Goal: Task Accomplishment & Management: Complete application form

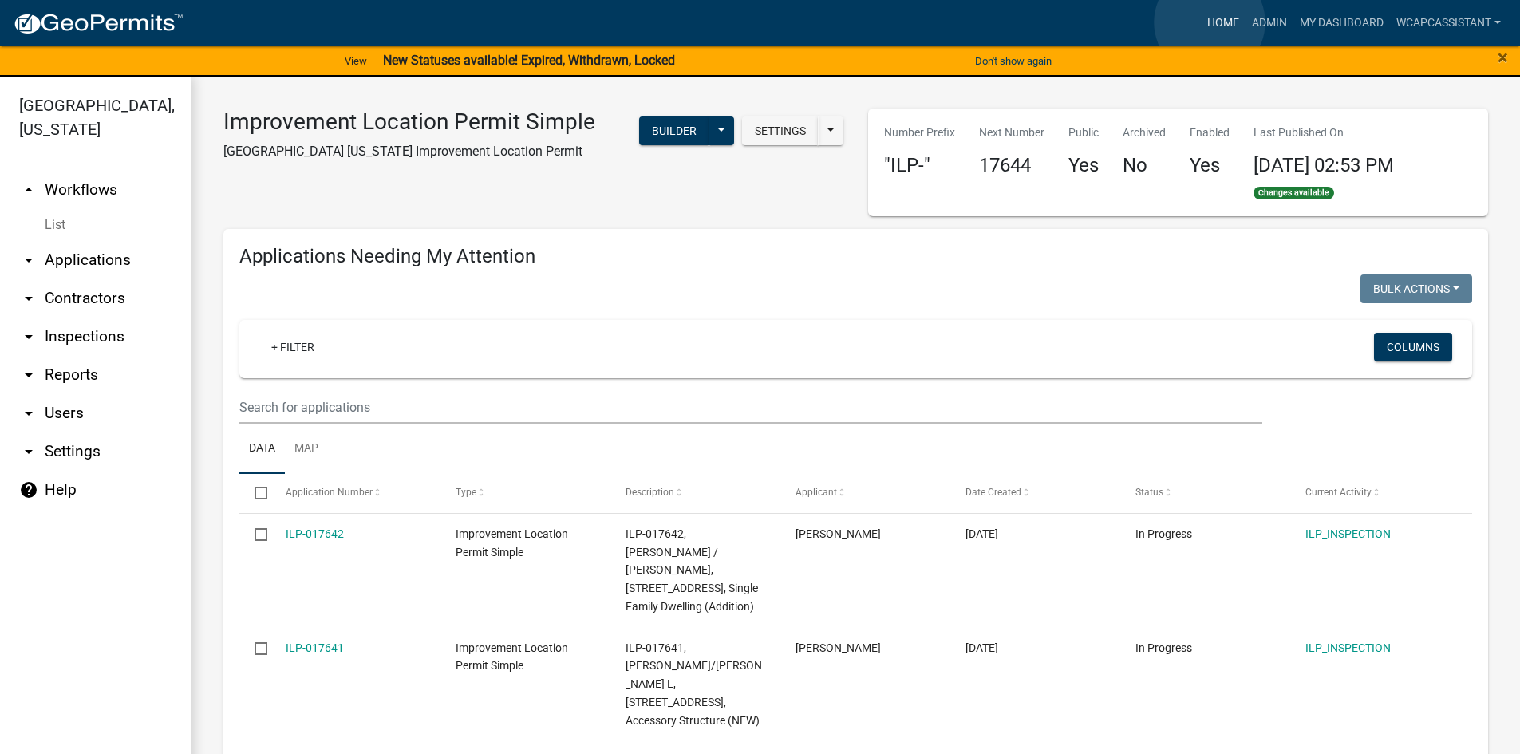
click at [1210, 22] on link "Home" at bounding box center [1223, 23] width 45 height 30
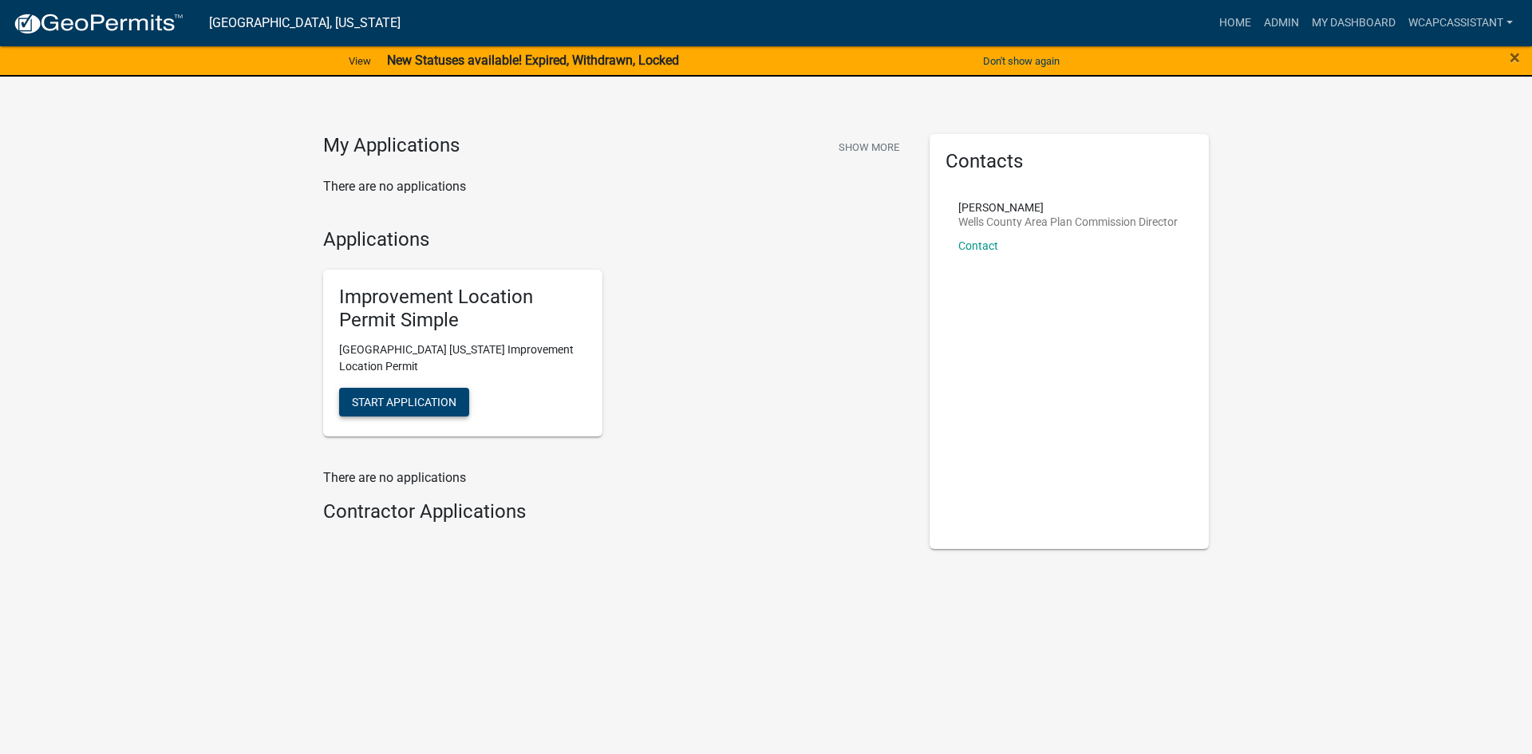
click at [404, 407] on span "Start Application" at bounding box center [404, 401] width 105 height 13
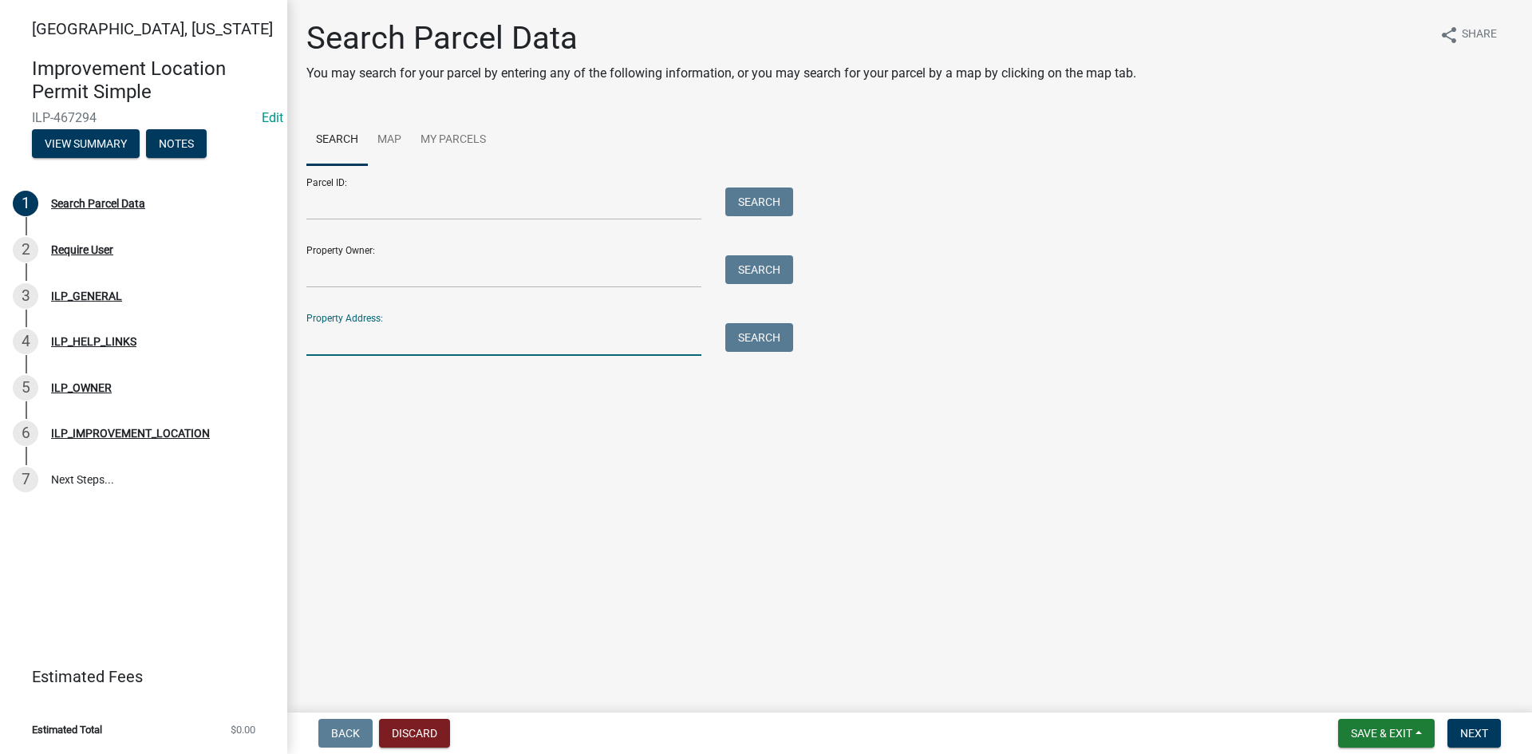
click at [346, 344] on input "Property Address:" at bounding box center [503, 339] width 395 height 33
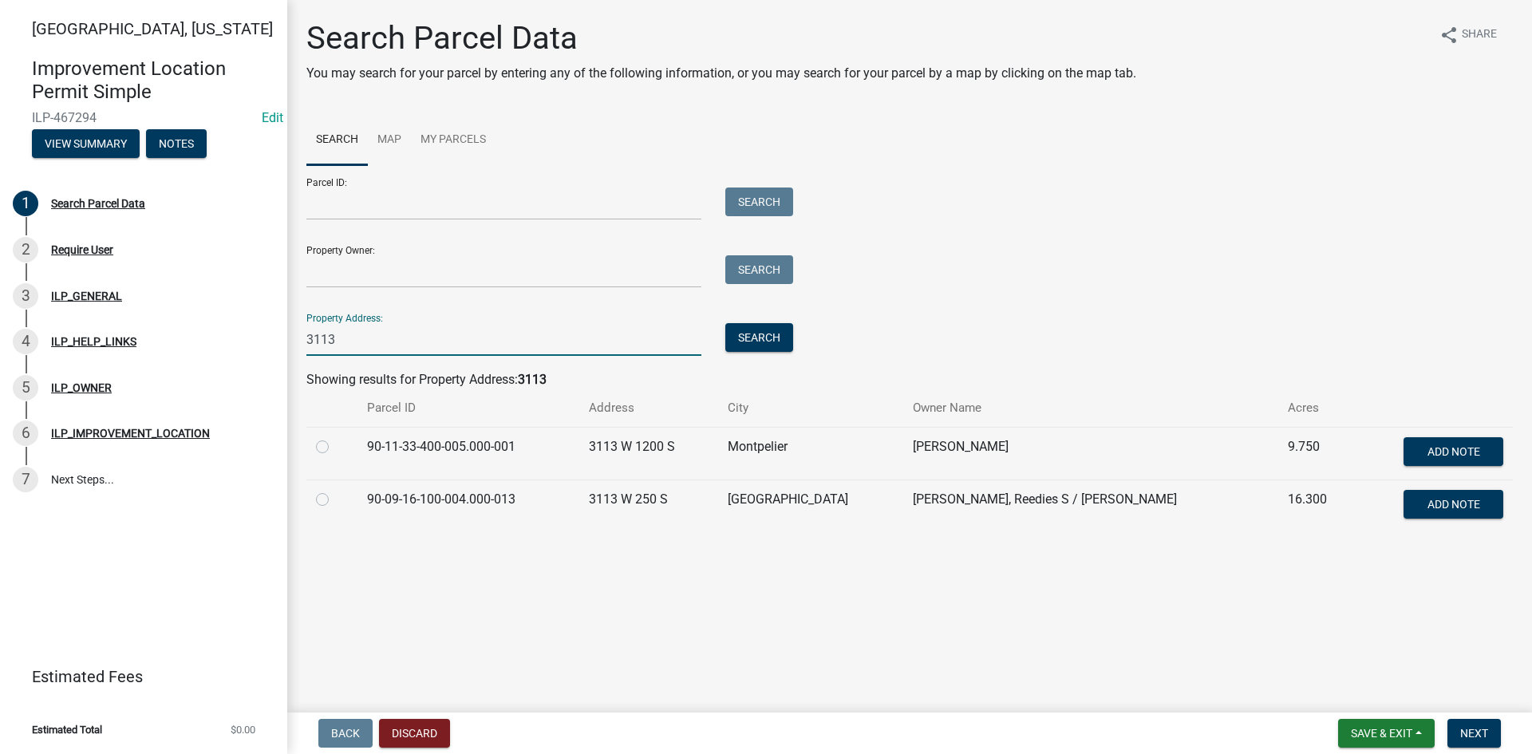
type input "3113"
click at [335, 490] on label at bounding box center [335, 490] width 0 height 0
click at [335, 495] on input "radio" at bounding box center [340, 495] width 10 height 10
radio input "true"
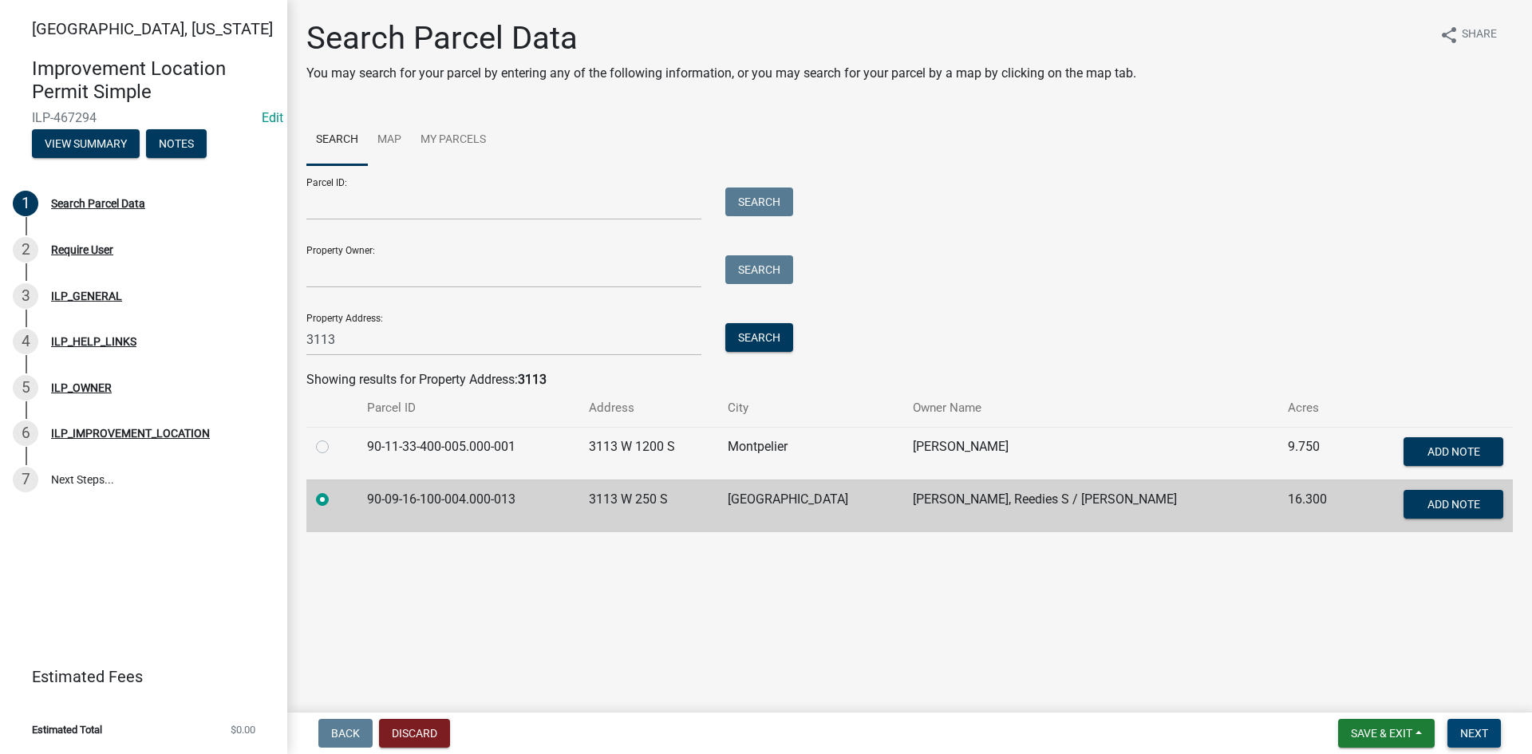
click at [1481, 732] on span "Next" at bounding box center [1474, 733] width 28 height 13
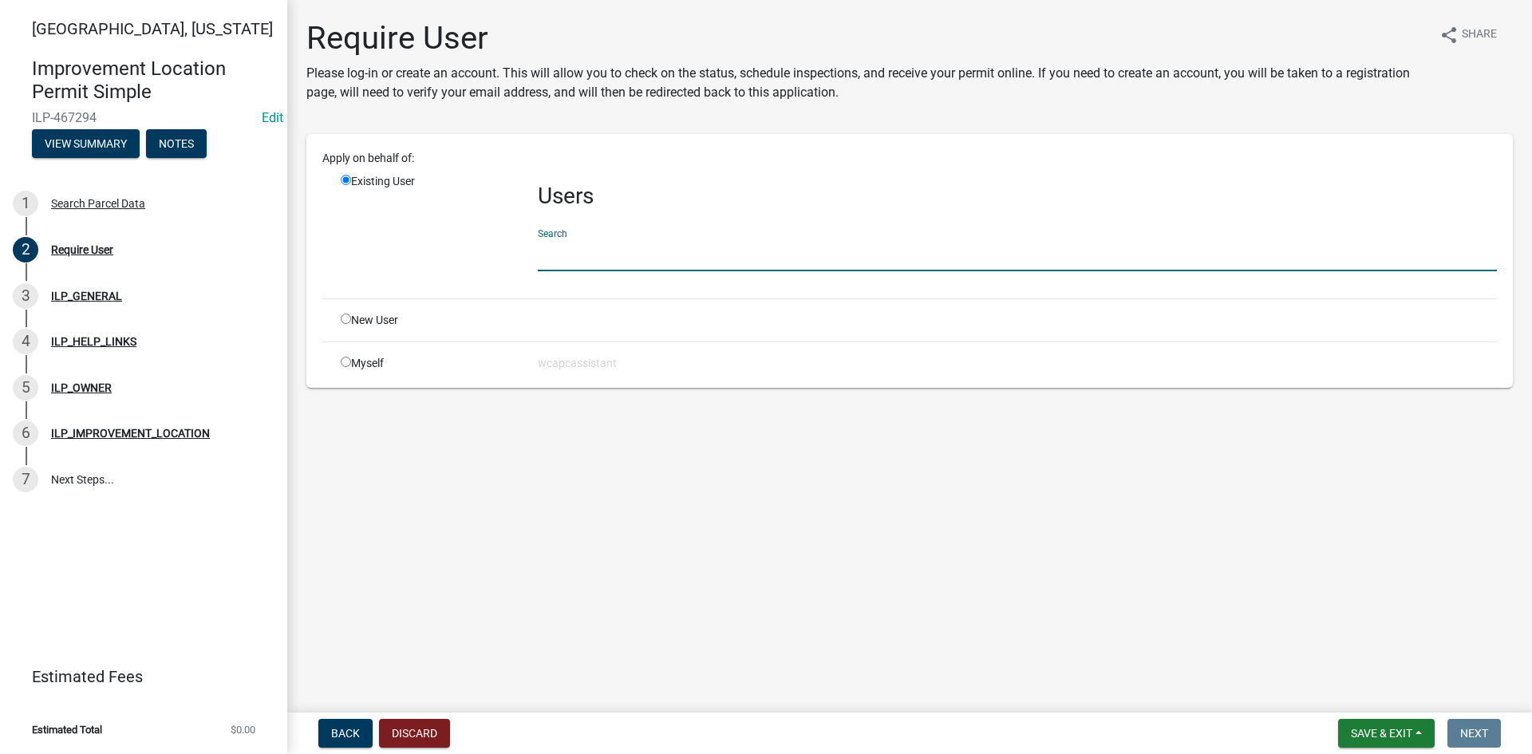
click at [625, 254] on input "text" at bounding box center [1017, 255] width 959 height 33
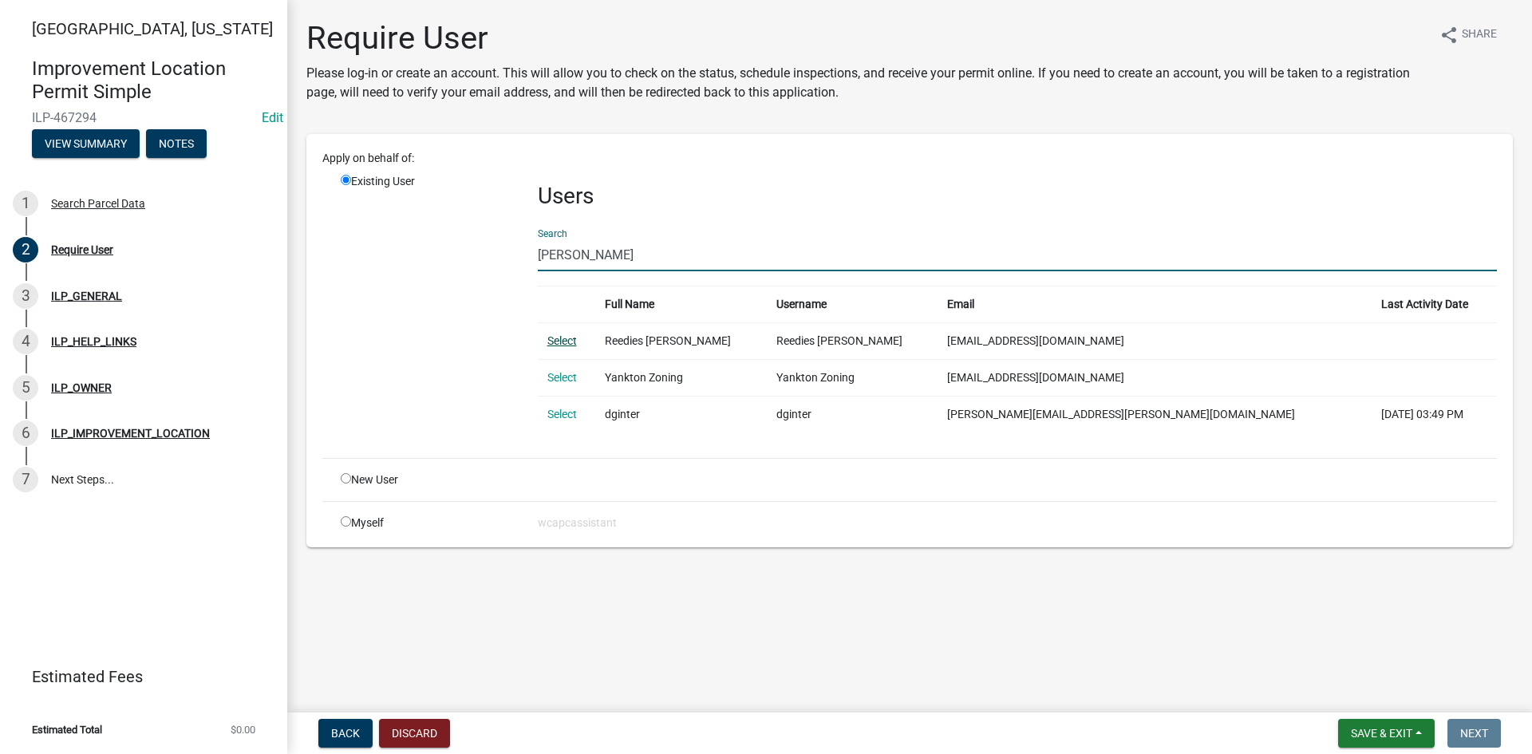
type input "[PERSON_NAME]"
click at [565, 339] on link "Select" at bounding box center [562, 340] width 30 height 13
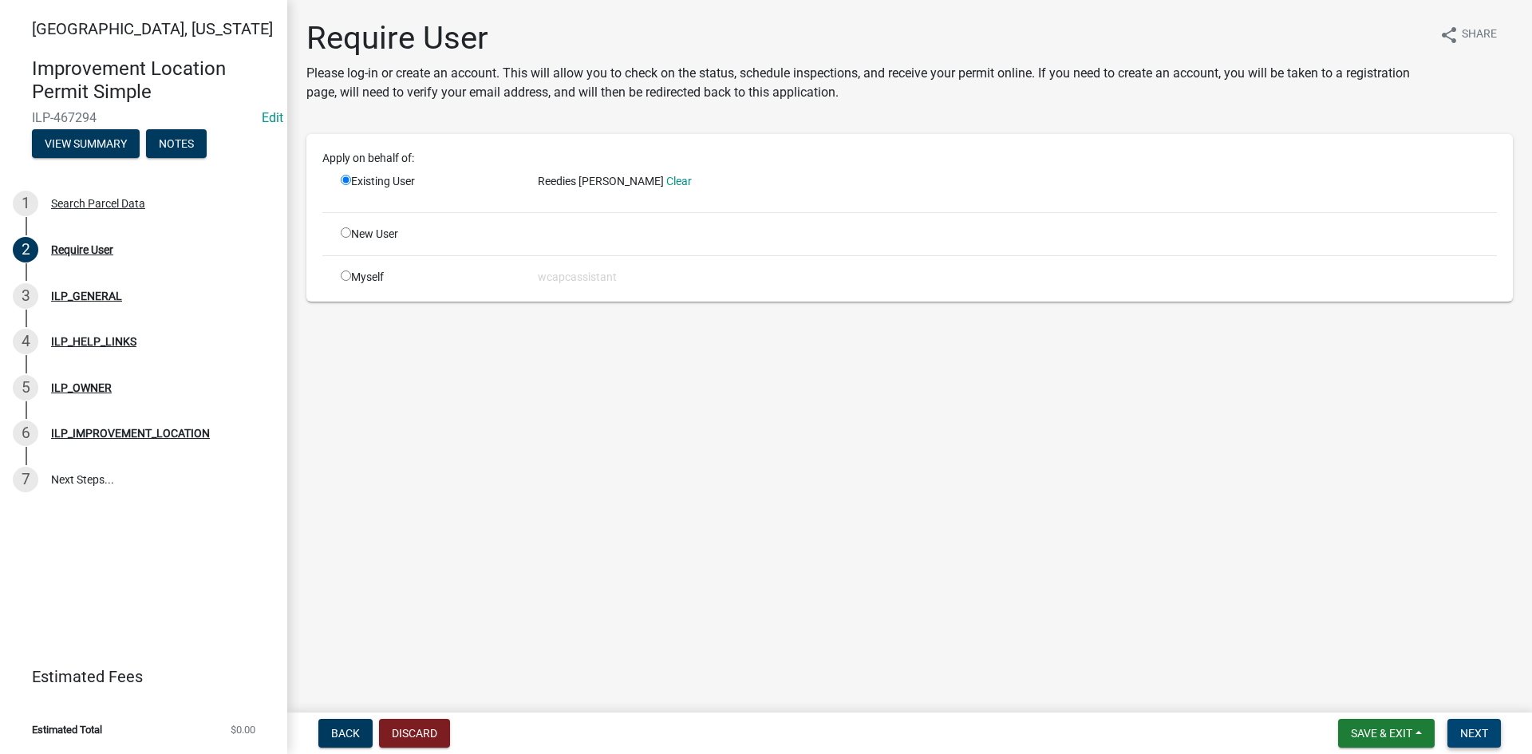
click at [1474, 736] on span "Next" at bounding box center [1474, 733] width 28 height 13
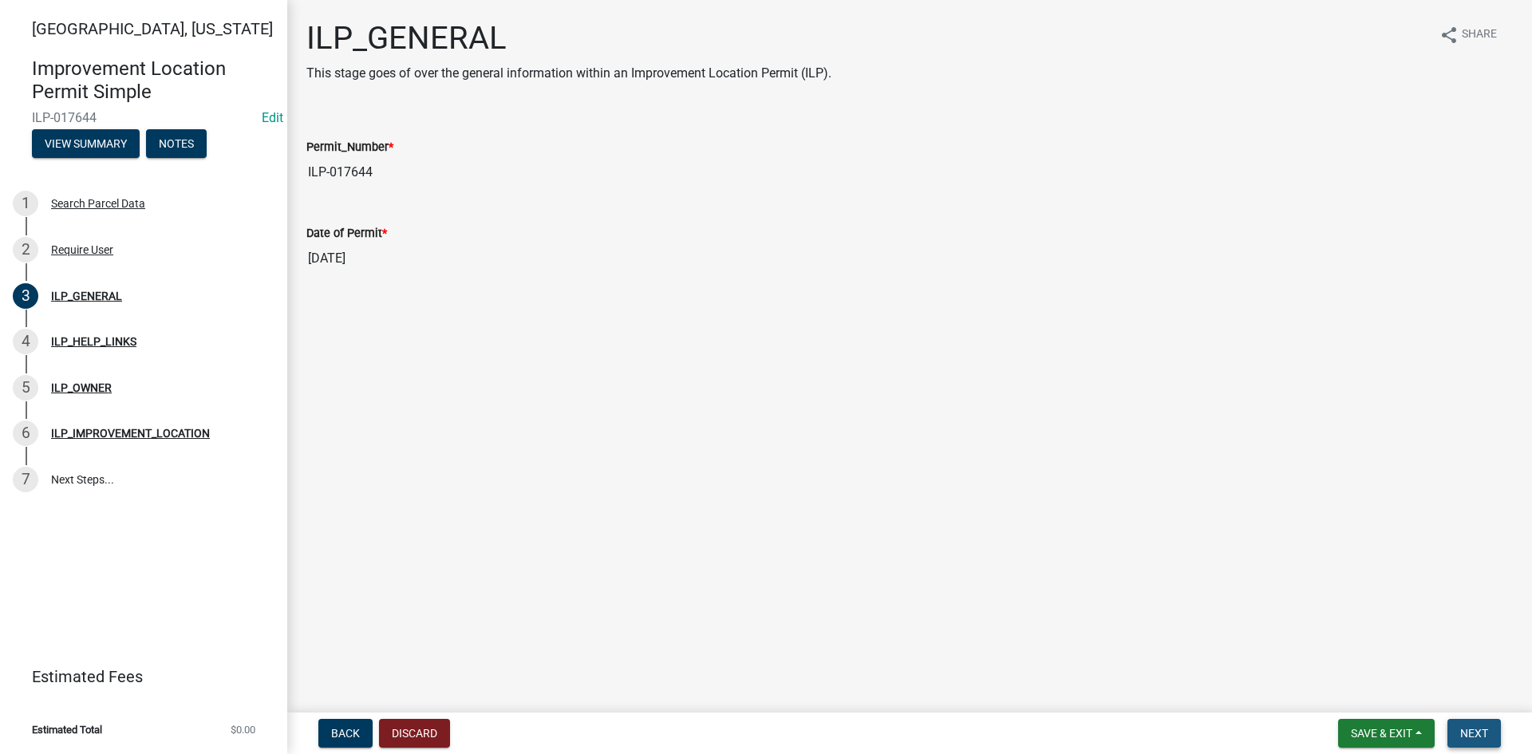
click at [1486, 736] on span "Next" at bounding box center [1474, 733] width 28 height 13
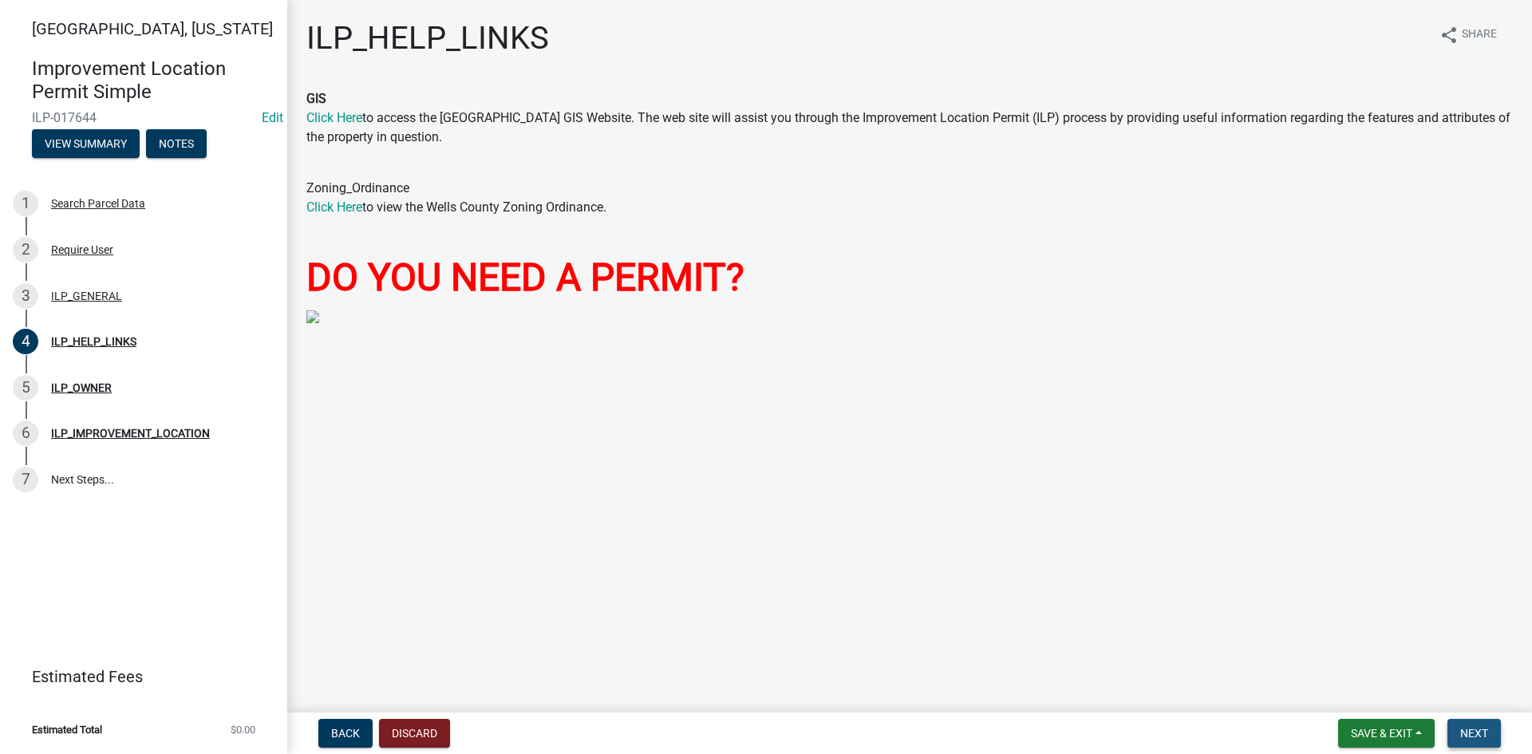
click at [1469, 728] on span "Next" at bounding box center [1474, 733] width 28 height 13
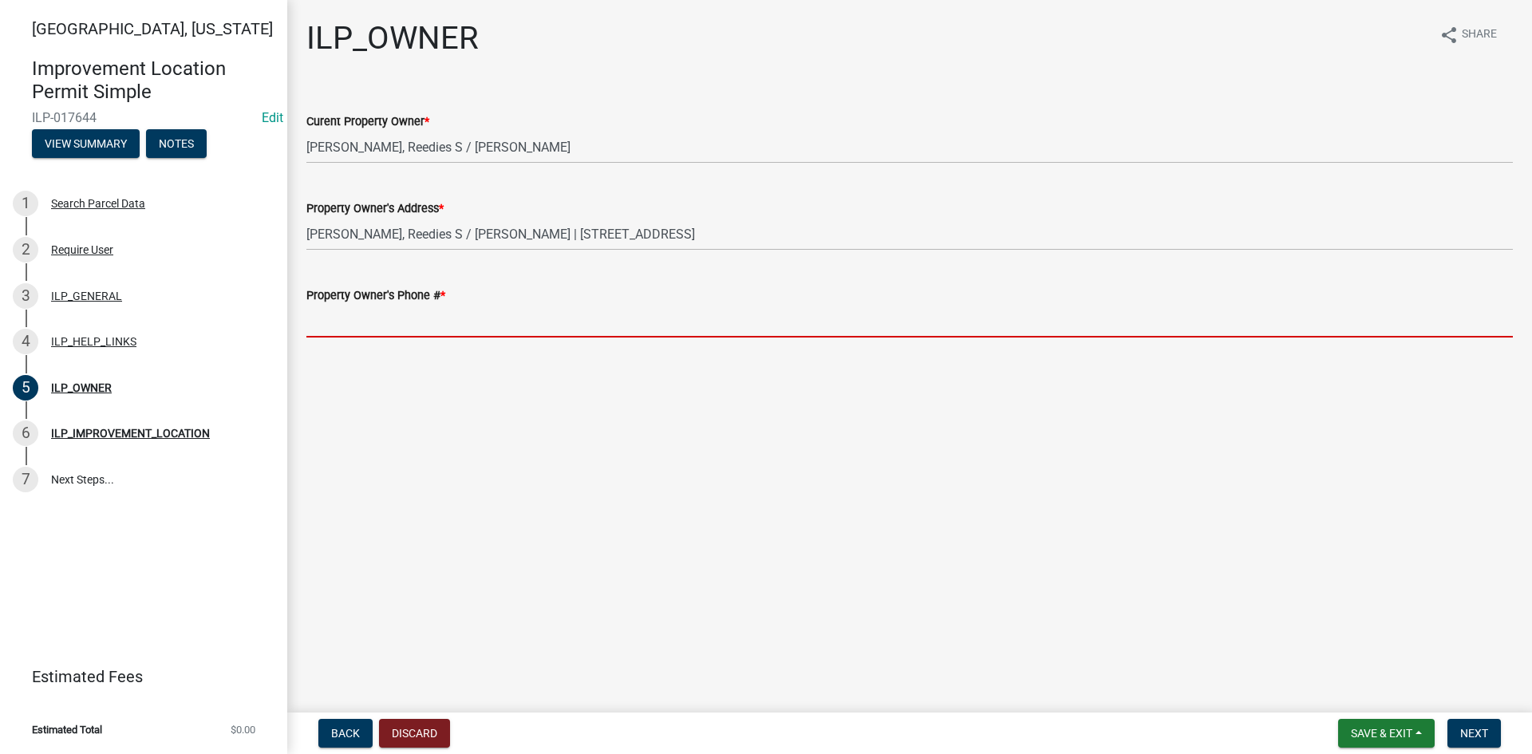
click at [606, 326] on input "Property Owner's Phone # *" at bounding box center [909, 321] width 1206 height 33
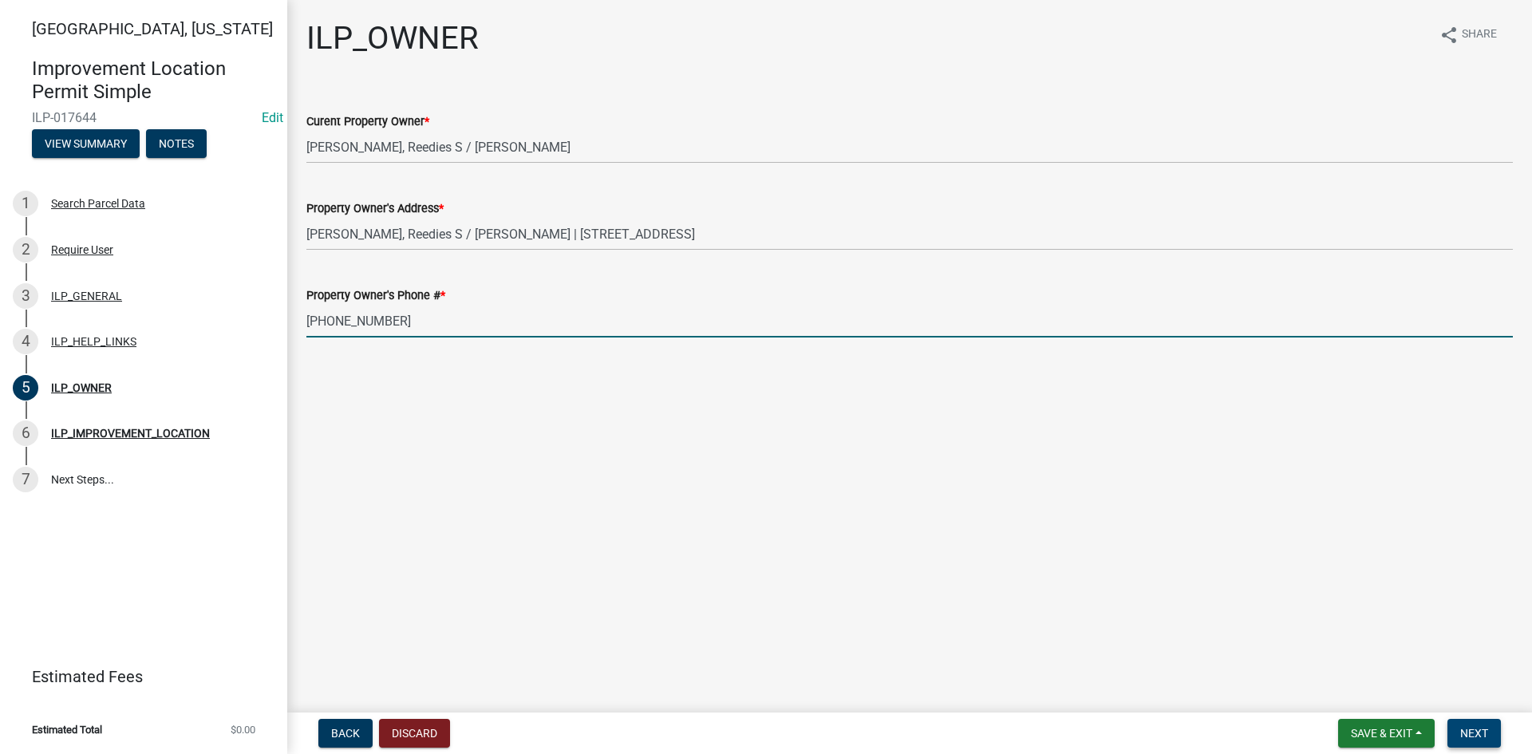
type input "[PHONE_NUMBER]"
click at [1470, 740] on span "Next" at bounding box center [1474, 733] width 28 height 13
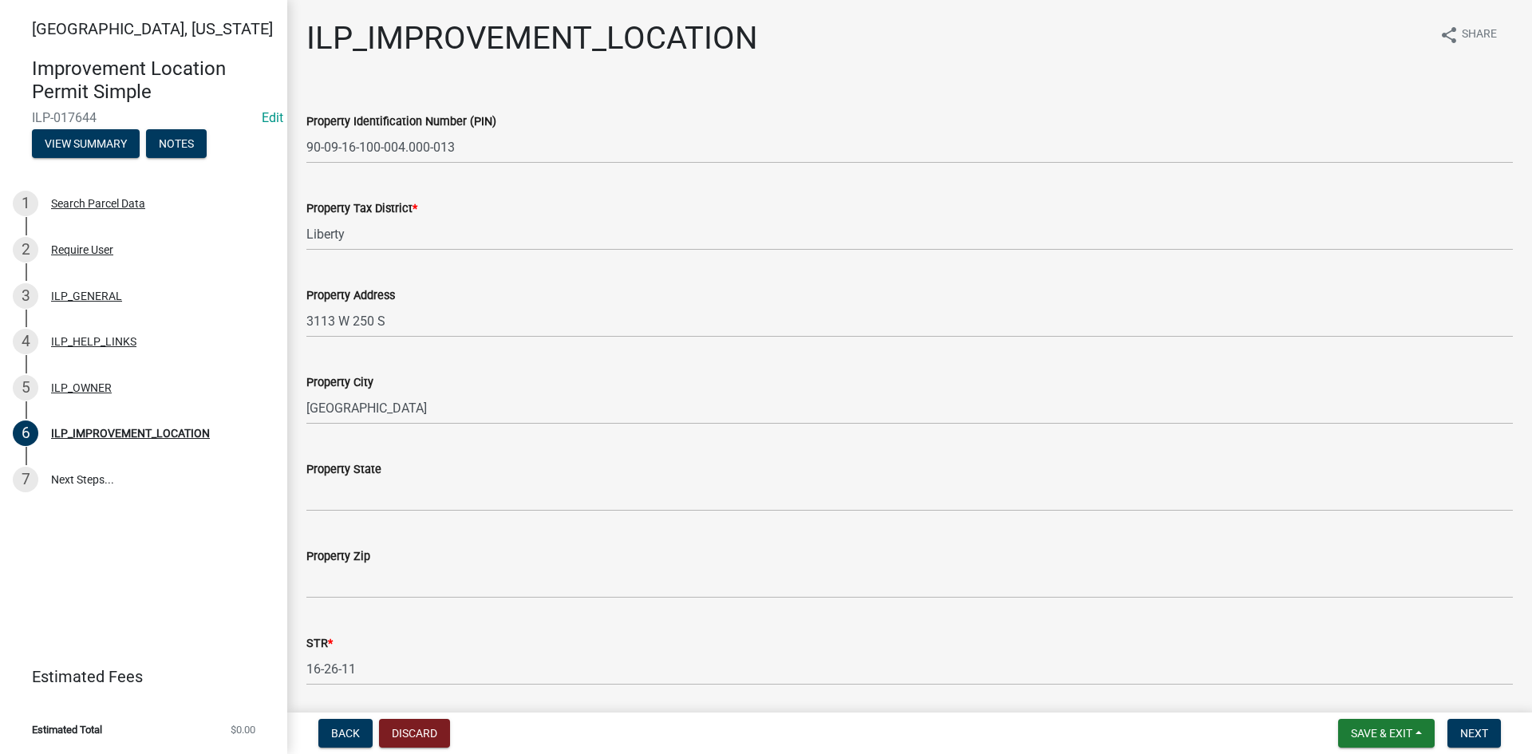
click at [497, 512] on wm-data-entity-input "Property State" at bounding box center [909, 480] width 1206 height 87
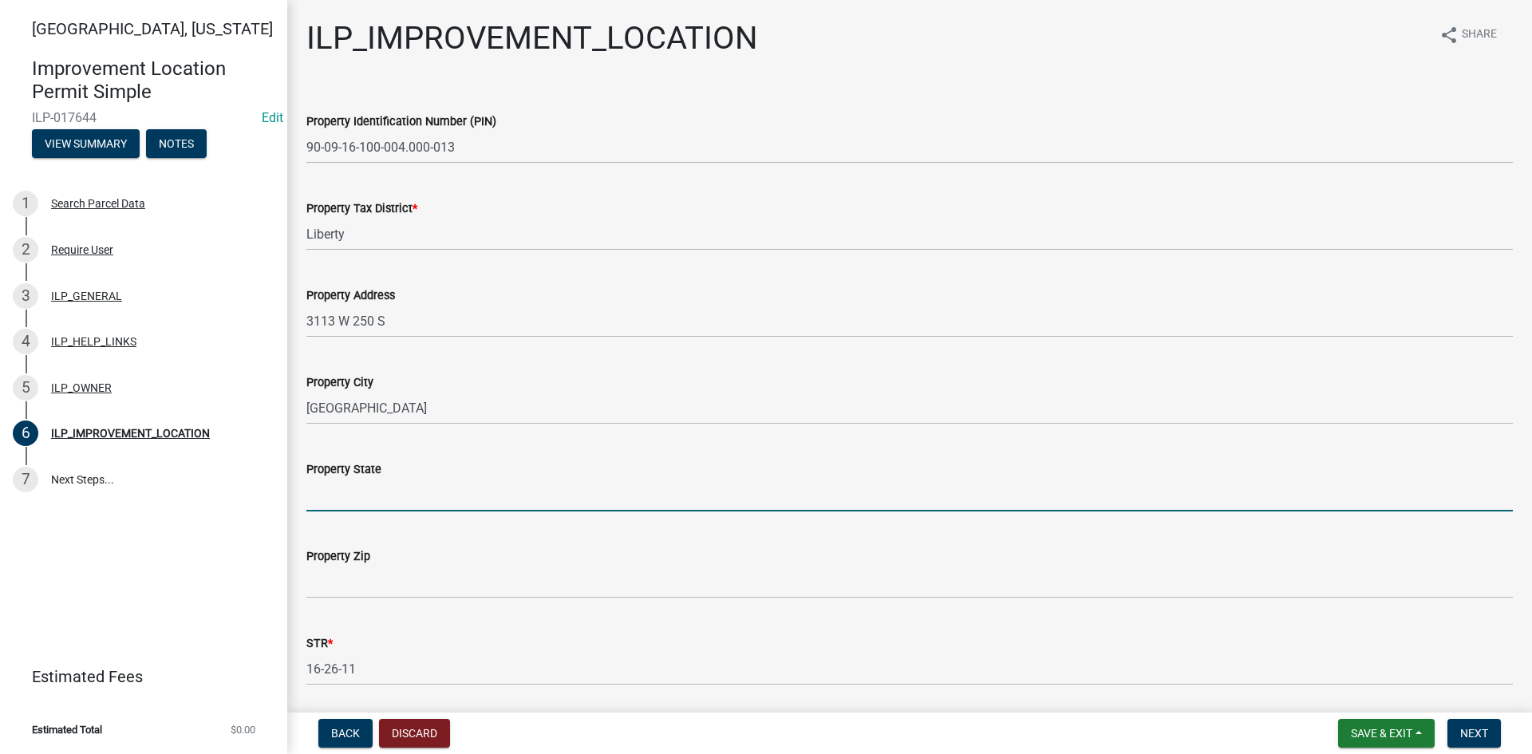
click at [498, 501] on input "Property State" at bounding box center [909, 495] width 1206 height 33
type input "IN"
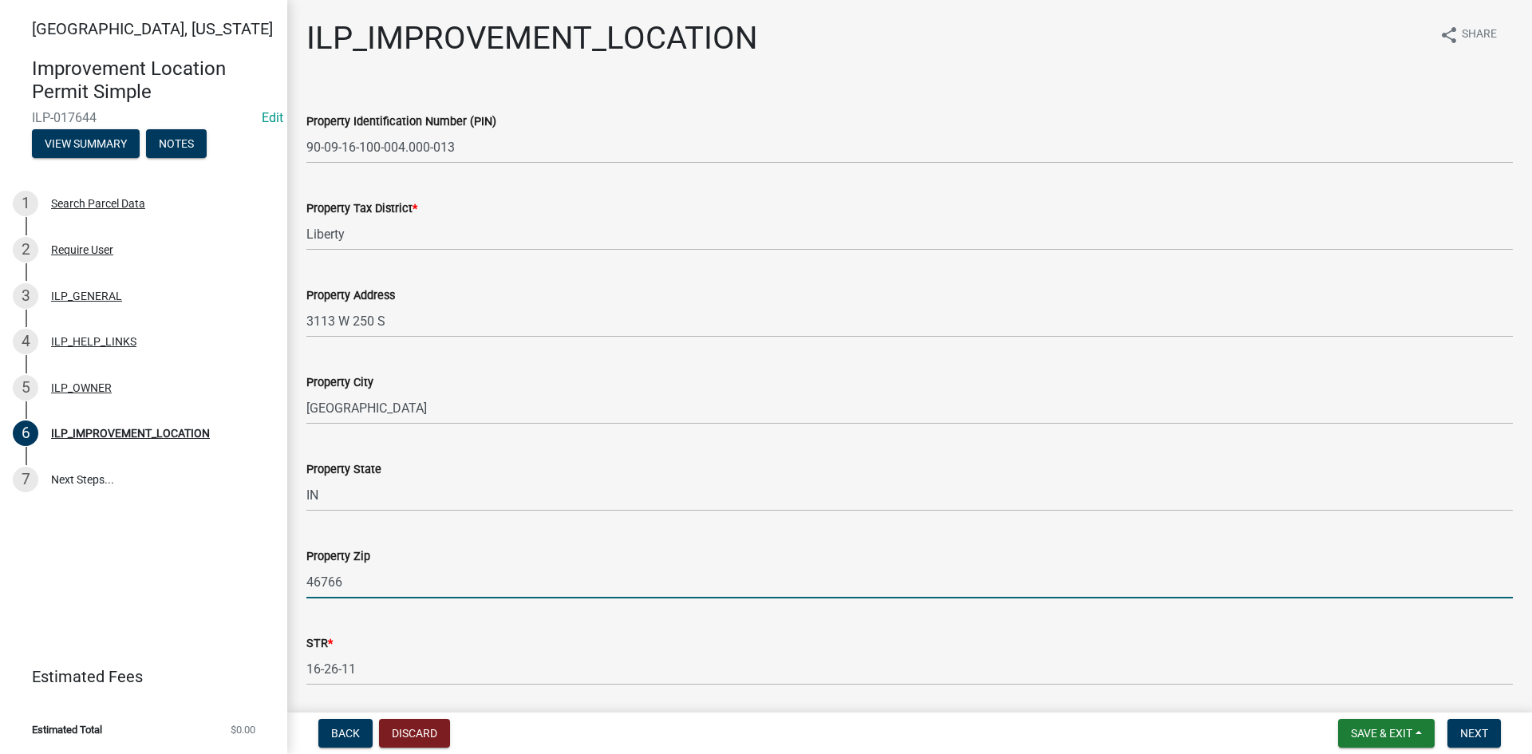
type input "46766"
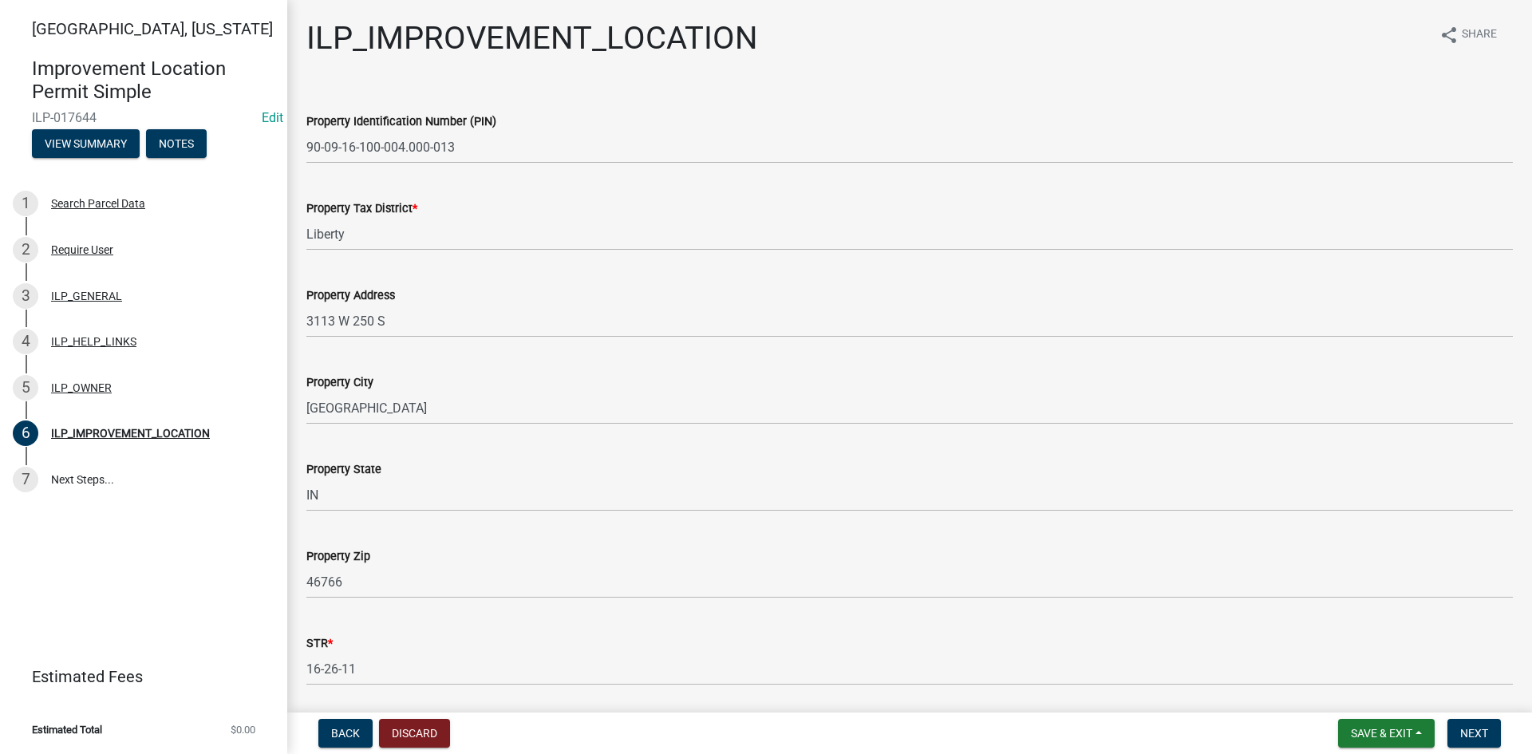
scroll to position [249, 0]
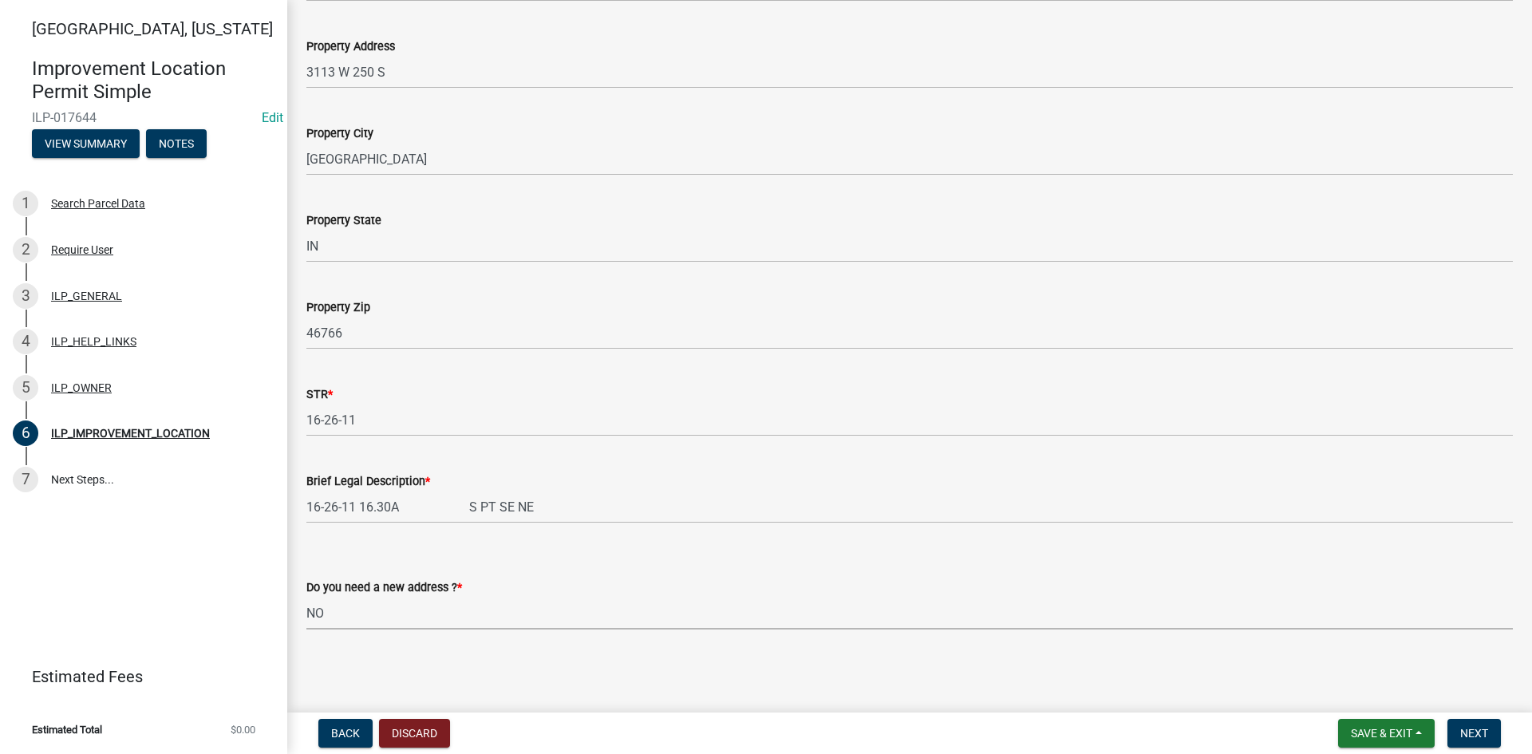
select select "03ef64e6-f0ff-43c9-aded-972c487e3507"
click at [1469, 727] on span "Next" at bounding box center [1474, 733] width 28 height 13
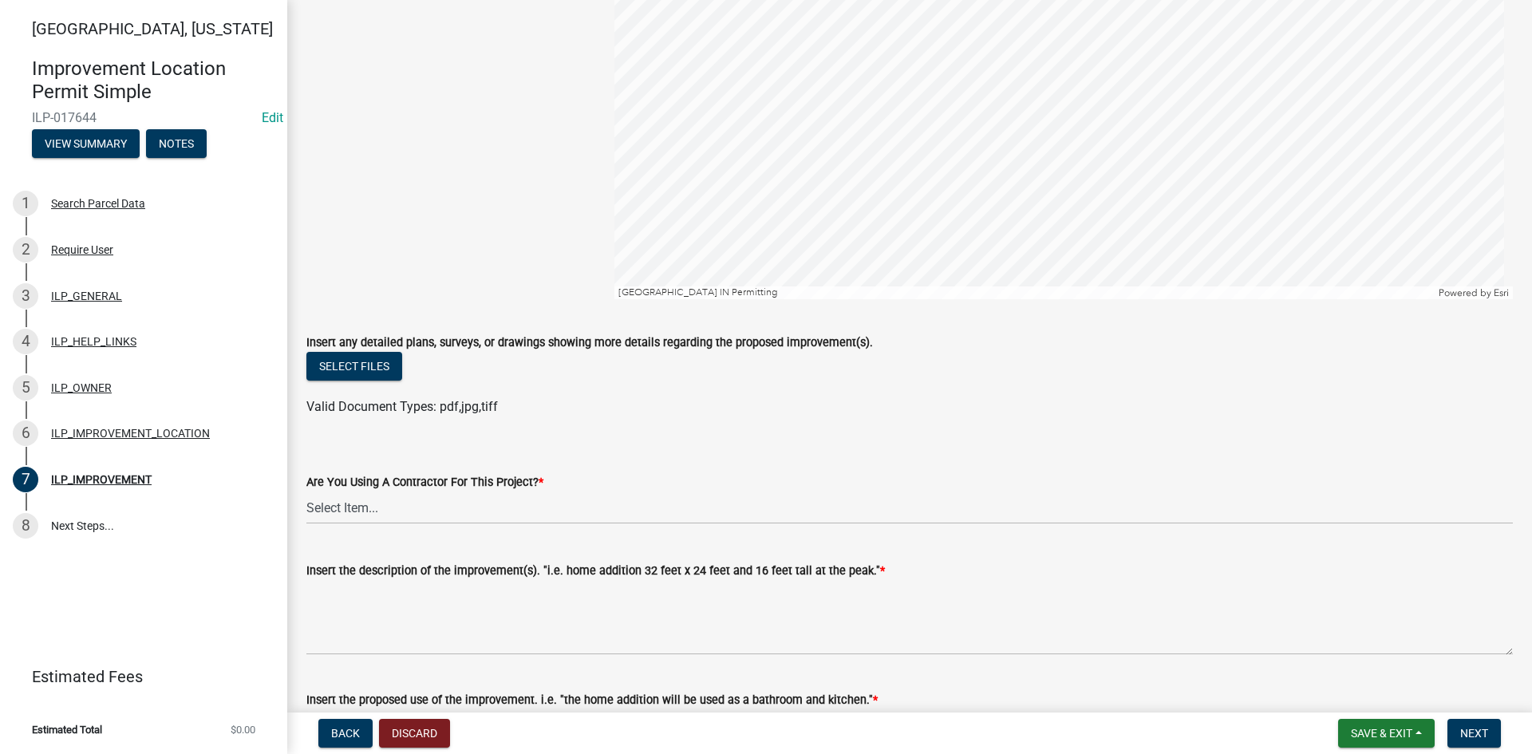
scroll to position [239, 0]
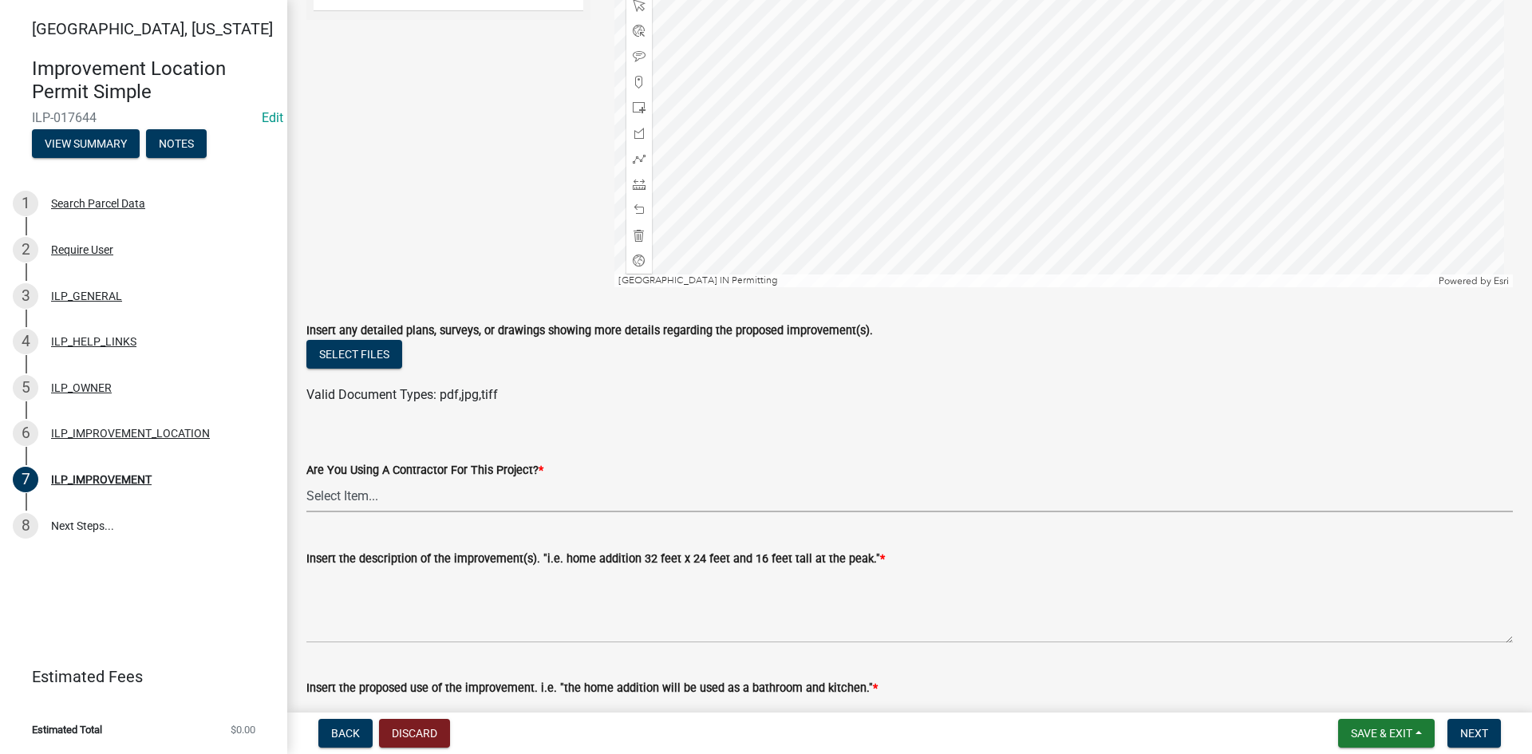
click at [380, 496] on select "Select Item... YES NO" at bounding box center [909, 496] width 1206 height 33
click at [306, 480] on select "Select Item... YES NO" at bounding box center [909, 496] width 1206 height 33
select select "71b507d0-569d-4a0a-b334-f72445909e69"
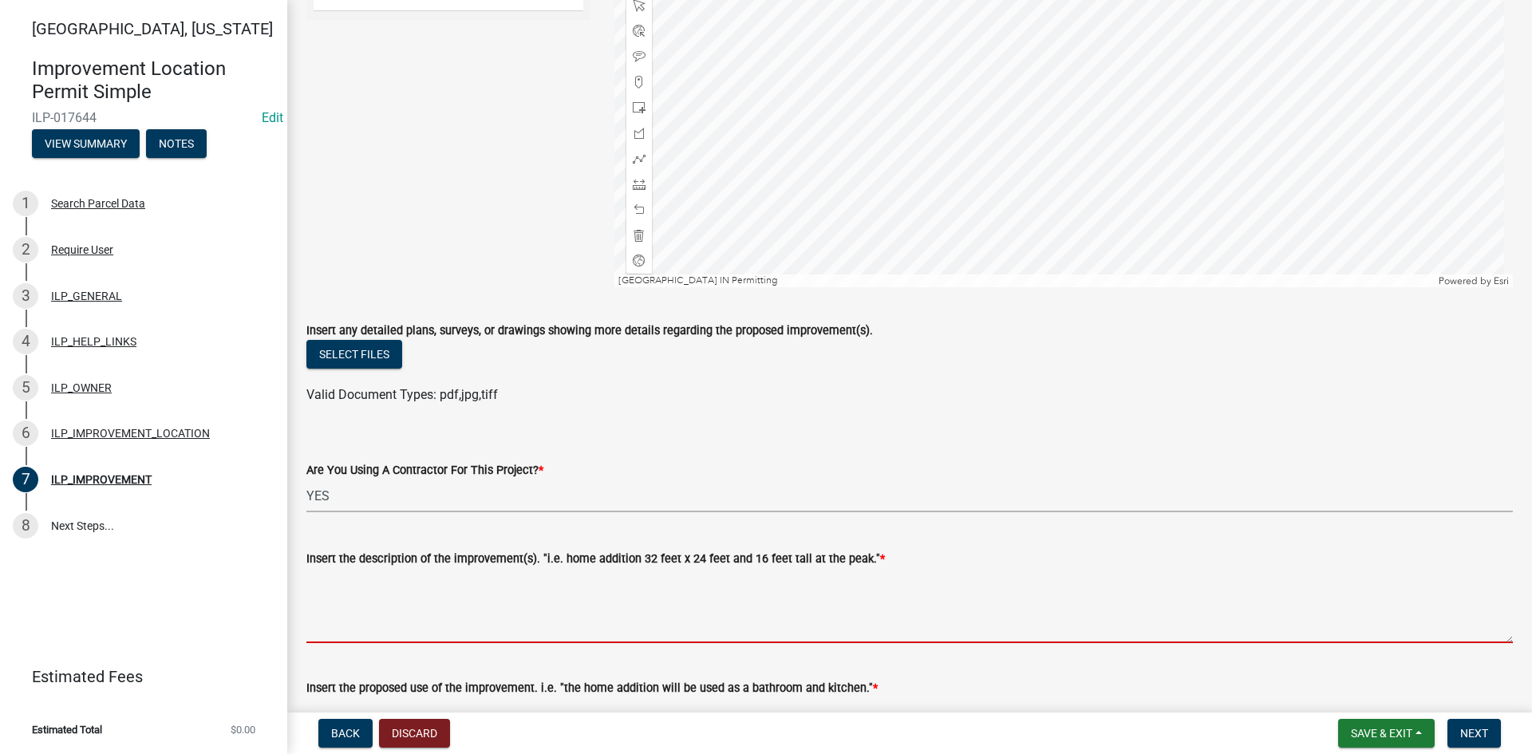
click at [361, 619] on textarea "Insert the description of the improvement(s). "i.e. home addition 32 feet x 24 …" at bounding box center [909, 605] width 1206 height 75
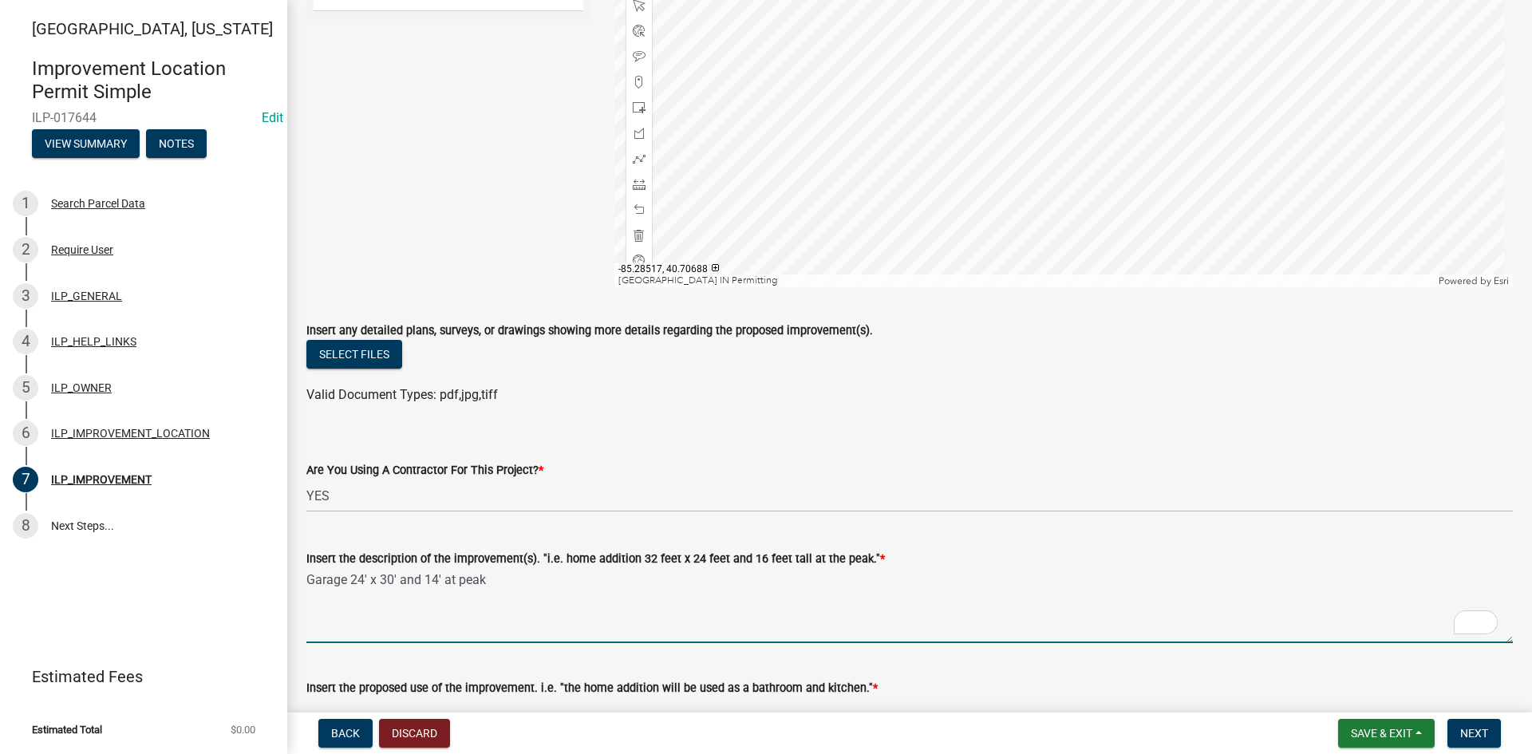
type textarea "Garage 24' x 30' and 14' at peak"
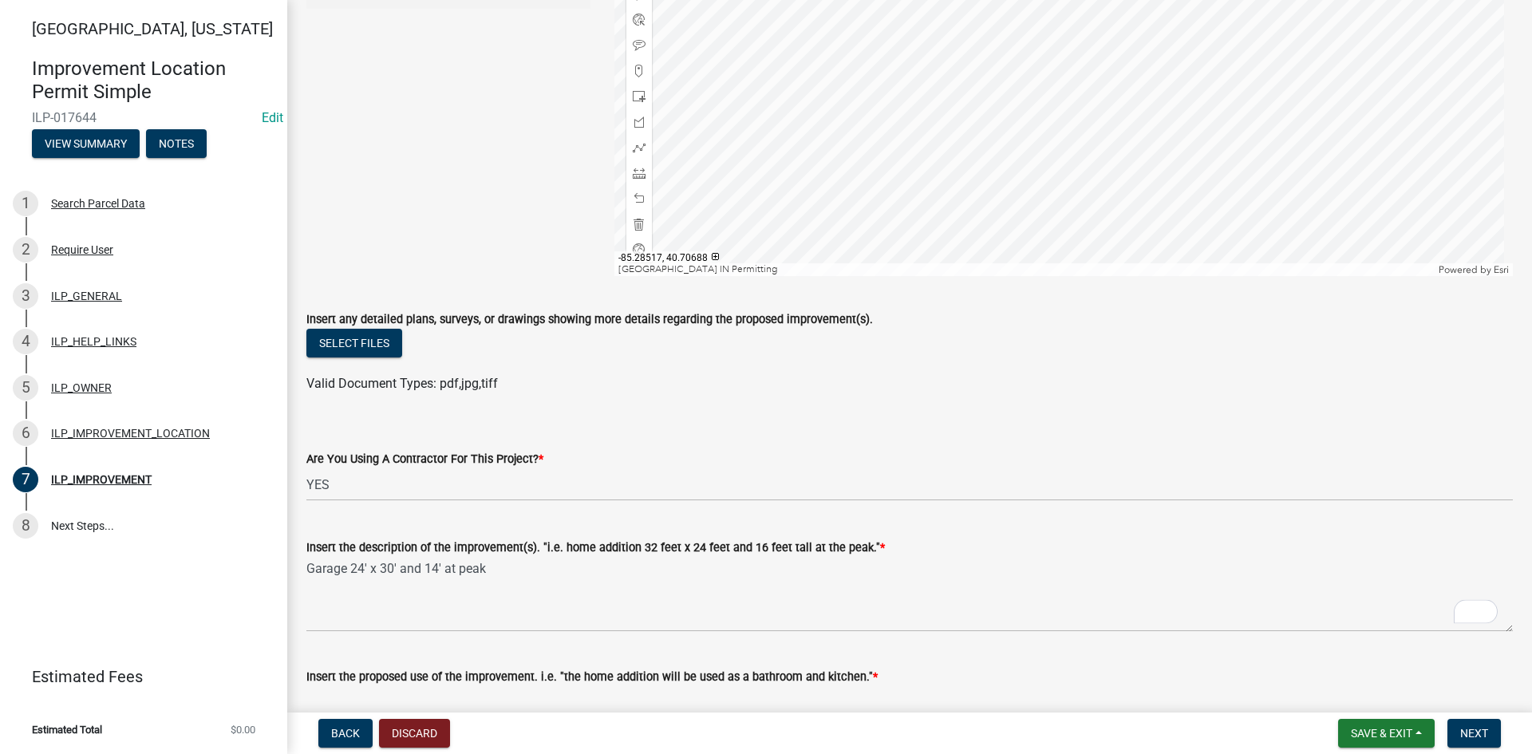
scroll to position [251, 0]
type textarea "parking and storage"
click at [970, 116] on div at bounding box center [1063, 76] width 899 height 399
click at [964, 335] on div "Select files" at bounding box center [909, 345] width 1206 height 33
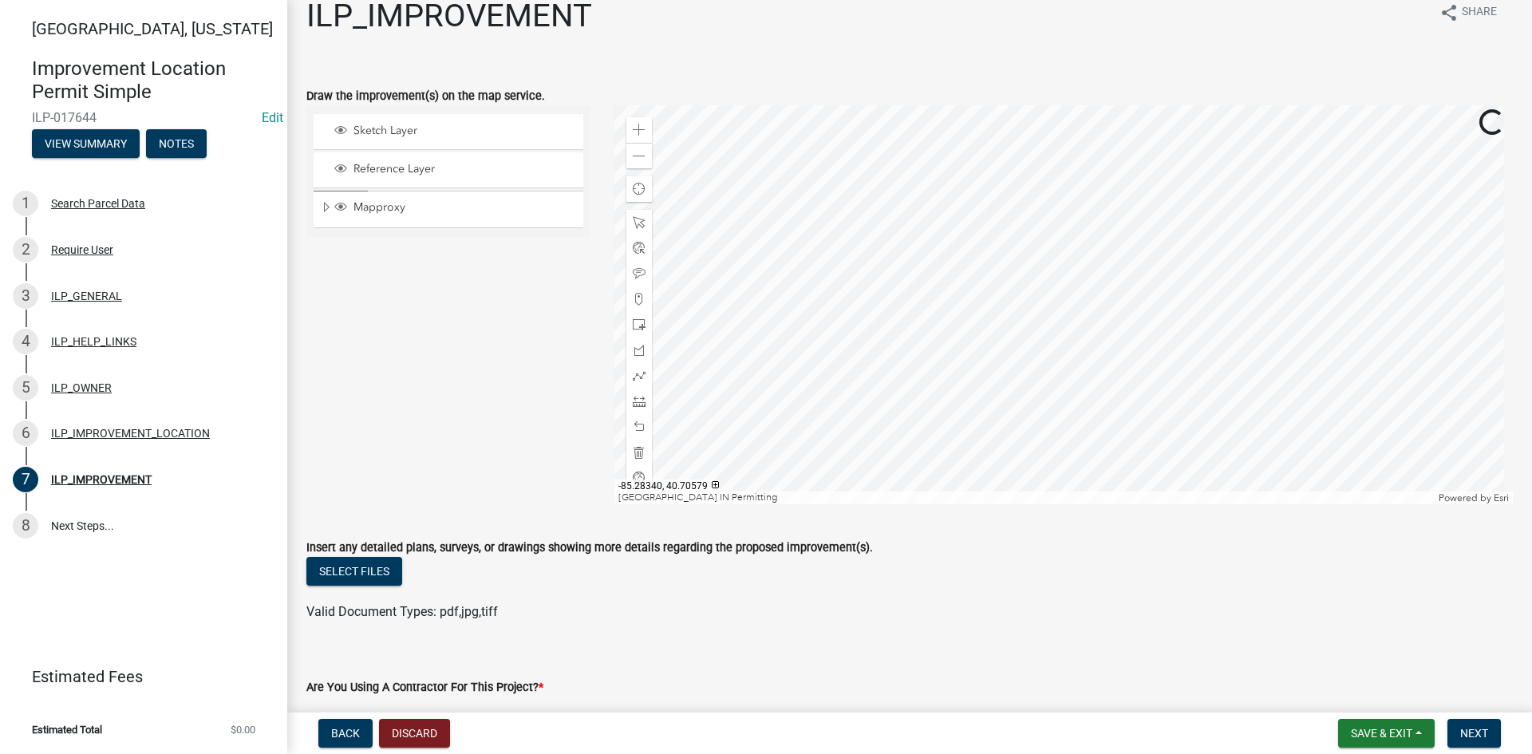
scroll to position [11, 0]
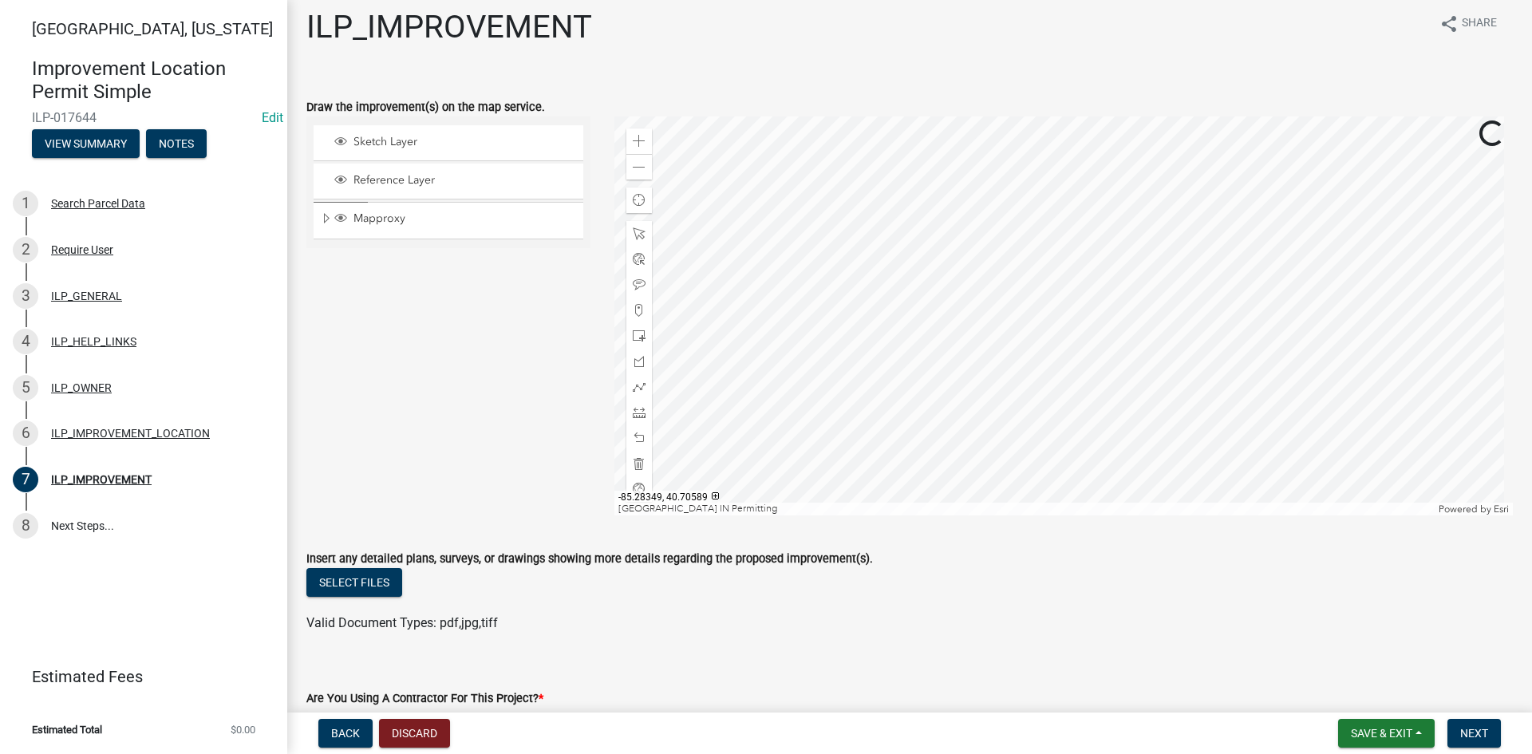
click at [919, 329] on div at bounding box center [1063, 315] width 899 height 399
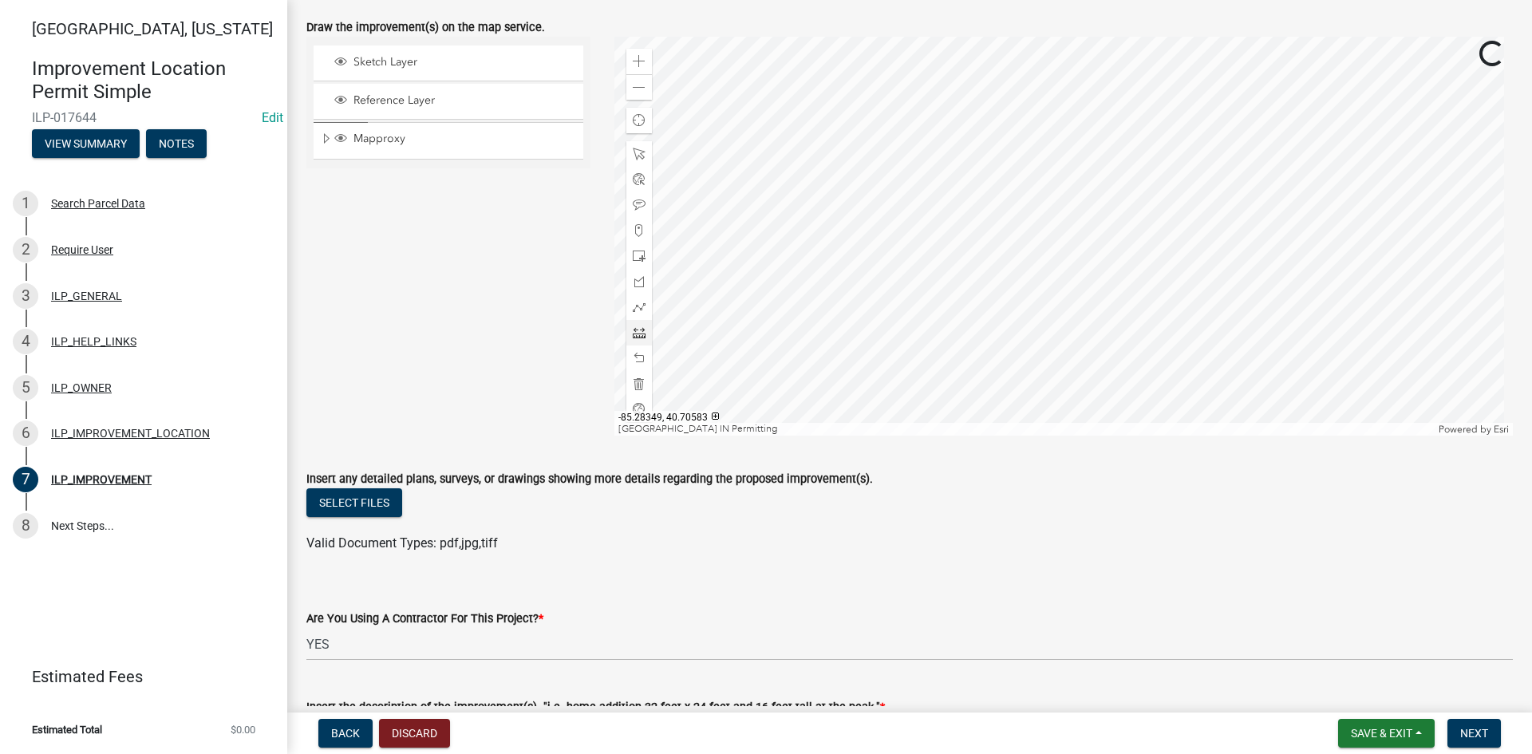
click at [919, 285] on div at bounding box center [1063, 236] width 899 height 399
click at [637, 330] on span at bounding box center [639, 332] width 13 height 13
click at [941, 286] on div at bounding box center [1063, 236] width 899 height 399
click at [929, 286] on div at bounding box center [1063, 236] width 899 height 399
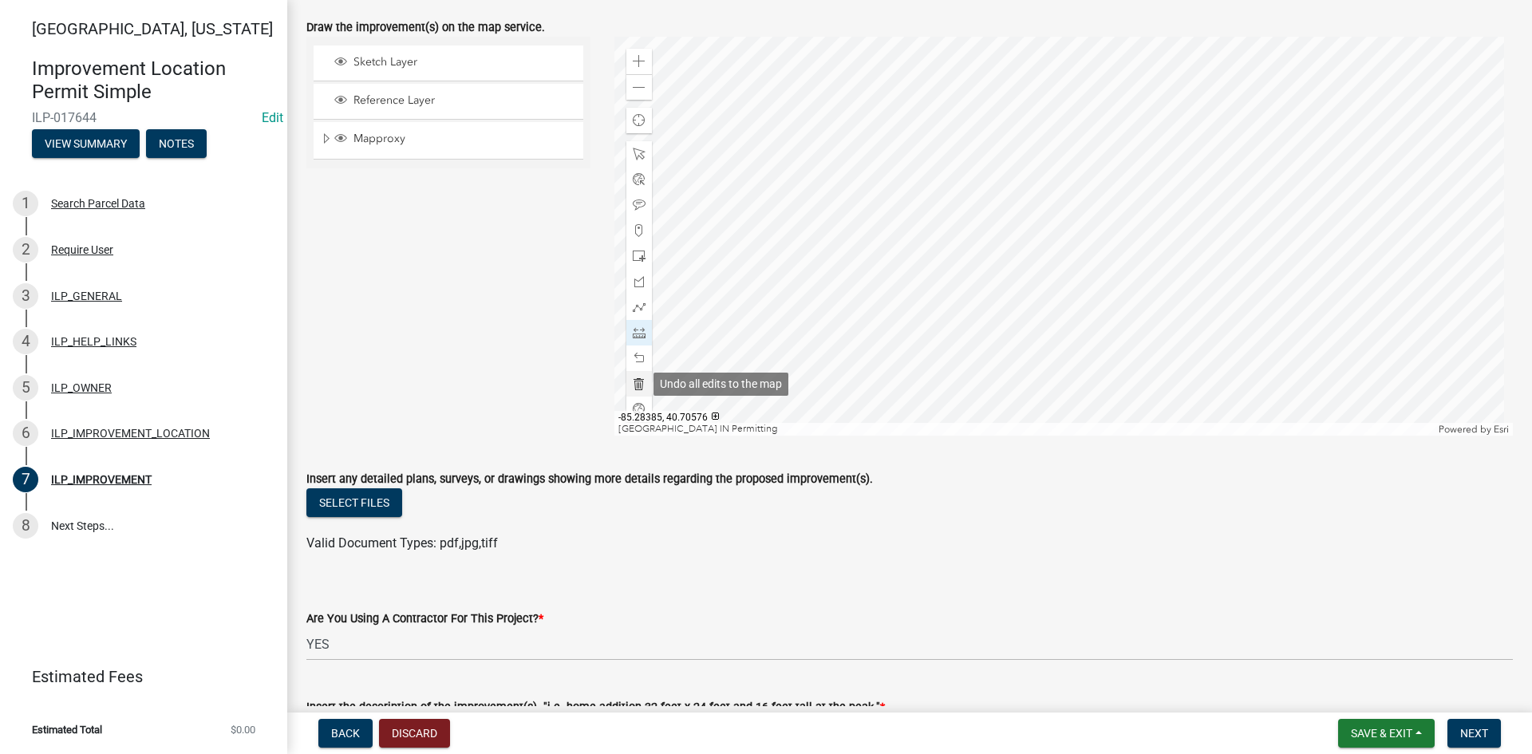
click at [634, 377] on div at bounding box center [639, 384] width 26 height 26
click at [929, 273] on div at bounding box center [1063, 236] width 899 height 399
click at [927, 202] on div at bounding box center [1063, 236] width 899 height 399
click at [637, 381] on span at bounding box center [639, 383] width 13 height 13
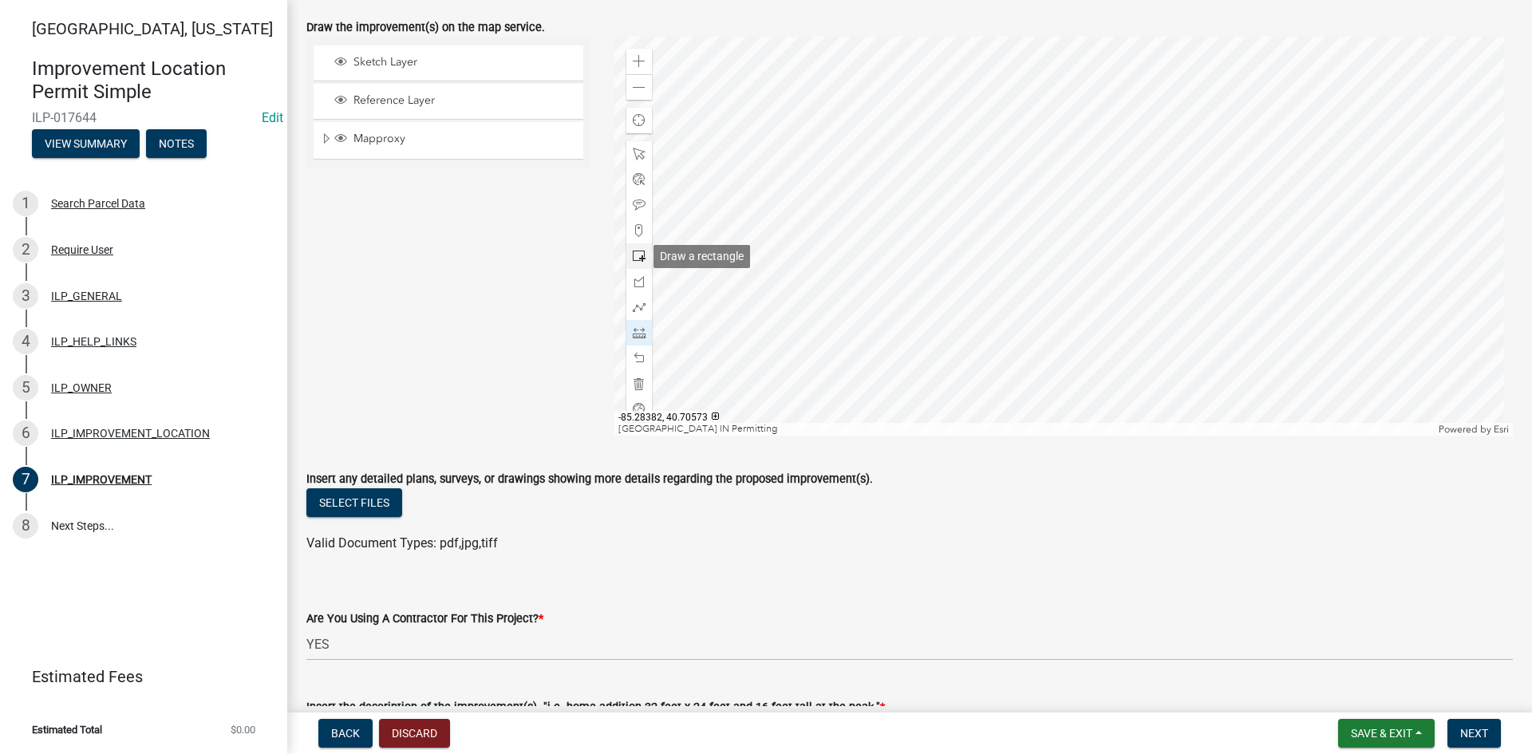
click at [642, 260] on div at bounding box center [639, 256] width 26 height 26
click at [633, 336] on span at bounding box center [639, 332] width 13 height 13
click at [938, 298] on div at bounding box center [1063, 236] width 899 height 399
click at [925, 300] on div at bounding box center [1063, 236] width 899 height 399
click at [925, 269] on div at bounding box center [1063, 236] width 899 height 399
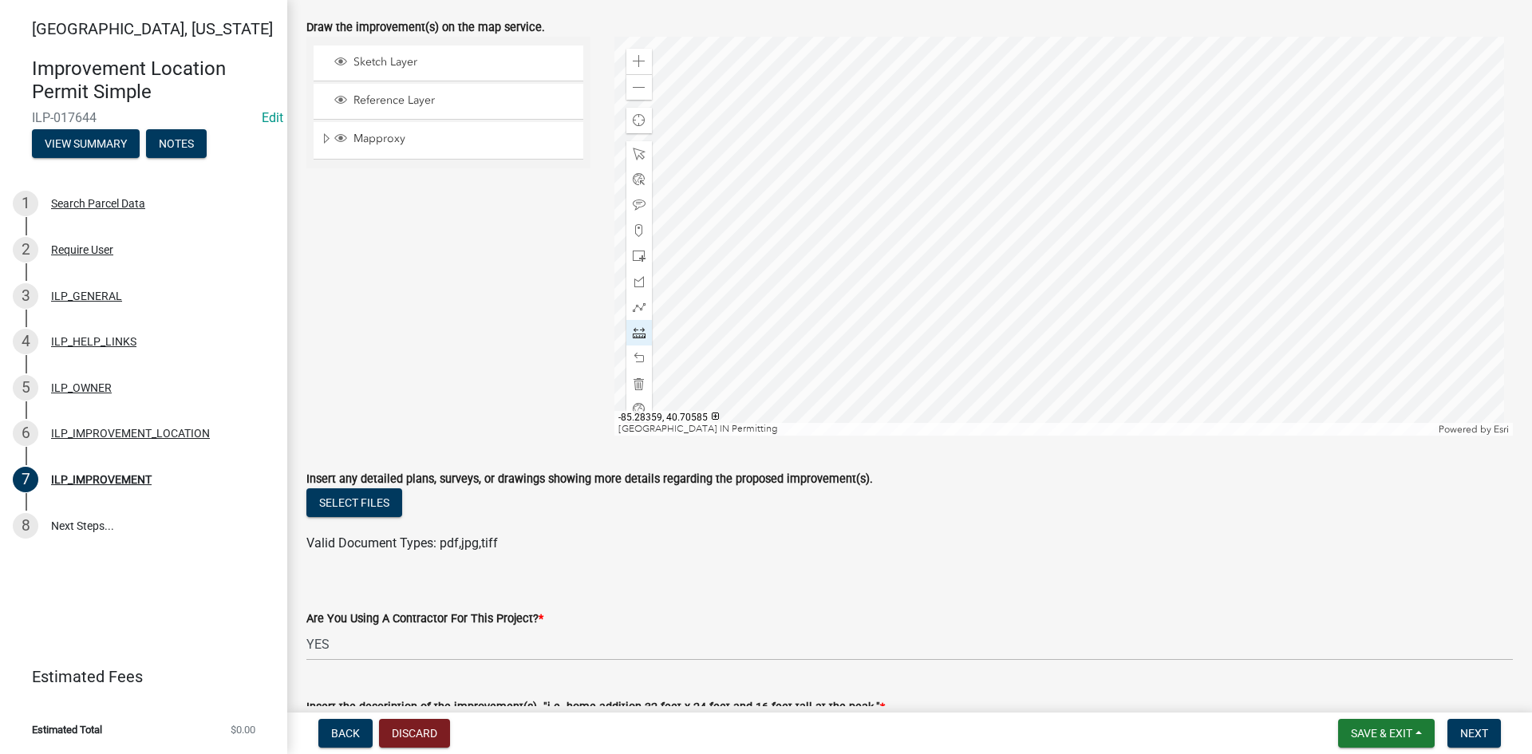
click at [835, 269] on div at bounding box center [1063, 236] width 899 height 399
click at [837, 196] on div at bounding box center [1063, 236] width 899 height 399
click at [921, 195] on div at bounding box center [1063, 236] width 899 height 399
click at [640, 379] on span at bounding box center [639, 383] width 13 height 13
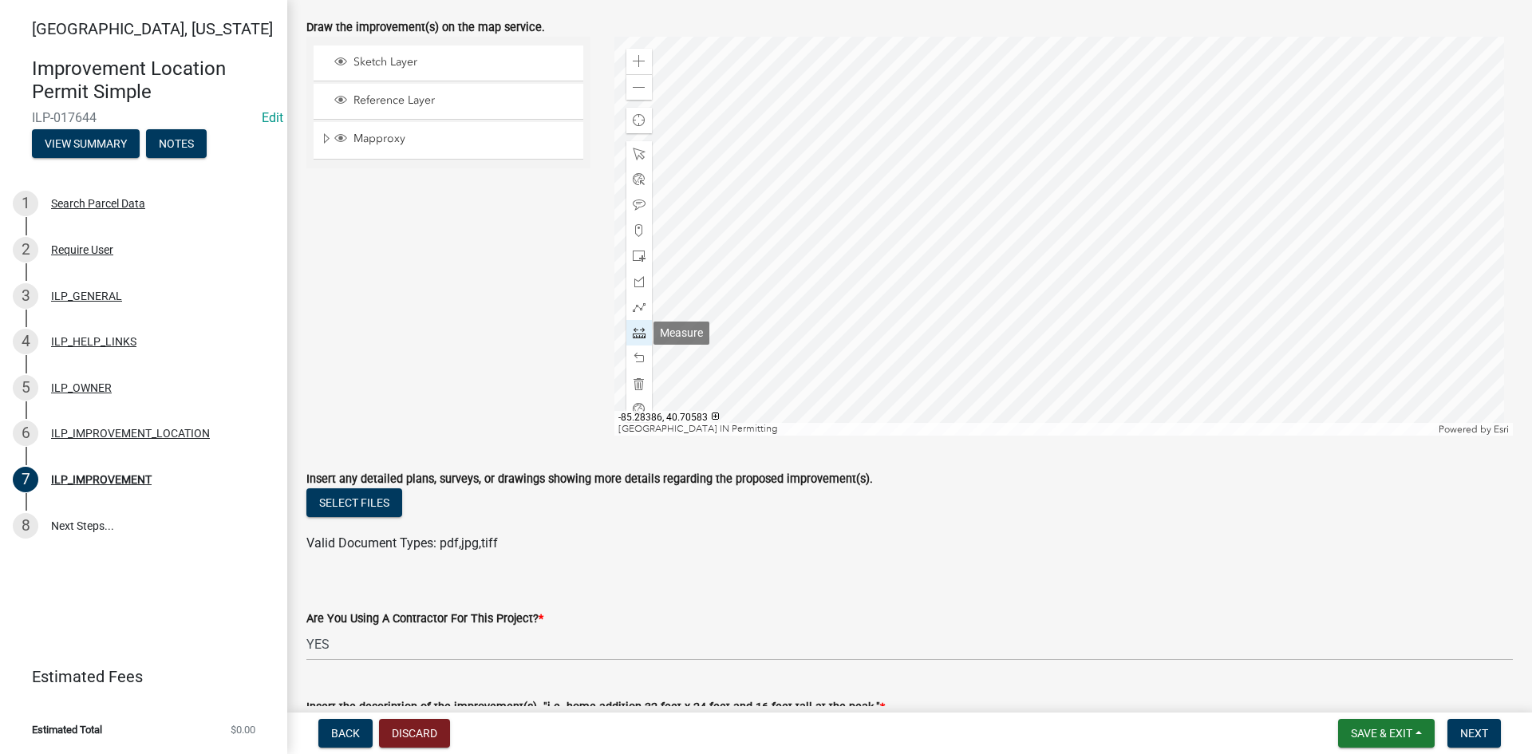
click at [637, 336] on span at bounding box center [639, 332] width 13 height 13
click at [927, 285] on div at bounding box center [1063, 236] width 899 height 399
click at [926, 213] on div at bounding box center [1063, 236] width 899 height 399
click at [836, 215] on div at bounding box center [1063, 236] width 899 height 399
click at [839, 290] on div at bounding box center [1063, 236] width 899 height 399
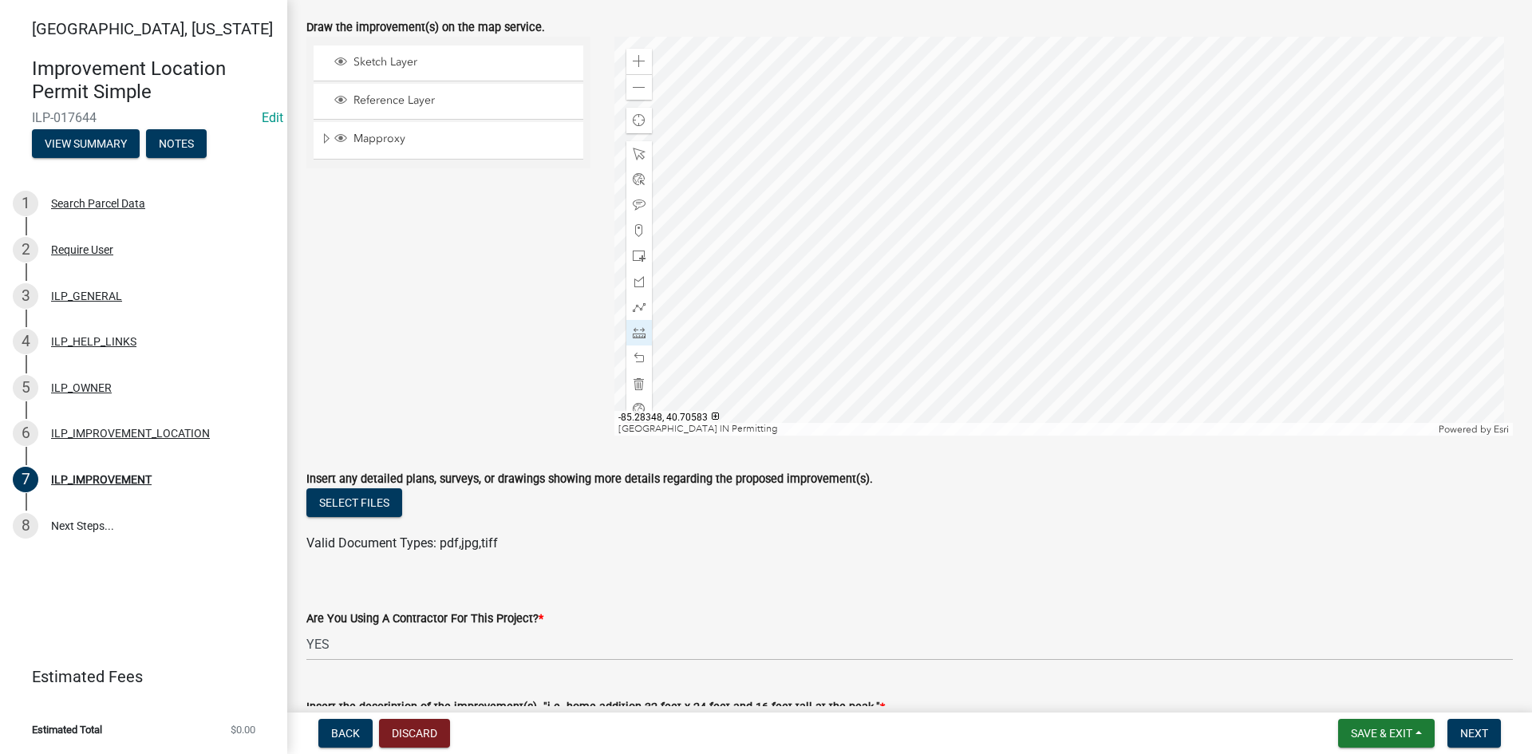
click at [926, 288] on div at bounding box center [1063, 236] width 899 height 399
click at [1165, 552] on div "Valid Document Types: pdf,jpg,tiff" at bounding box center [909, 543] width 1230 height 19
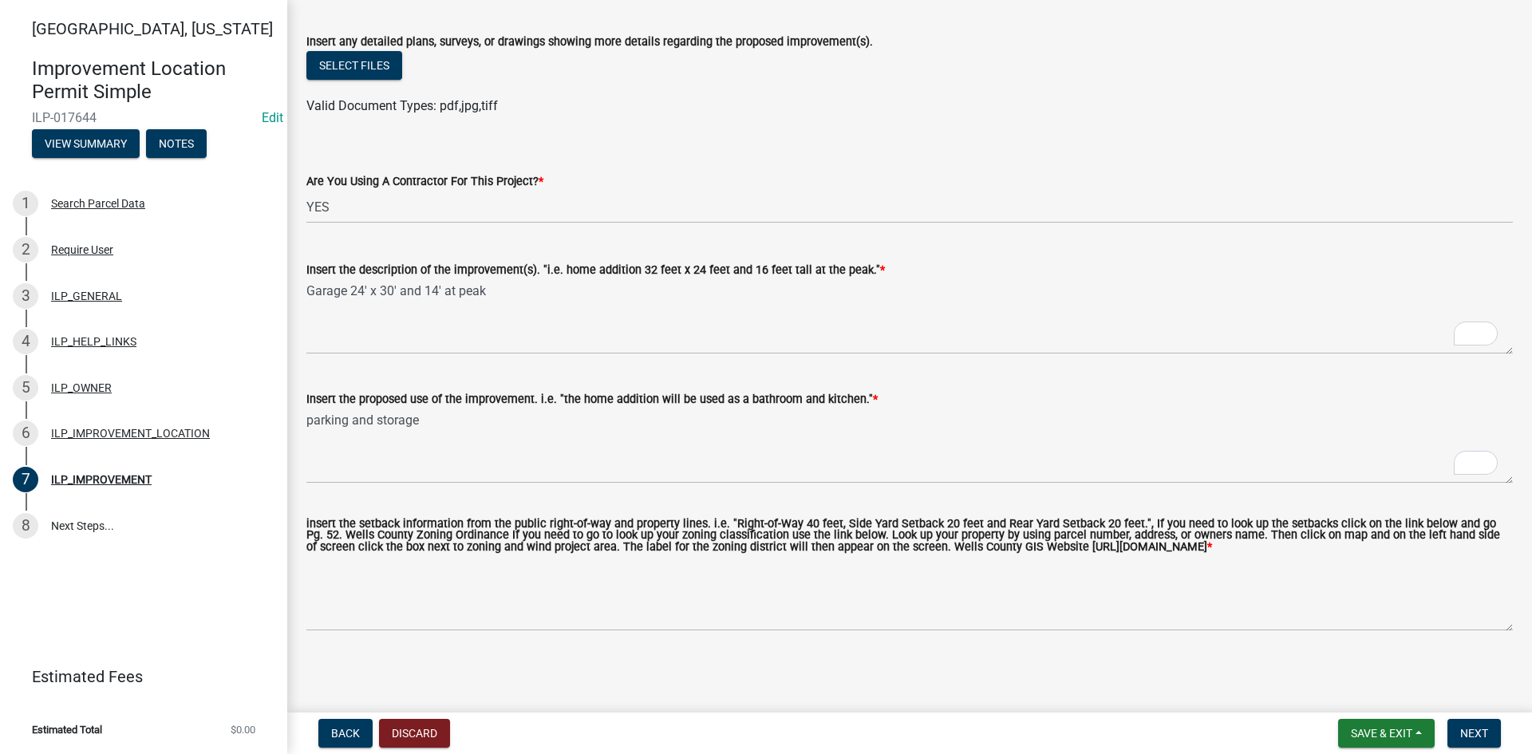
scroll to position [0, 0]
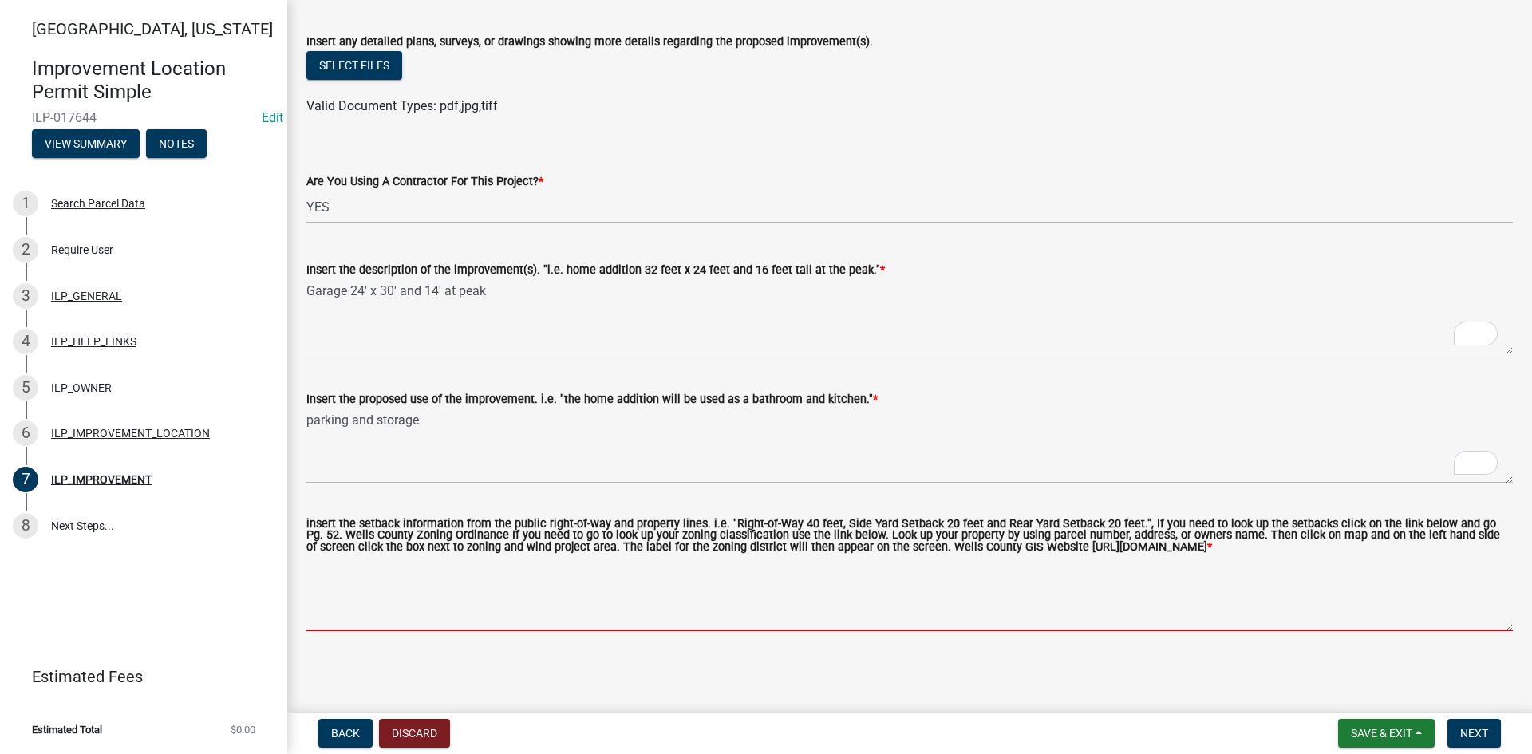
click at [607, 614] on textarea "insert the setback information from the public right-of-way and property lines.…" at bounding box center [909, 593] width 1206 height 75
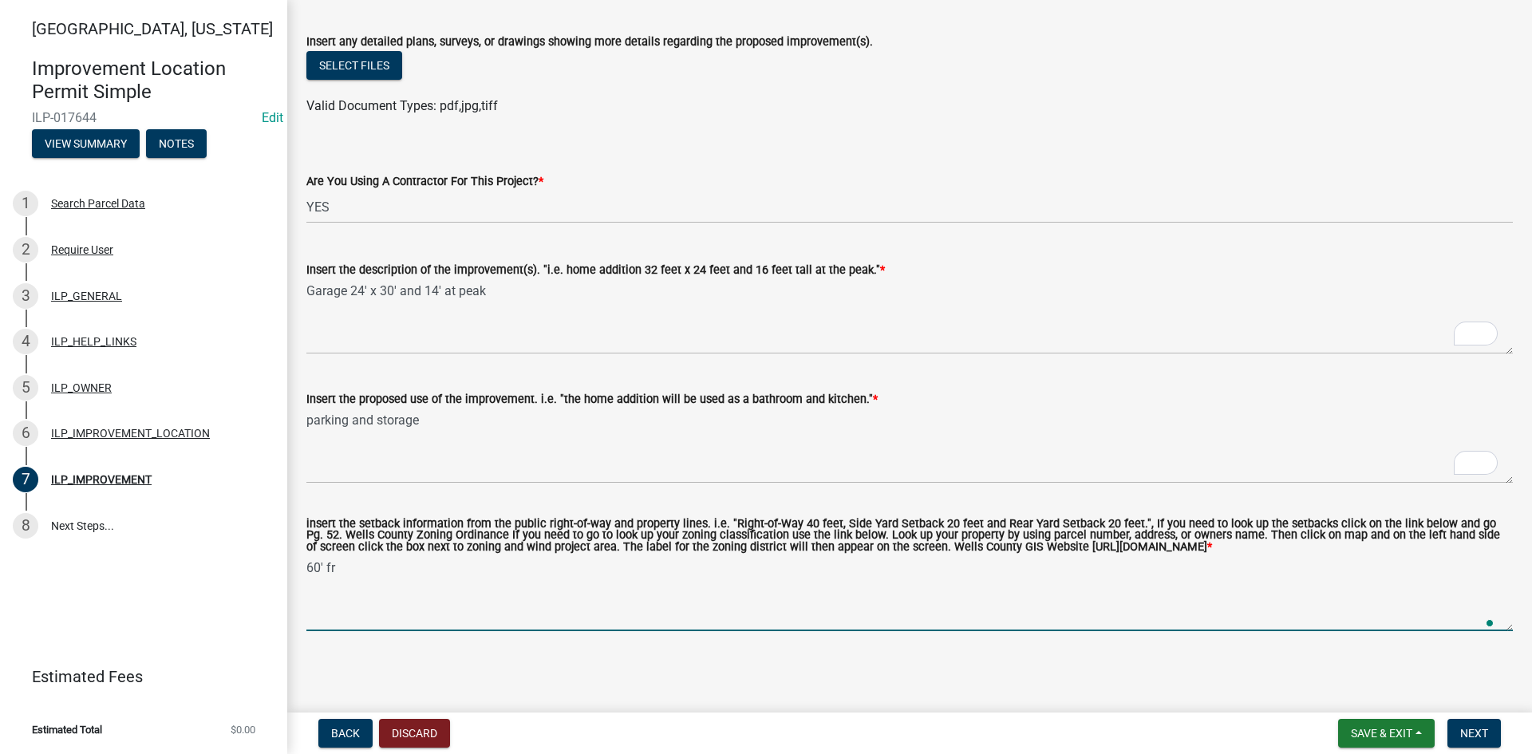
scroll to position [540, 0]
type textarea "60' front yard setback, 20' side and rear yard setbacks"
click at [1479, 728] on span "Next" at bounding box center [1474, 733] width 28 height 13
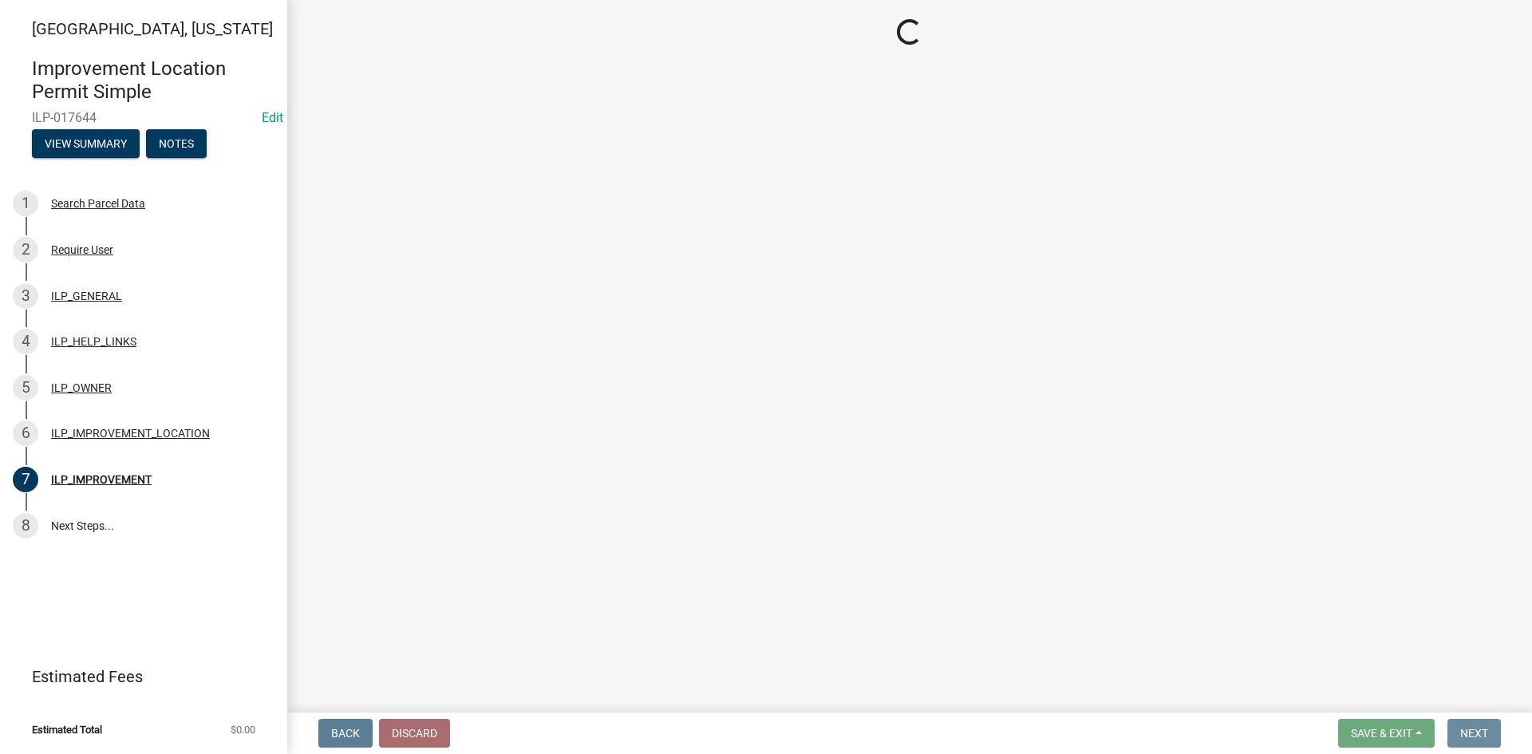
scroll to position [0, 0]
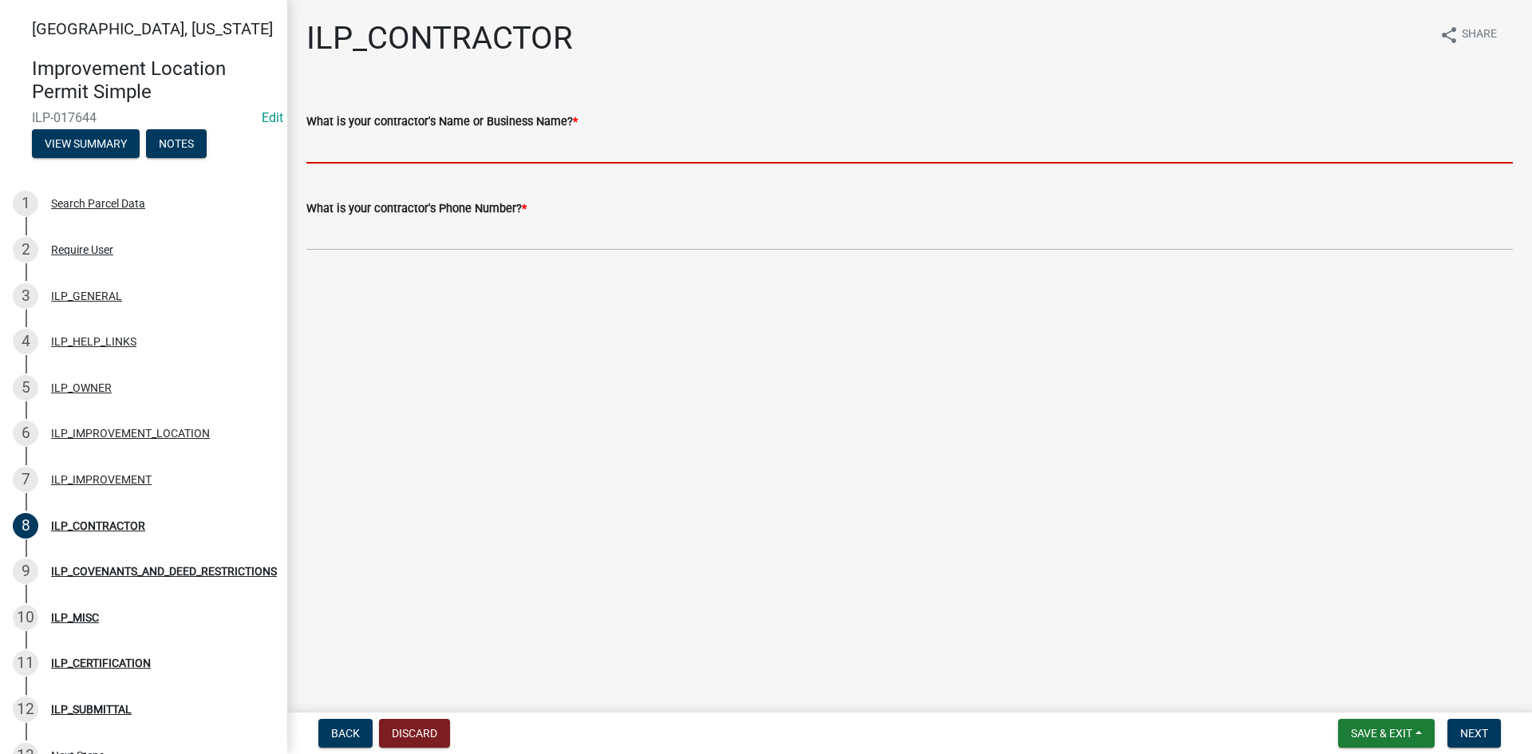
click at [490, 159] on input "What is your contractor's Name or Business Name? *" at bounding box center [909, 147] width 1206 height 33
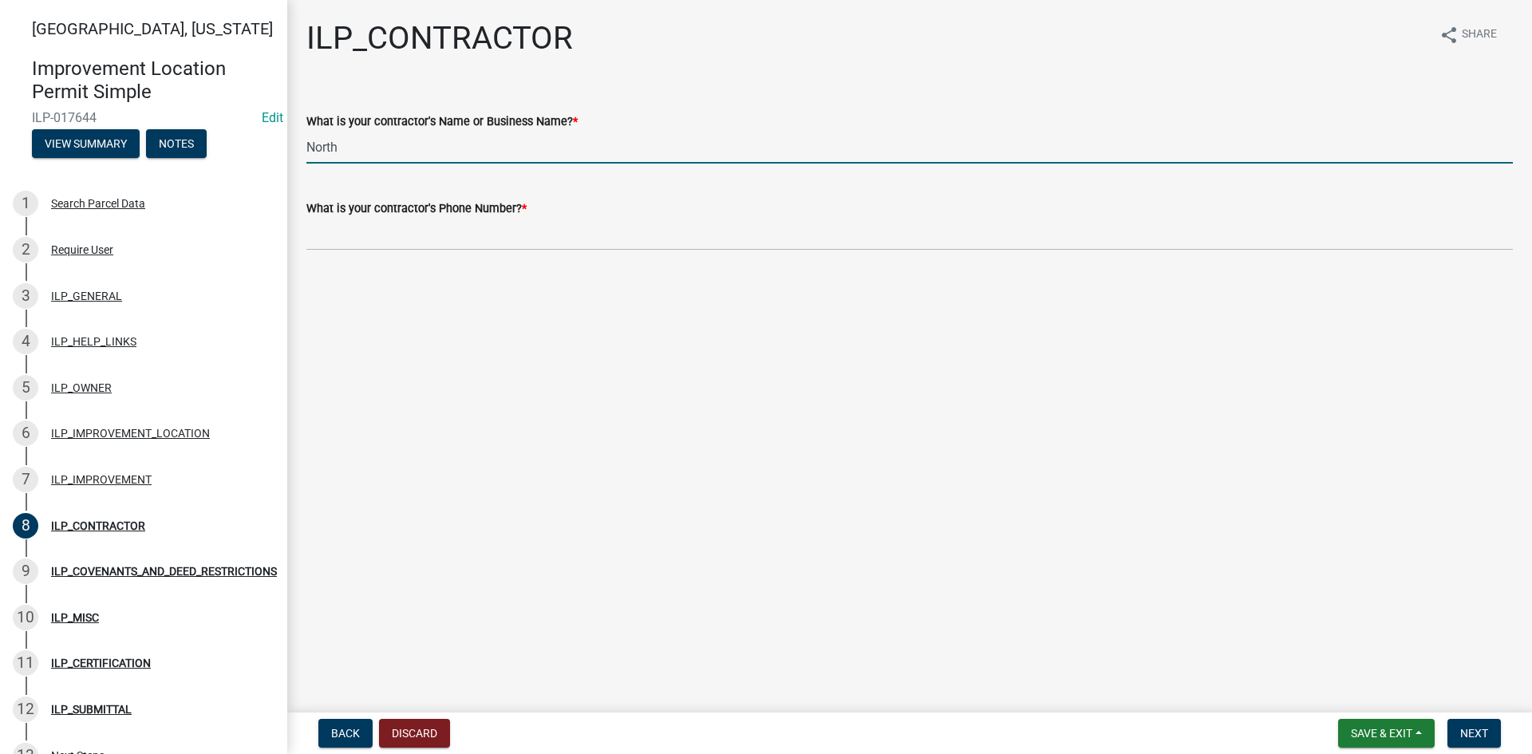
type input "Northedge Steel"
click at [408, 253] on wm-data-entity-input "What is your contractor's Phone Number? *" at bounding box center [909, 219] width 1206 height 87
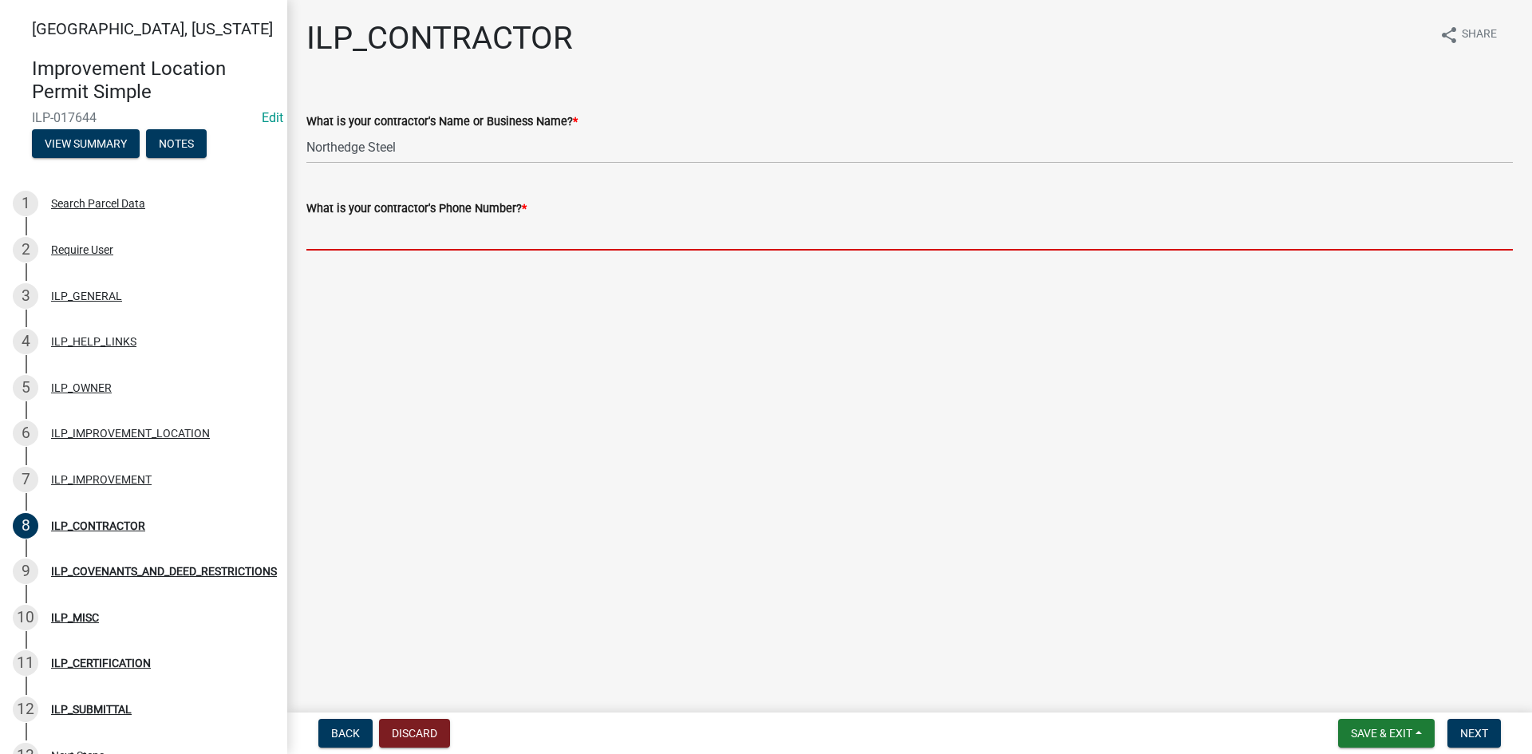
click at [404, 239] on input "What is your contractor's Phone Number? *" at bounding box center [909, 234] width 1206 height 33
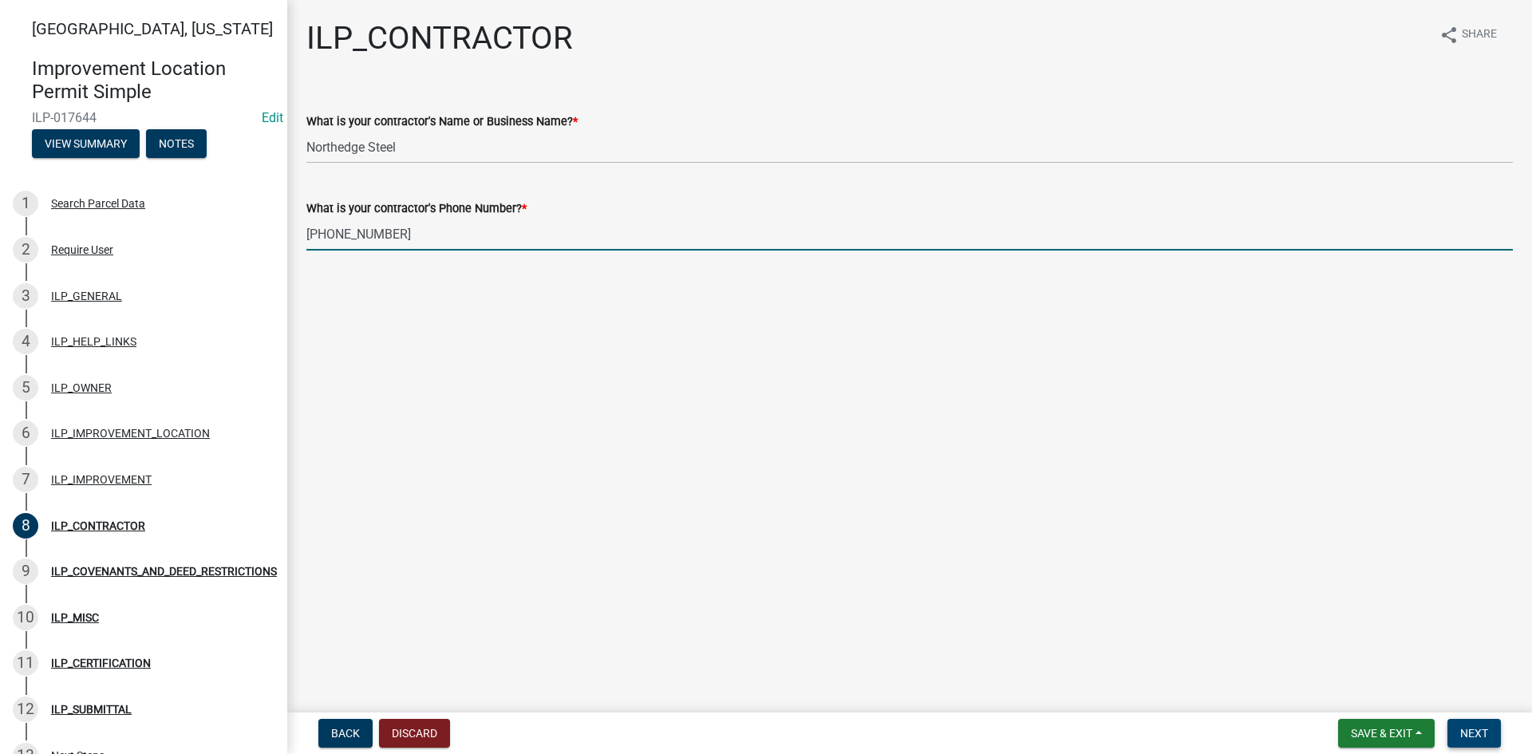
type input "[PHONE_NUMBER]"
click at [1477, 728] on span "Next" at bounding box center [1474, 733] width 28 height 13
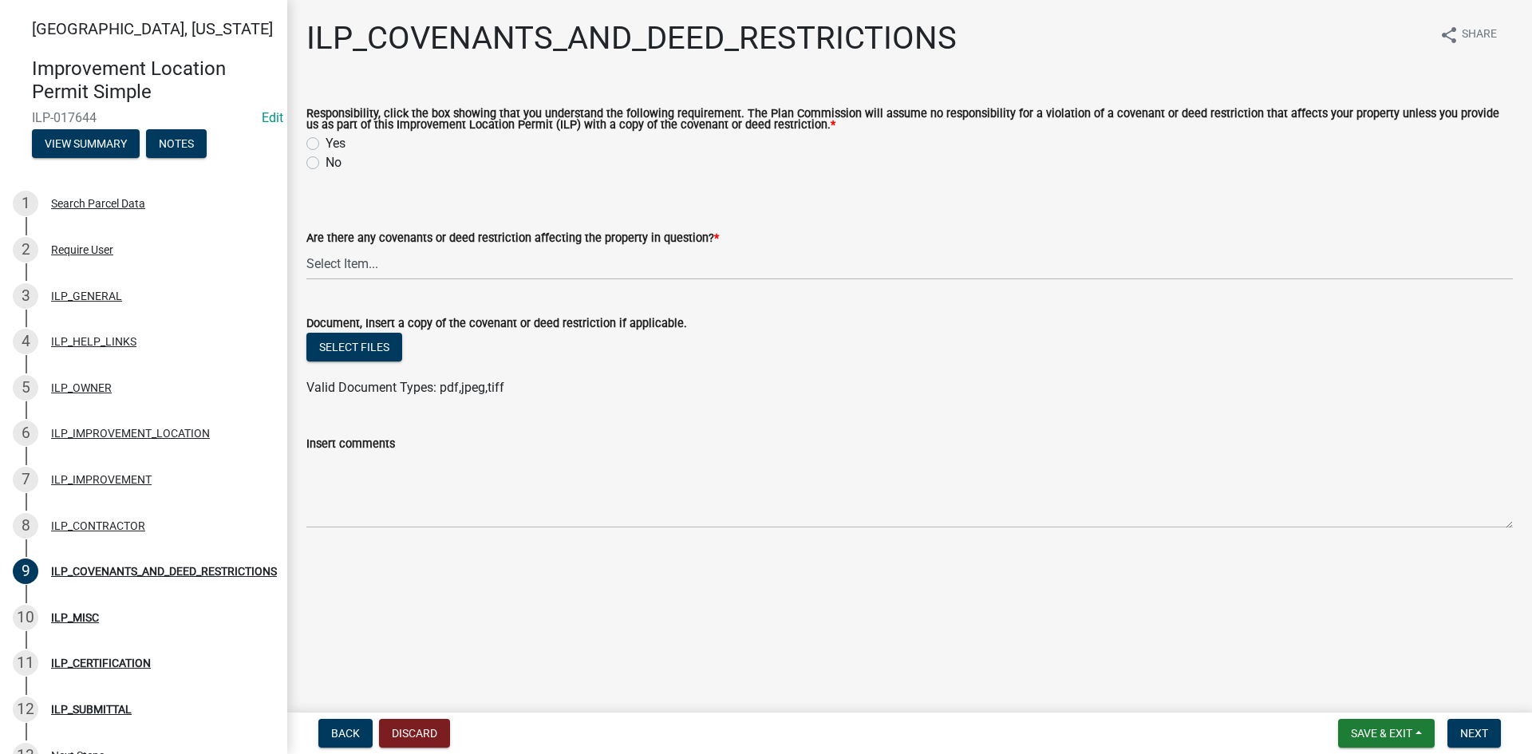
click at [326, 147] on label "Yes" at bounding box center [336, 143] width 20 height 19
click at [326, 144] on input "Yes" at bounding box center [331, 139] width 10 height 10
radio input "true"
click at [353, 251] on select "Select Item... YES NO" at bounding box center [909, 263] width 1206 height 33
click at [306, 248] on select "Select Item... YES NO" at bounding box center [909, 263] width 1206 height 33
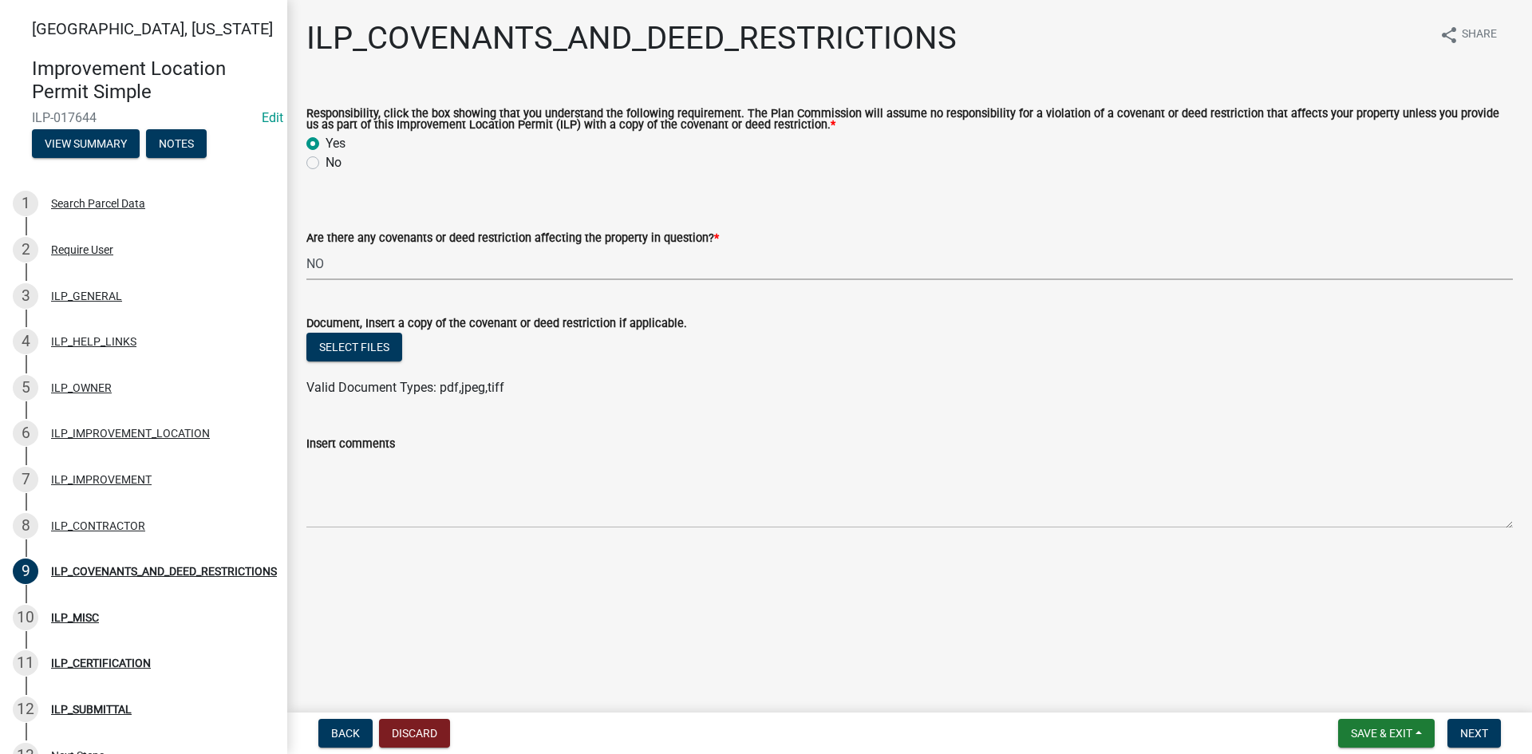
select select "8e2002f1-ace1-422c-92a0-aa7ffd64ff05"
click at [1469, 729] on span "Next" at bounding box center [1474, 733] width 28 height 13
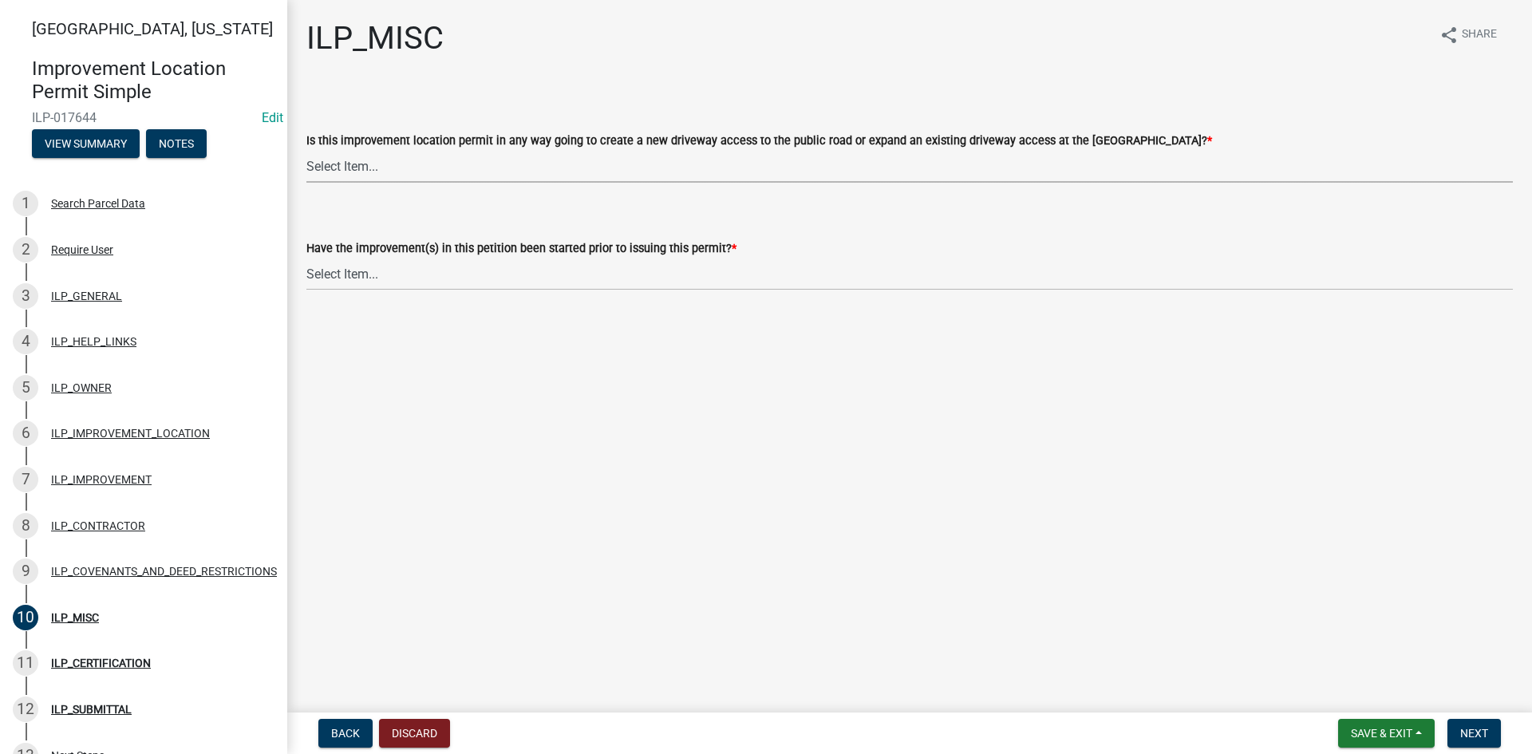
click at [537, 173] on select "Select Item... YES NO" at bounding box center [909, 166] width 1206 height 33
click at [306, 150] on select "Select Item... YES NO" at bounding box center [909, 166] width 1206 height 33
select select "efdfc372-da28-48aa-82f0-d86e80c7002d"
click at [525, 274] on select "Select Item... YES NO" at bounding box center [909, 274] width 1206 height 33
click at [306, 258] on select "Select Item... YES NO" at bounding box center [909, 274] width 1206 height 33
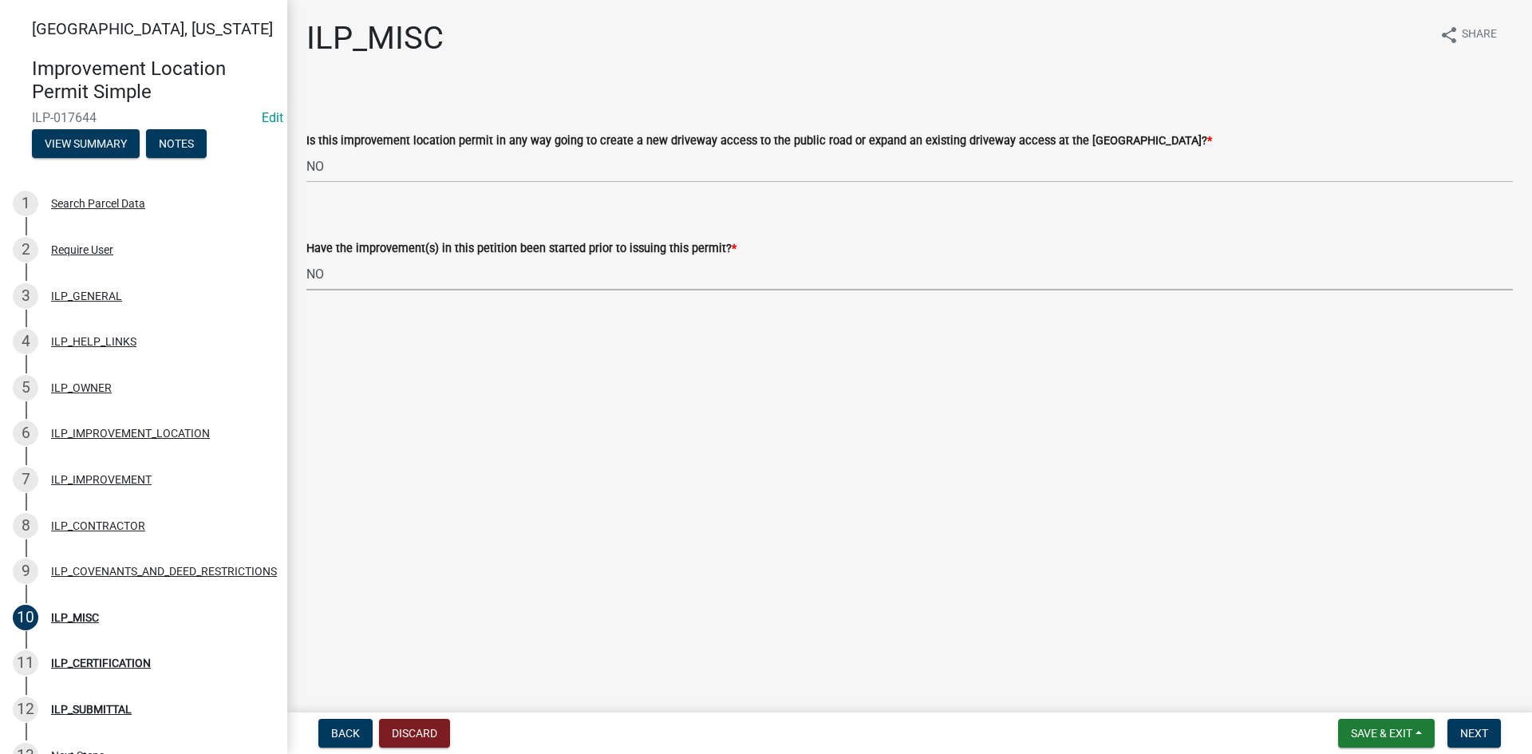
select select "87690217-1c5d-4f3f-89a3-85c12ce3295a"
click at [1470, 736] on span "Next" at bounding box center [1474, 733] width 28 height 13
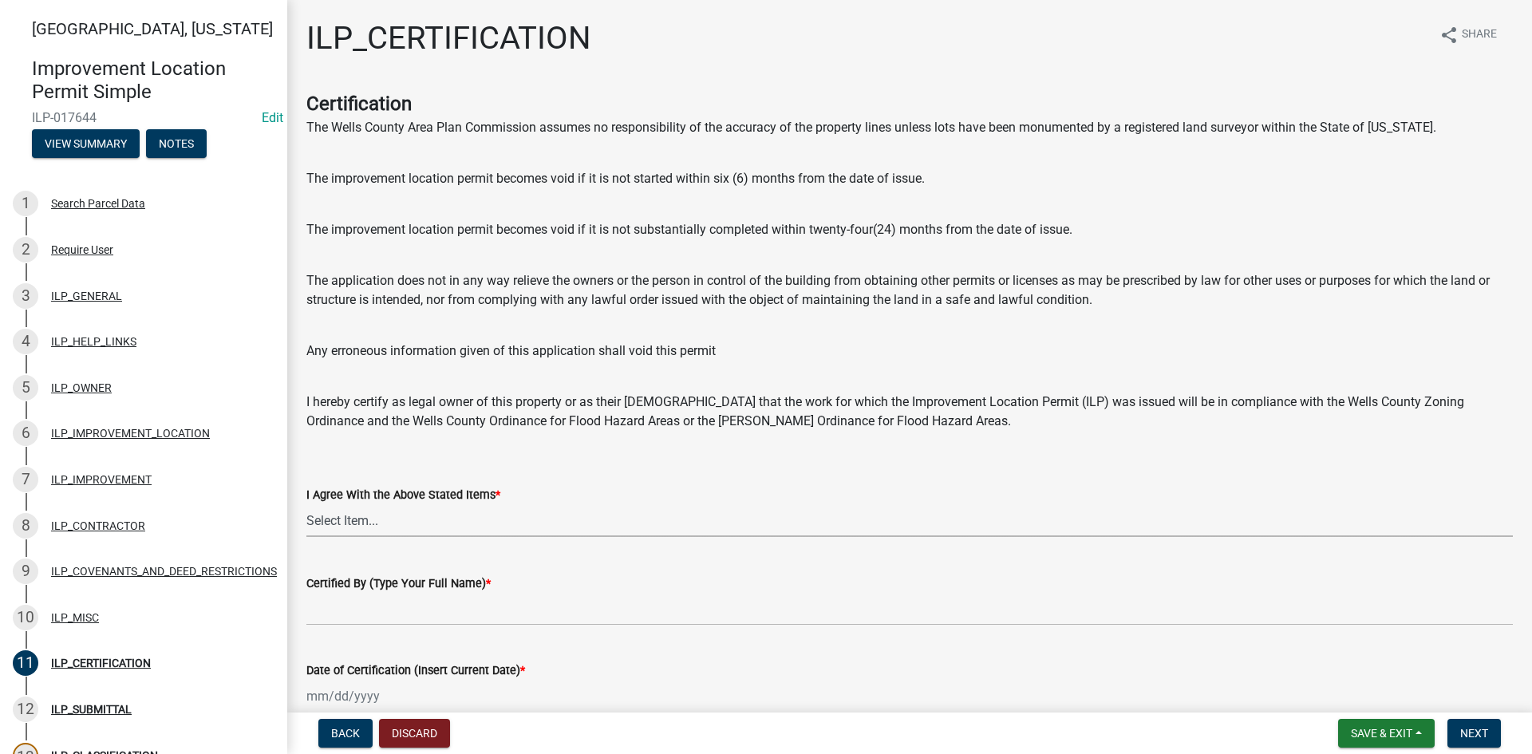
click at [495, 515] on select "Select Item... Yes" at bounding box center [909, 520] width 1206 height 33
click at [306, 504] on select "Select Item... Yes" at bounding box center [909, 520] width 1206 height 33
select select "bd96893d-fc5a-4886-96bc-c23f48f60341"
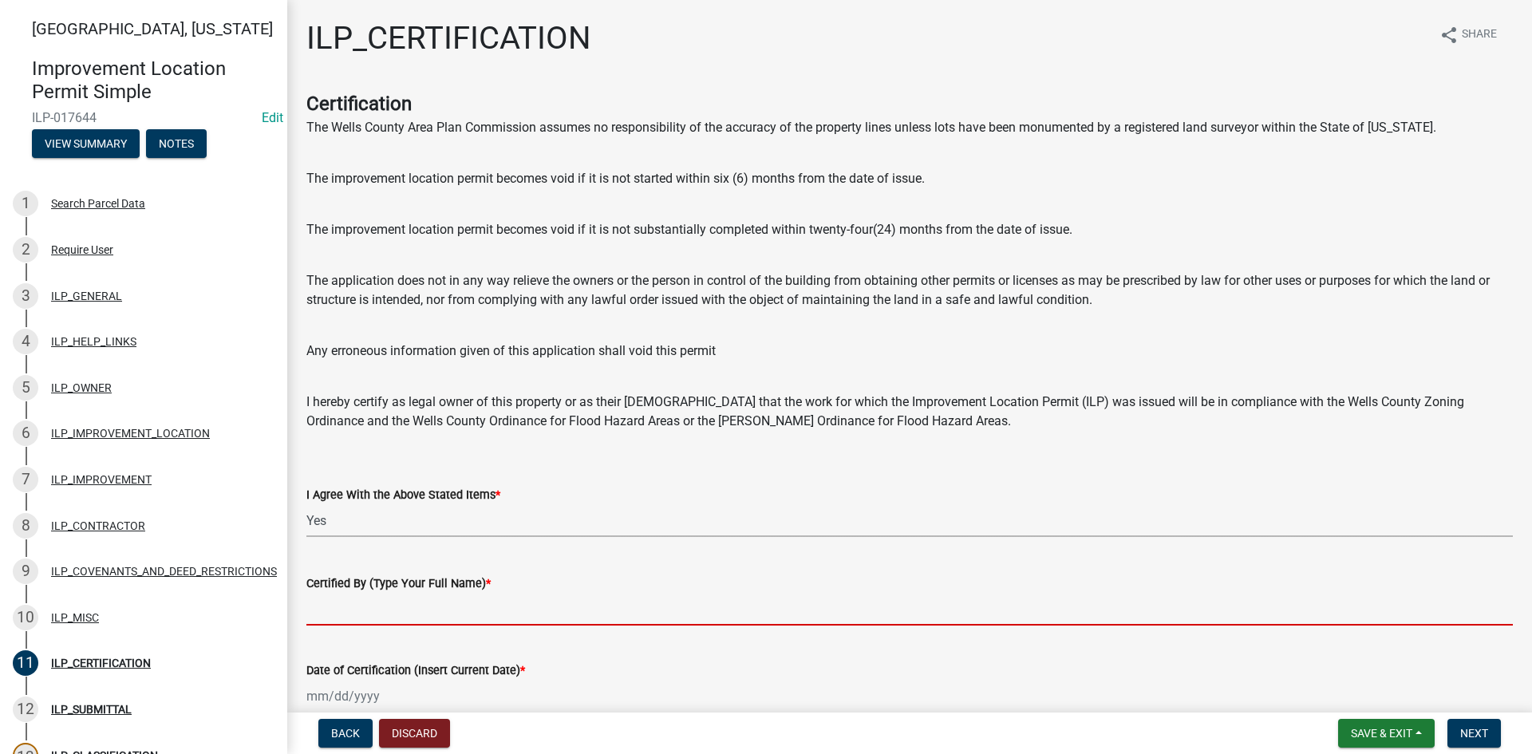
click at [561, 613] on input "Certified By (Type Your Full Name) *" at bounding box center [909, 609] width 1206 height 33
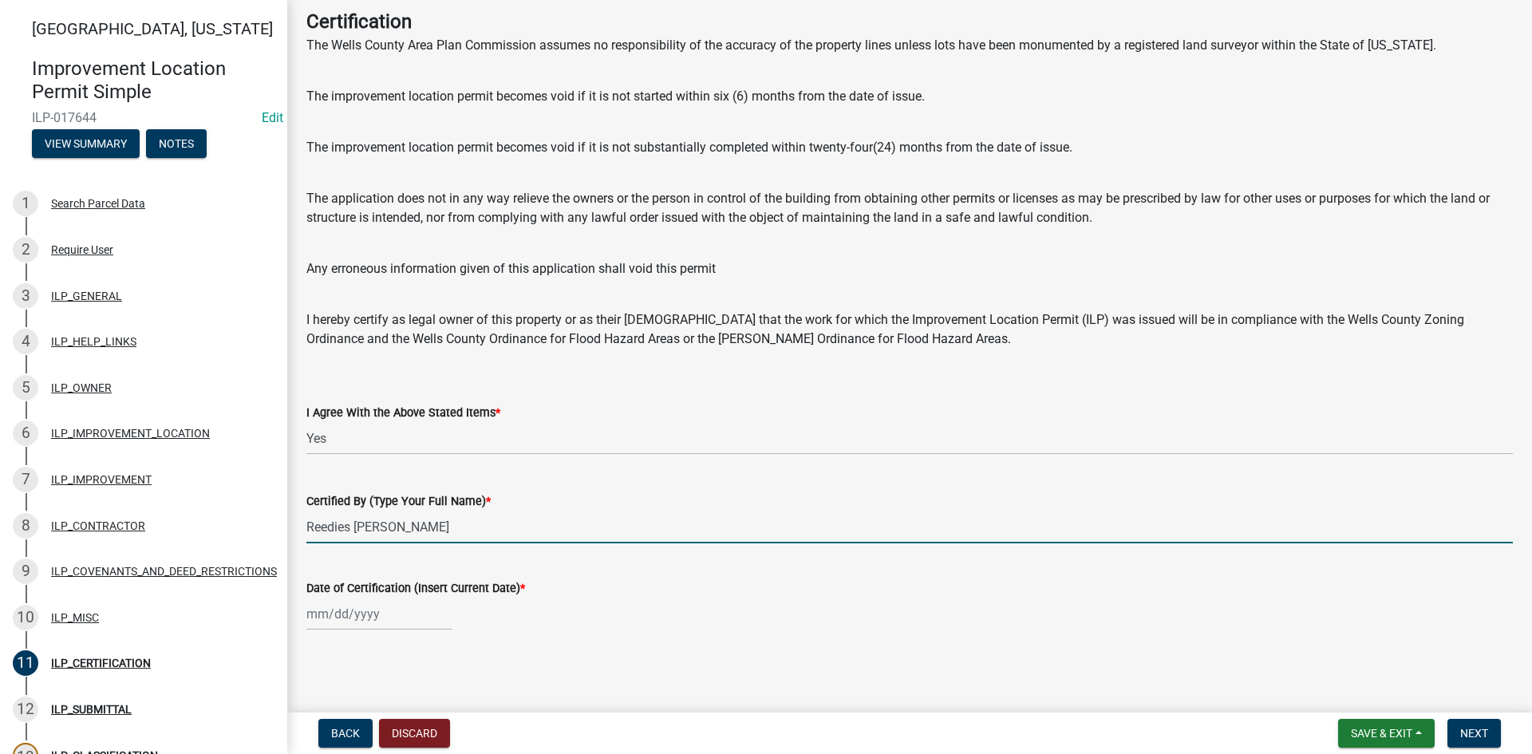
scroll to position [83, 0]
type input "Reedies [PERSON_NAME]"
click at [357, 622] on div at bounding box center [379, 613] width 146 height 33
select select "8"
select select "2025"
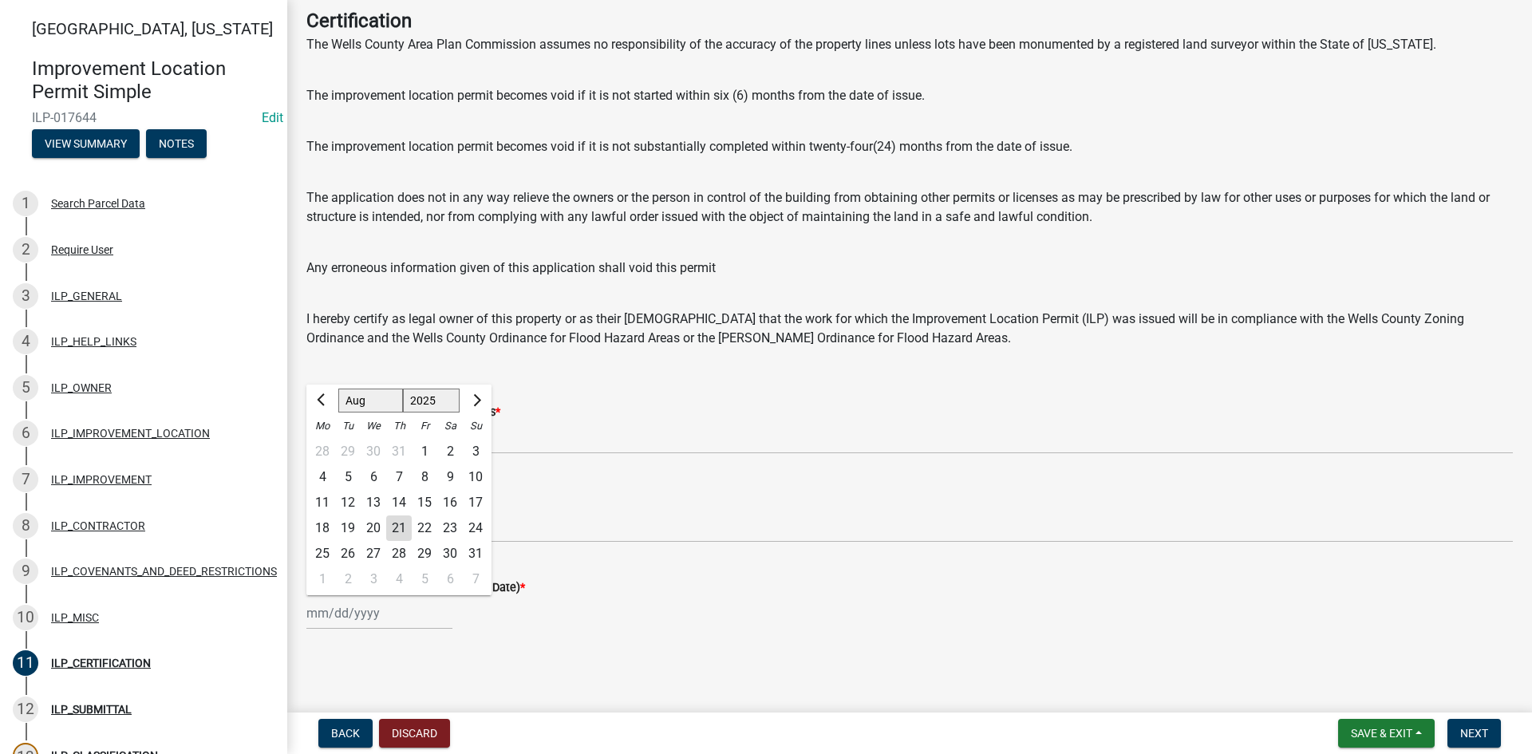
click at [399, 526] on div "21" at bounding box center [399, 528] width 26 height 26
type input "[DATE]"
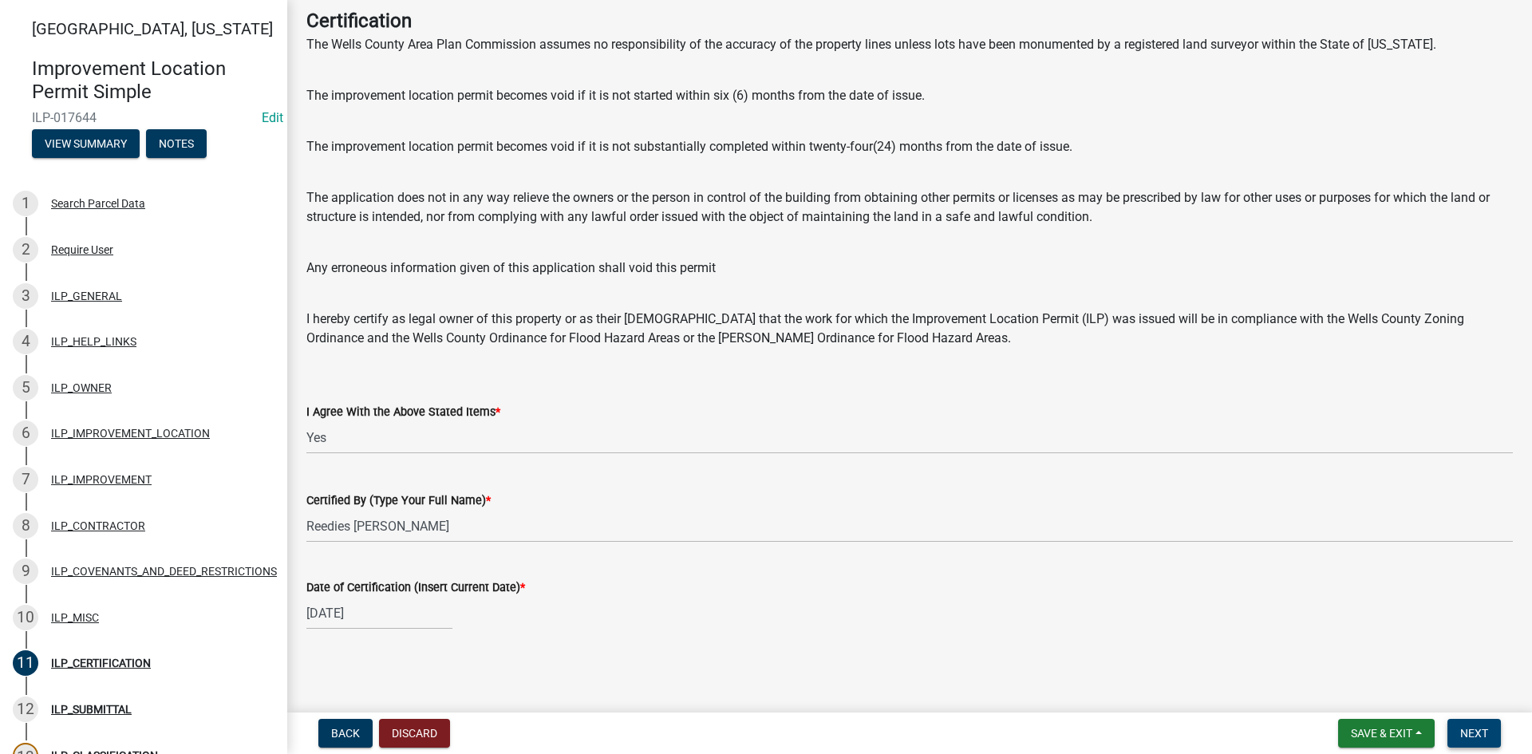
click at [1482, 733] on span "Next" at bounding box center [1474, 733] width 28 height 13
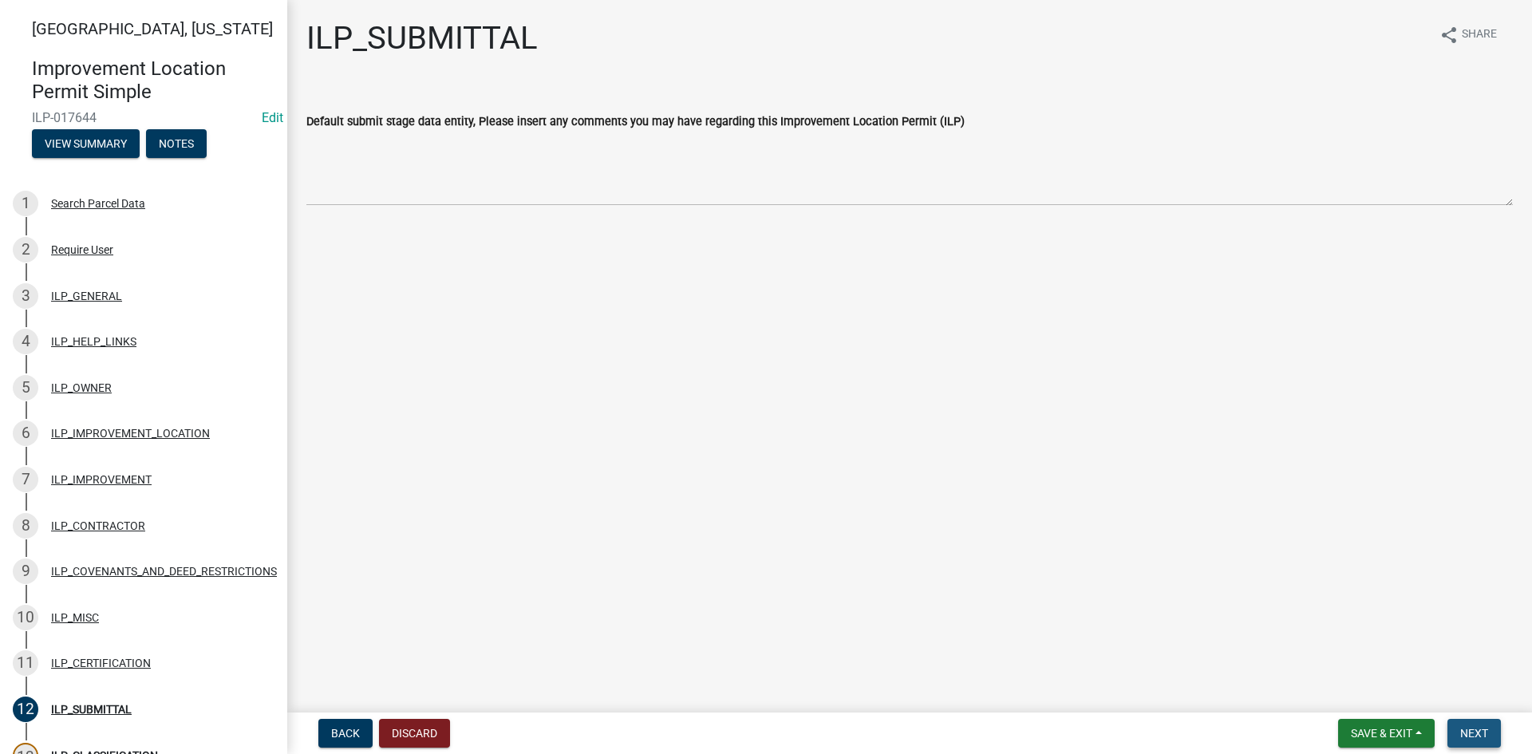
click at [1471, 734] on span "Next" at bounding box center [1474, 733] width 28 height 13
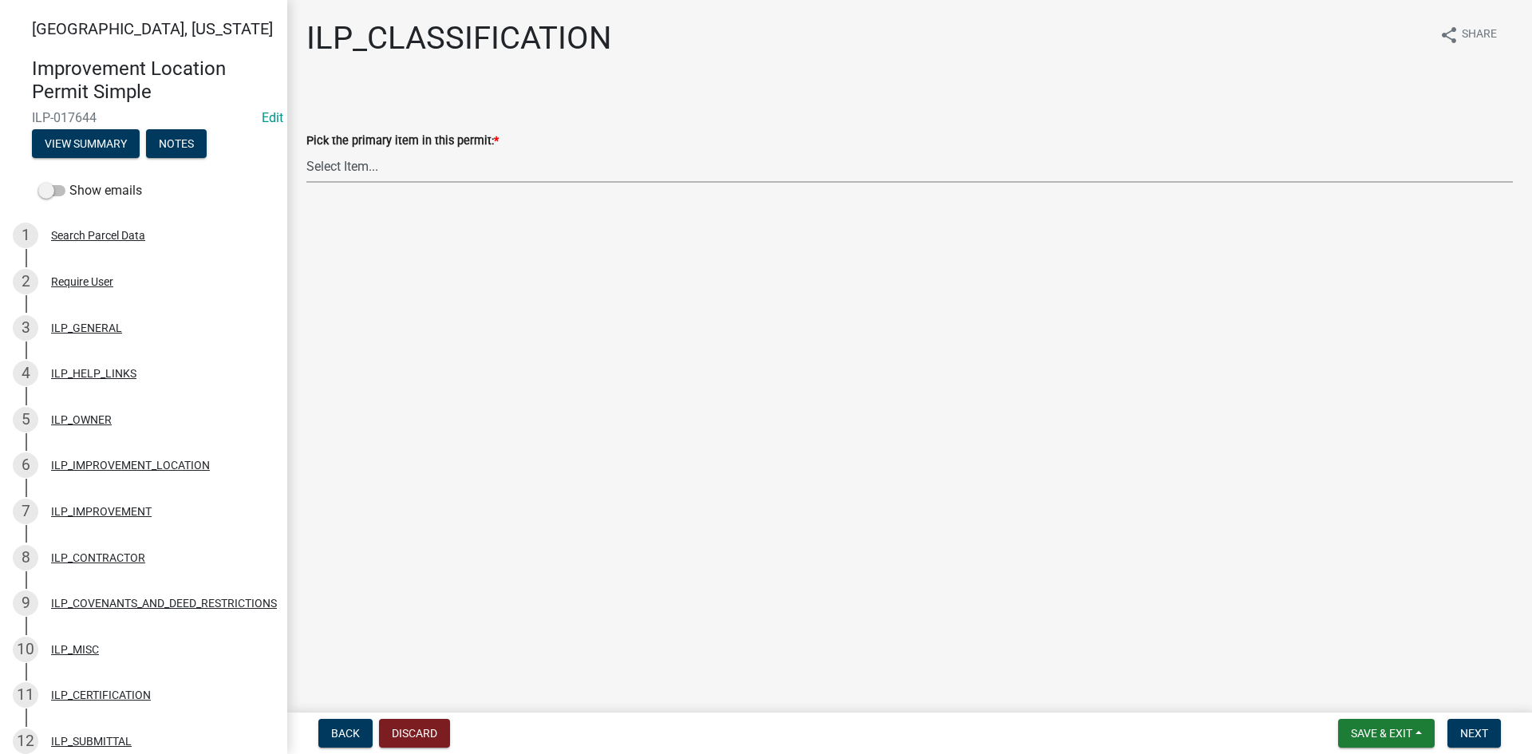
click at [516, 164] on select "Select Item... Accessory Structure (Addition) Accessory Structure (NEW) Busines…" at bounding box center [909, 166] width 1206 height 33
click at [306, 150] on select "Select Item... Accessory Structure (Addition) Accessory Structure (NEW) Busines…" at bounding box center [909, 166] width 1206 height 33
select select "119b830e-a7a9-4285-be0b-a69d75da8c1b"
click at [1478, 732] on span "Next" at bounding box center [1474, 733] width 28 height 13
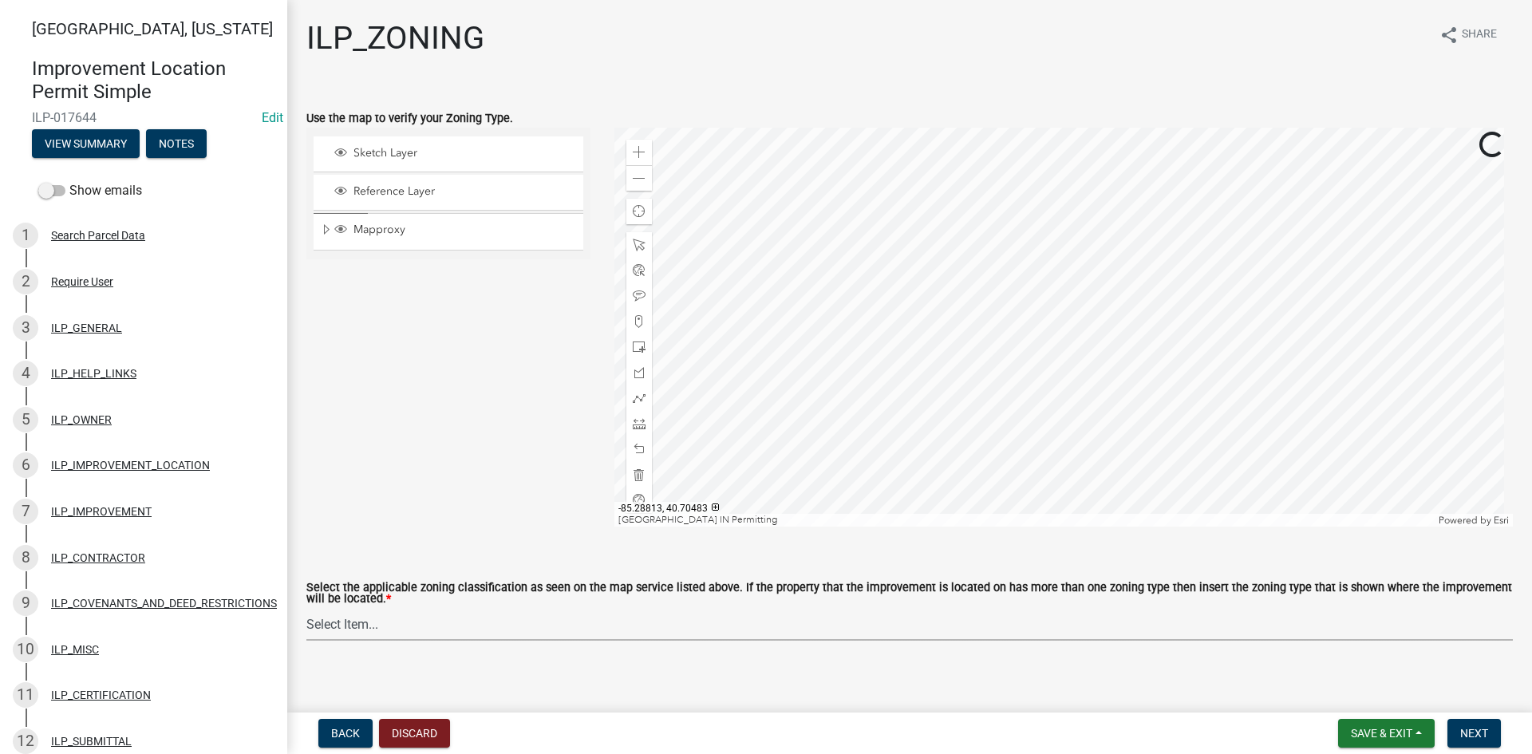
click at [478, 635] on select "Select Item... A-1 "Agricultural Intensive" A-R "Agricultural Residential" S-1 …" at bounding box center [909, 624] width 1206 height 33
click at [306, 609] on select "Select Item... A-1 "Agricultural Intensive" A-R "Agricultural Residential" S-1 …" at bounding box center [909, 624] width 1206 height 33
select select "077e72d7-ee28-42b3-b13f-4b6ba4a9753a"
click at [1480, 730] on span "Next" at bounding box center [1474, 733] width 28 height 13
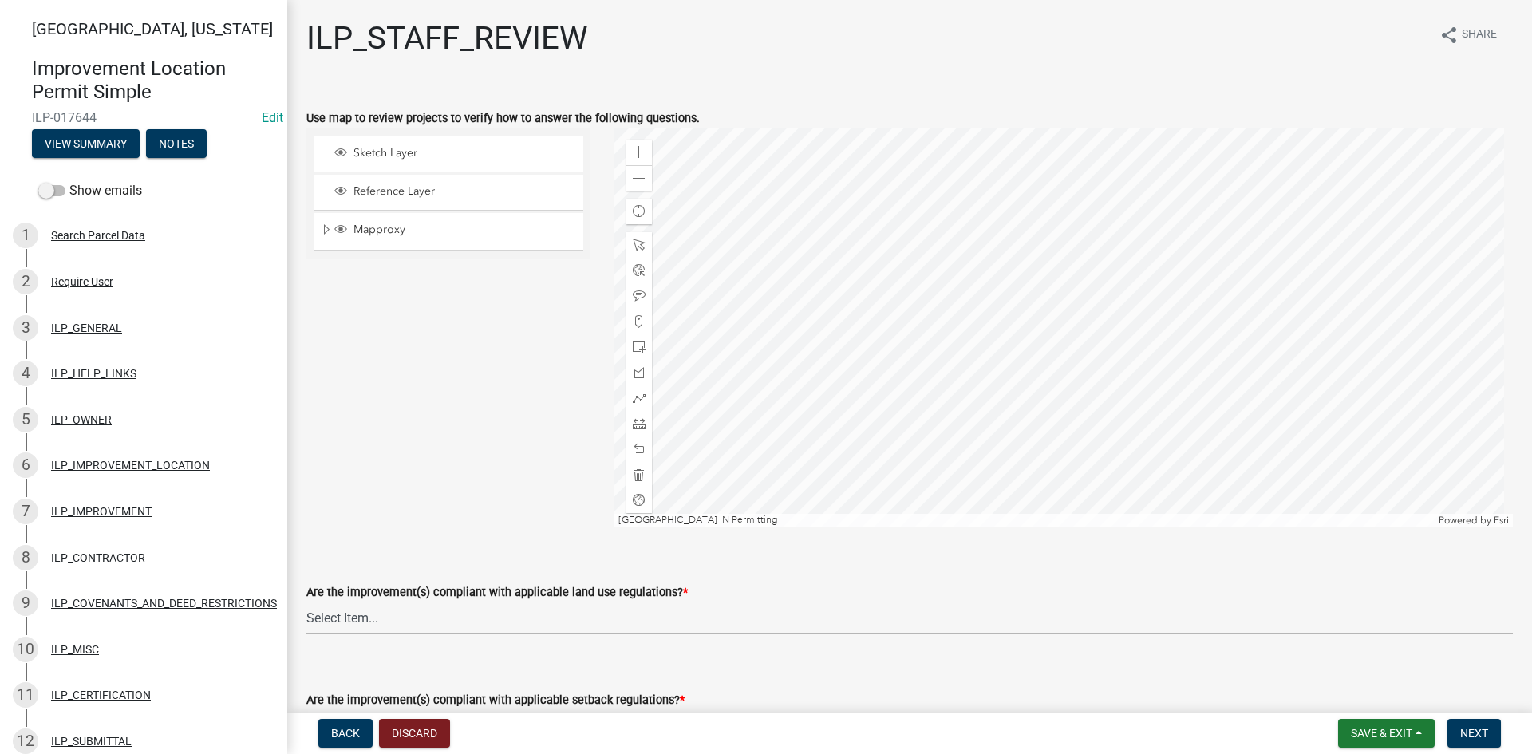
click at [749, 622] on select "Select Item... YES NO" at bounding box center [909, 618] width 1206 height 33
click at [306, 602] on select "Select Item... YES NO" at bounding box center [909, 618] width 1206 height 33
select select "83ffa5df-1258-41bd-a108-9f2370541ef9"
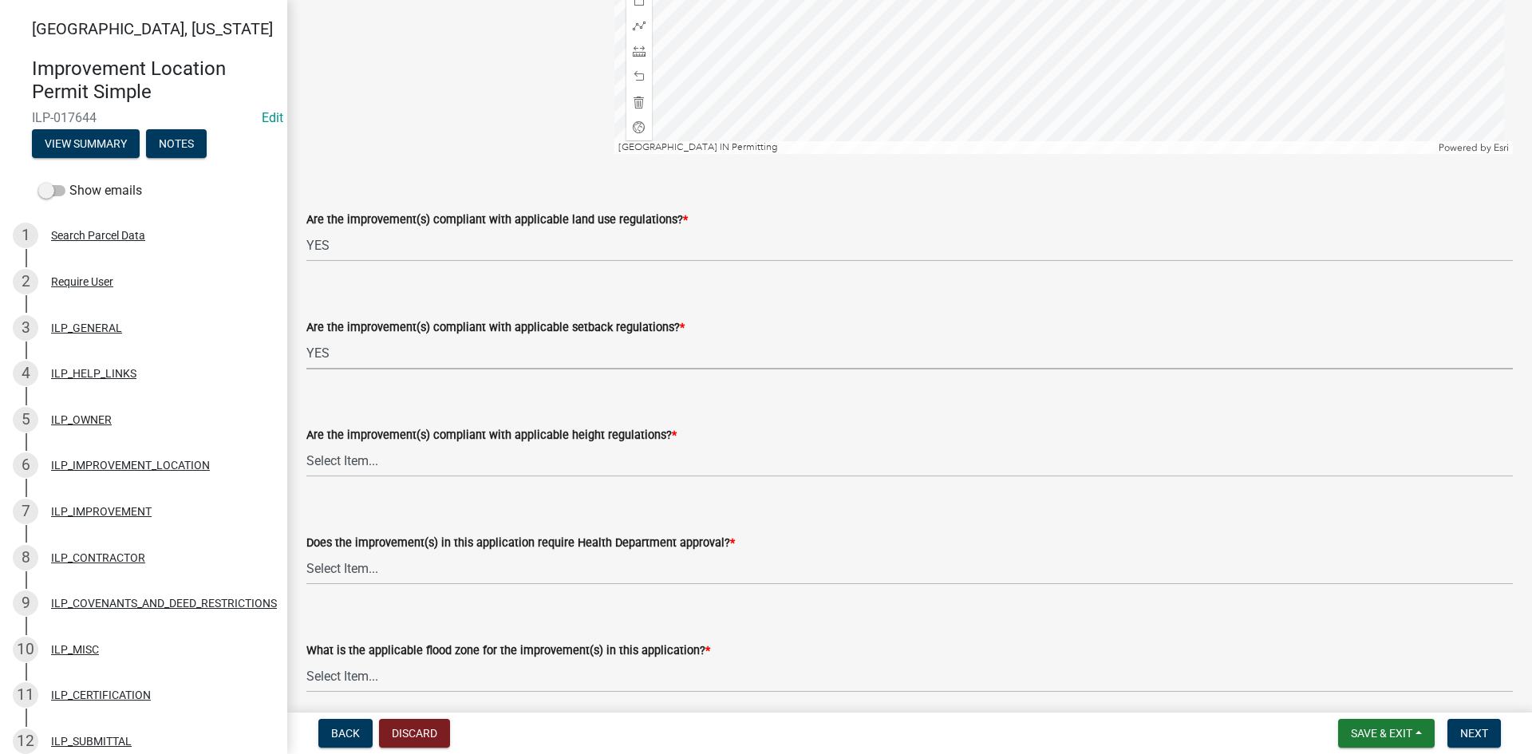
select select "e76e6c03-c199-4125-95d7-daca193c3739"
select select "b2795382-5a5c-496e-8f40-9eac2bba8e54"
select select "2cf99e9a-fd48-429a-ab01-6241dd9ef86f"
select select "546a9c8a-0bf2-4128-b2a0-21aece03a164"
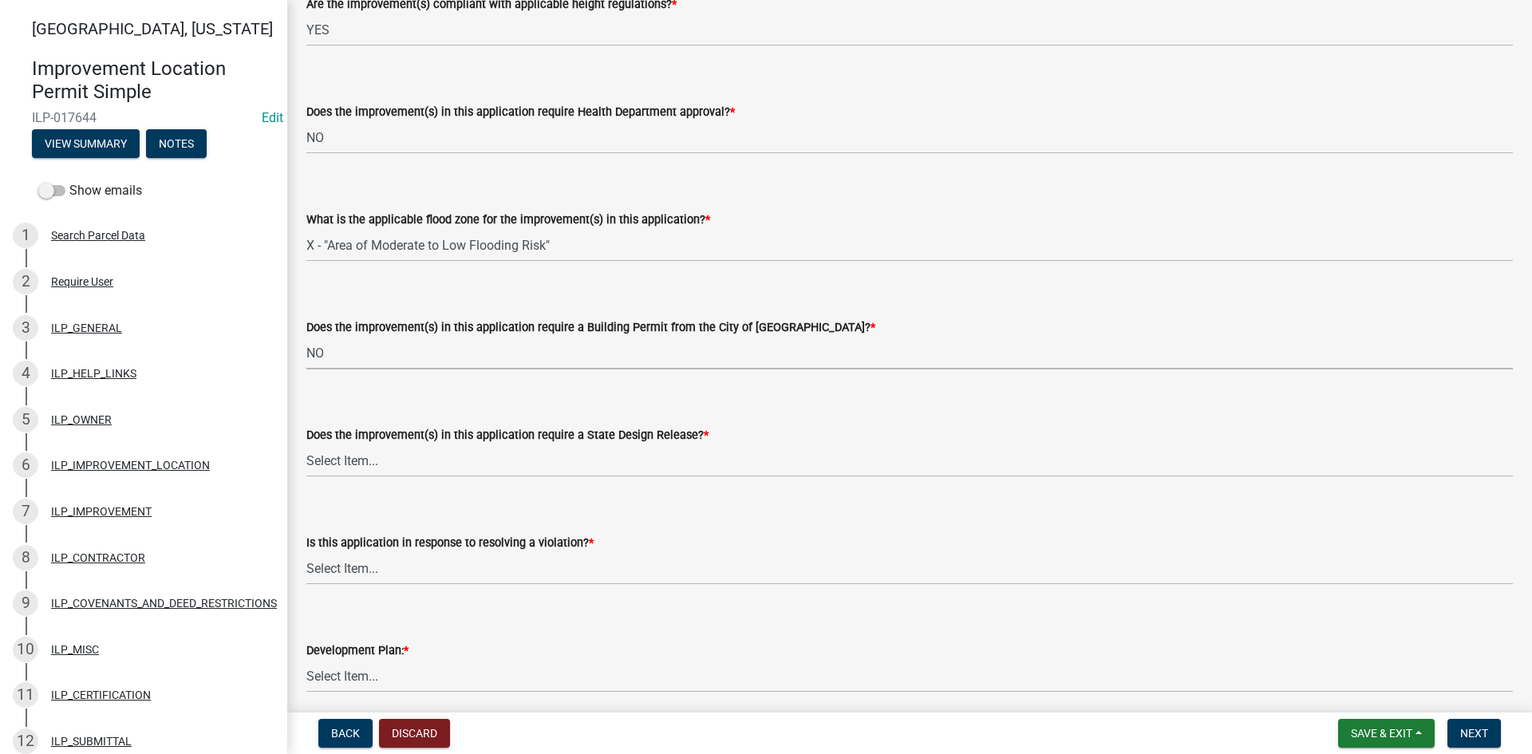
select select "3dde91a6-95a6-42fe-ae60-c75c292f8dd0"
select select "3e29b85e-0a39-40b5-813f-a0c180e4f93d"
select select "296d3b28-03f6-4b85-9592-a9e1e0e51d18"
select select "f492072b-a2fa-4f7c-8f99-9e809c6c526f"
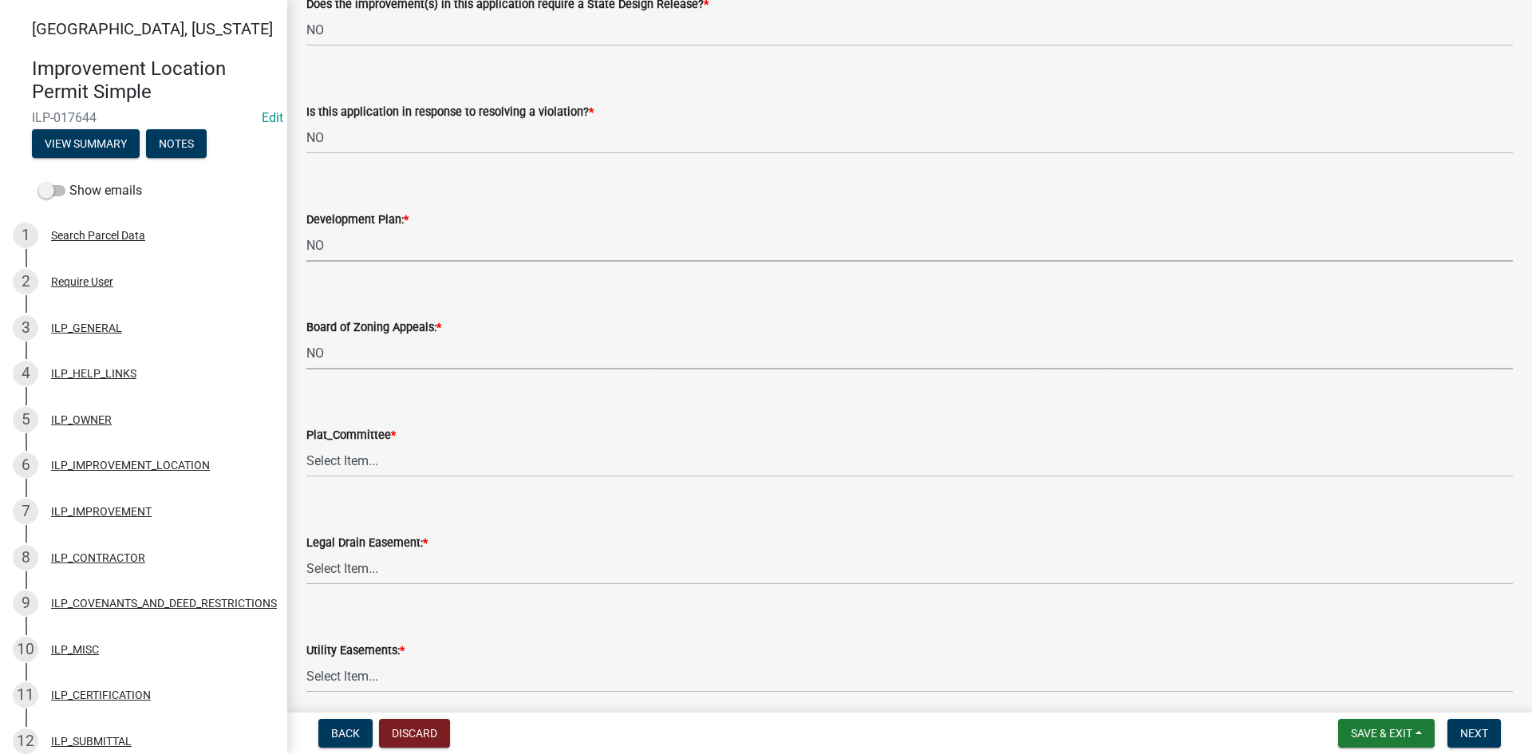
select select "91f2ca91-6260-441c-87d8-e38016df5c96"
select select "63238f16-a362-487f-83af-24d0c8cf3edd"
select select "4de29e95-b13a-4926-a5fe-83364331169b"
select select "8e424161-7bf1-4e33-adf9-a347c03eff2b"
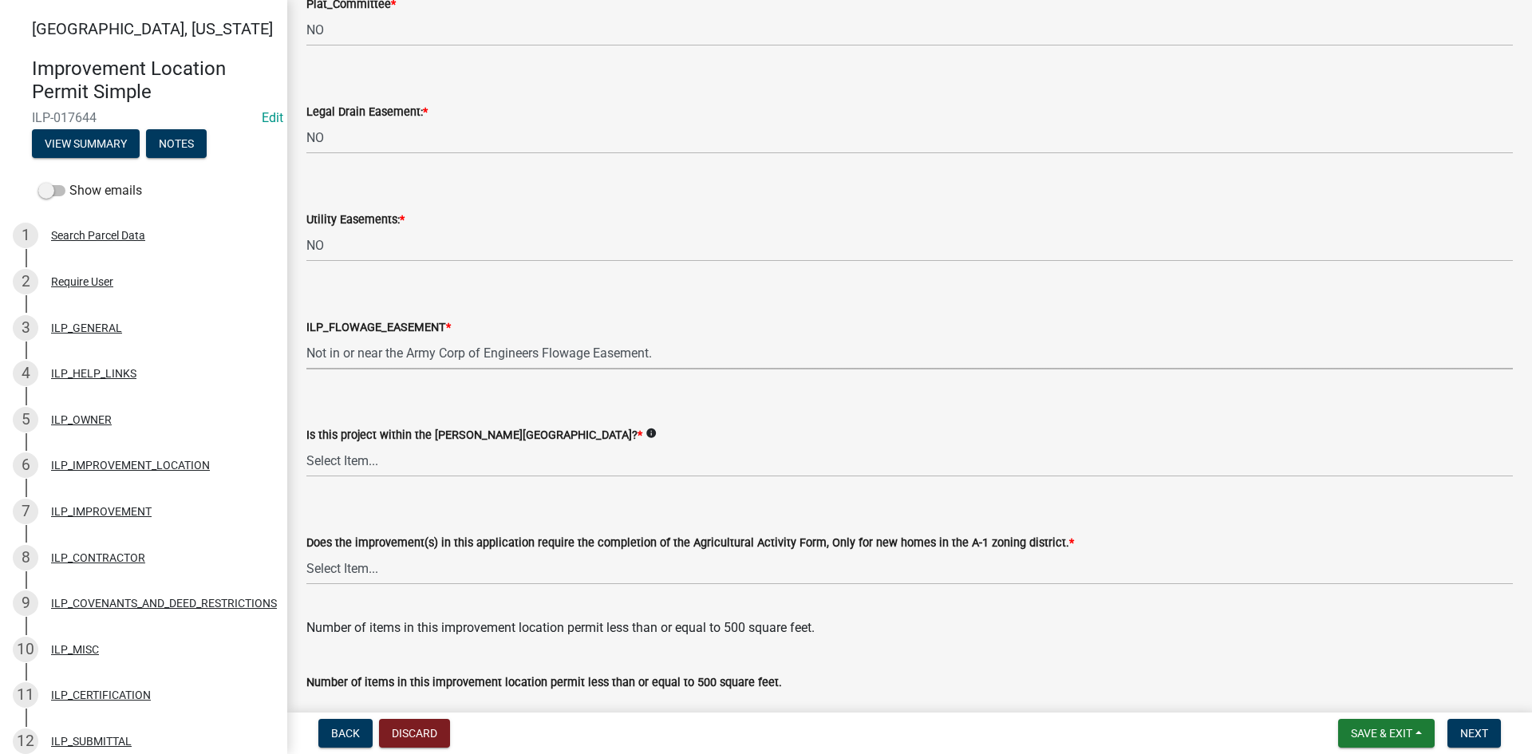
select select "bdd9c930-c7fe-4770-81ee-2c29cf953f8b"
select select "c22a6da1-a4b9-4a20-9552-3c4da3c32bc7"
select select "b8432f74-40d2-4ff6-ba31-770d91760c6e"
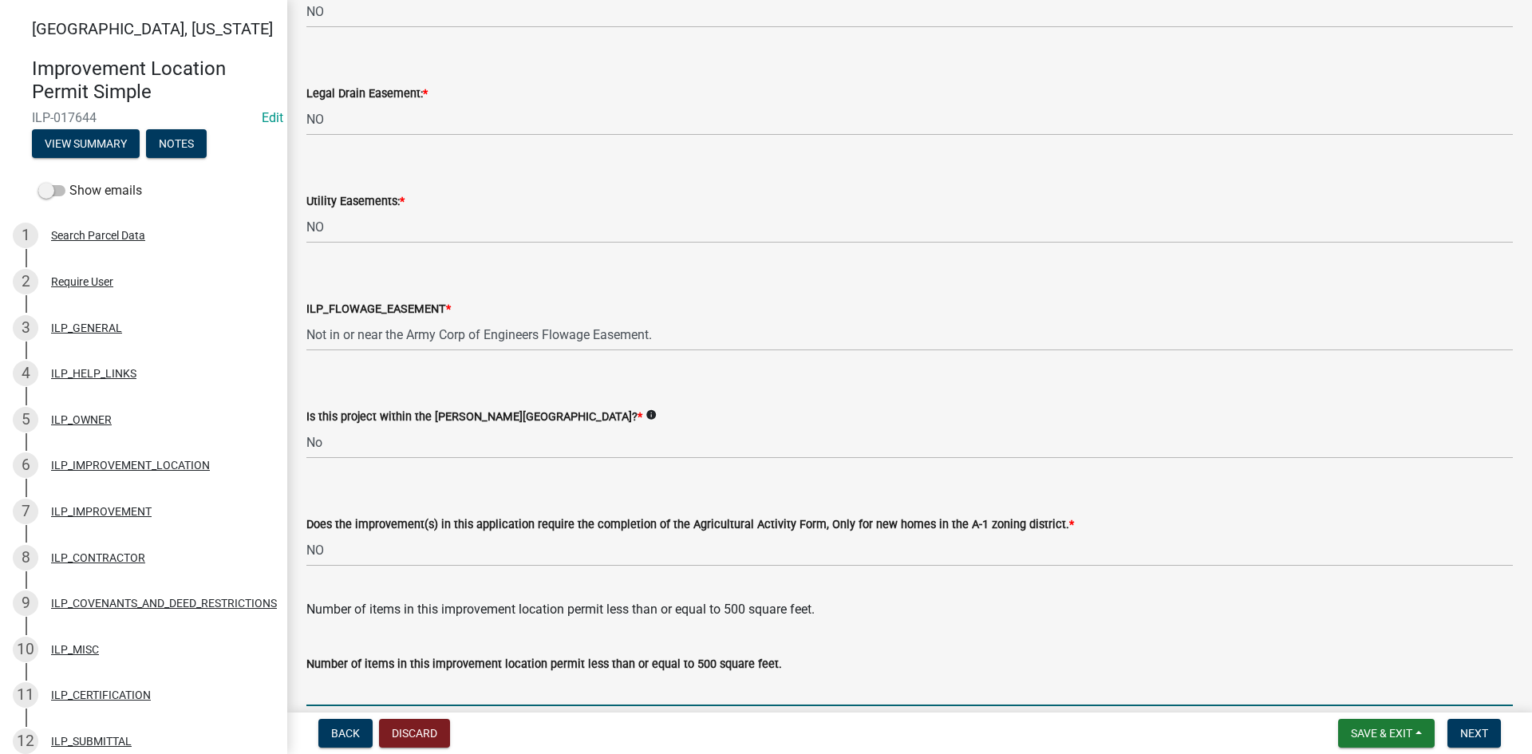
scroll to position [2058, 0]
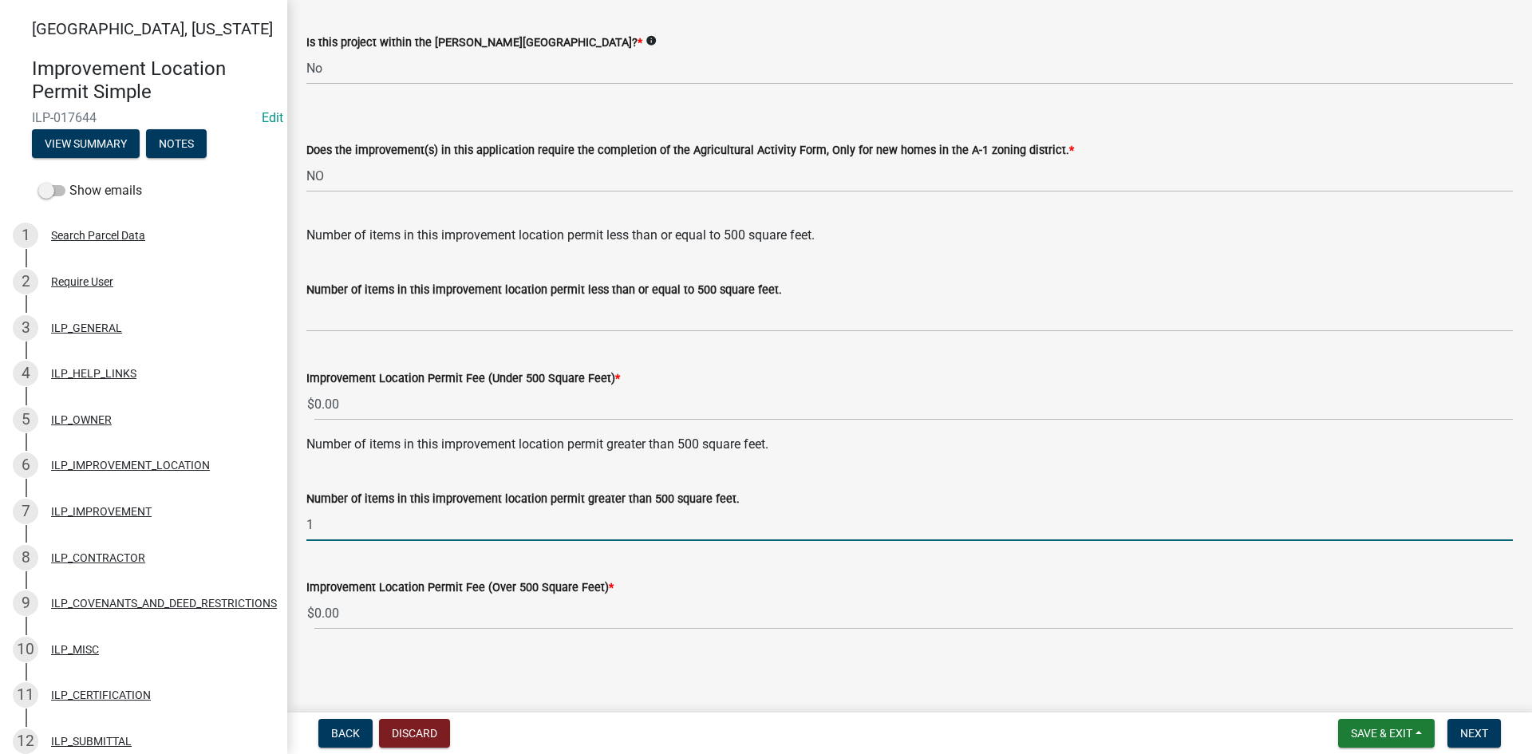
type input "1"
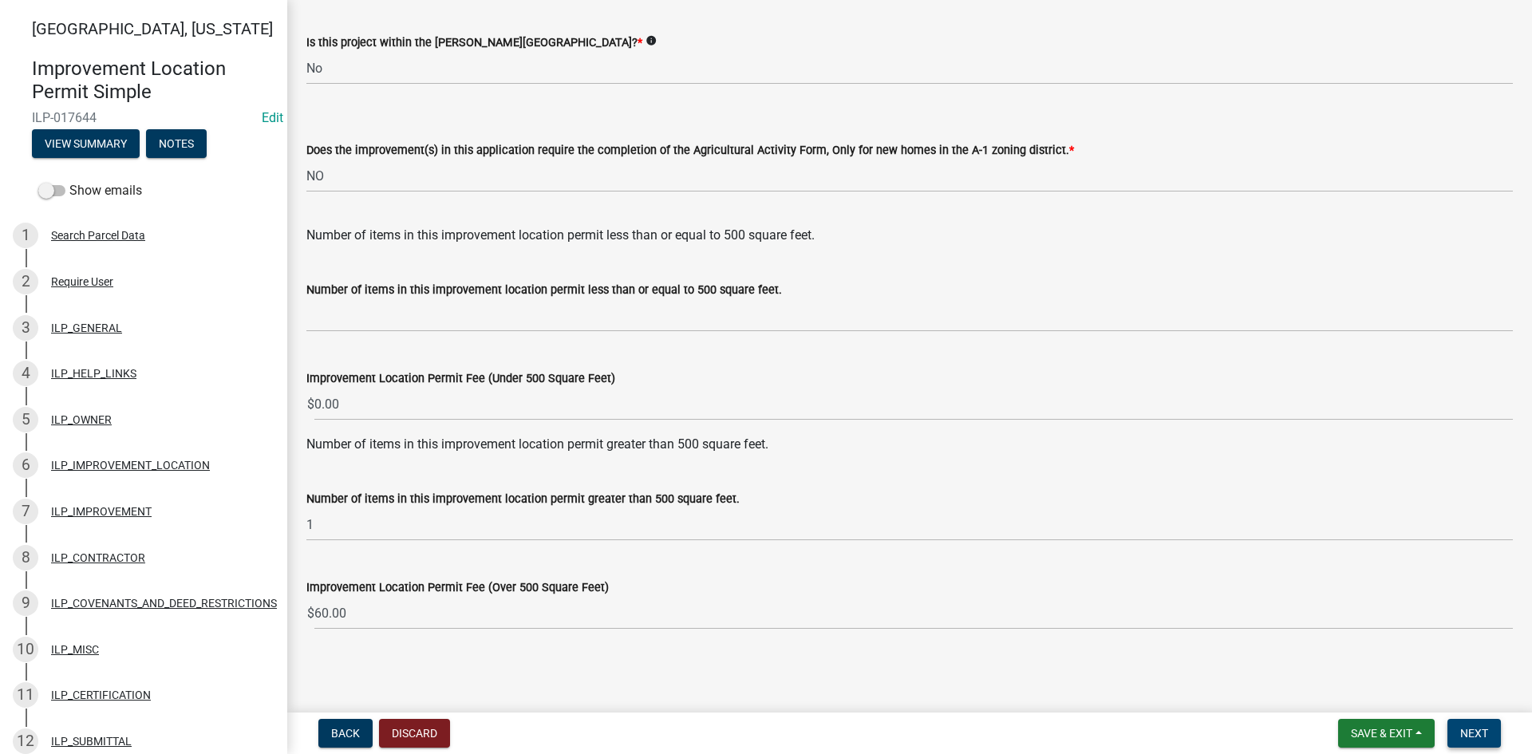
click at [1463, 737] on span "Next" at bounding box center [1474, 733] width 28 height 13
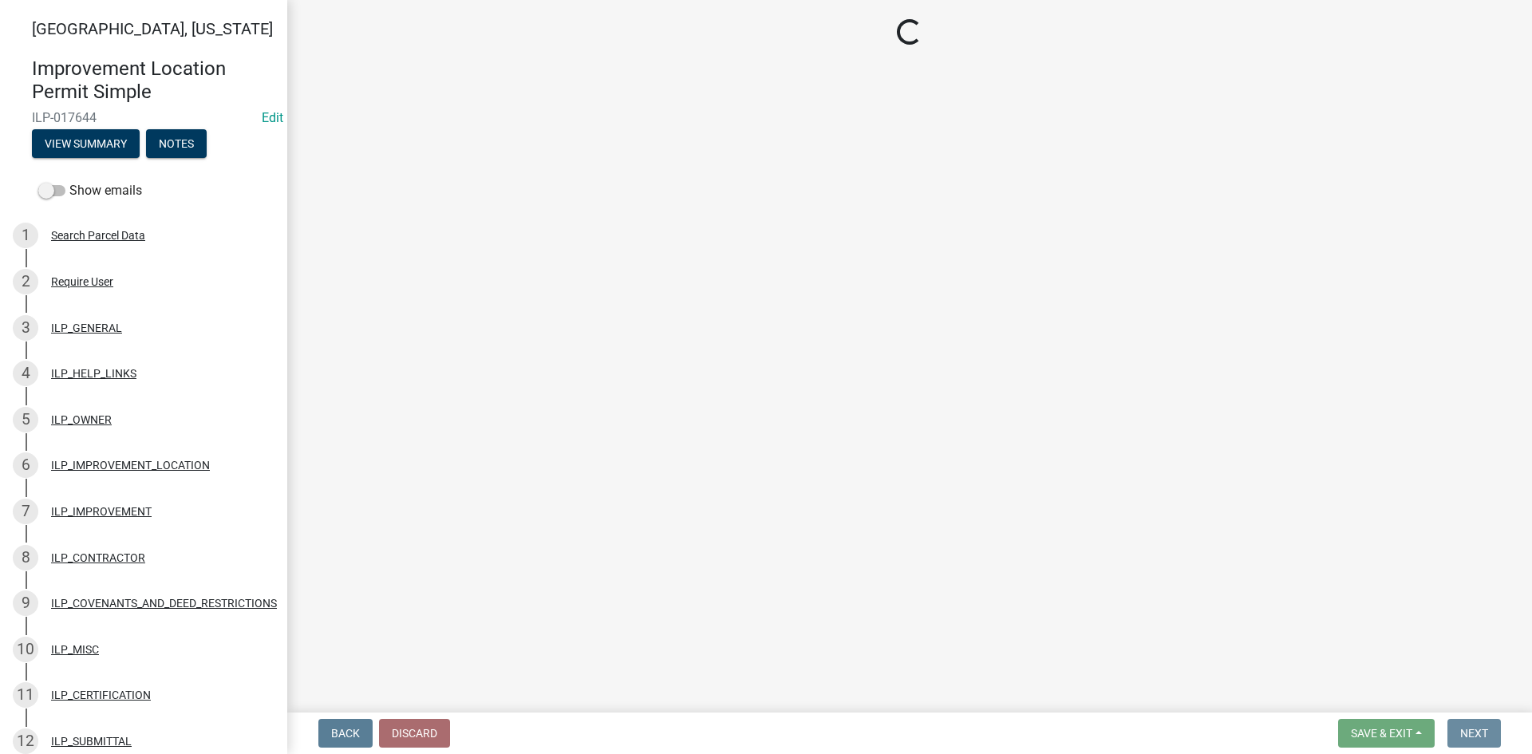
scroll to position [0, 0]
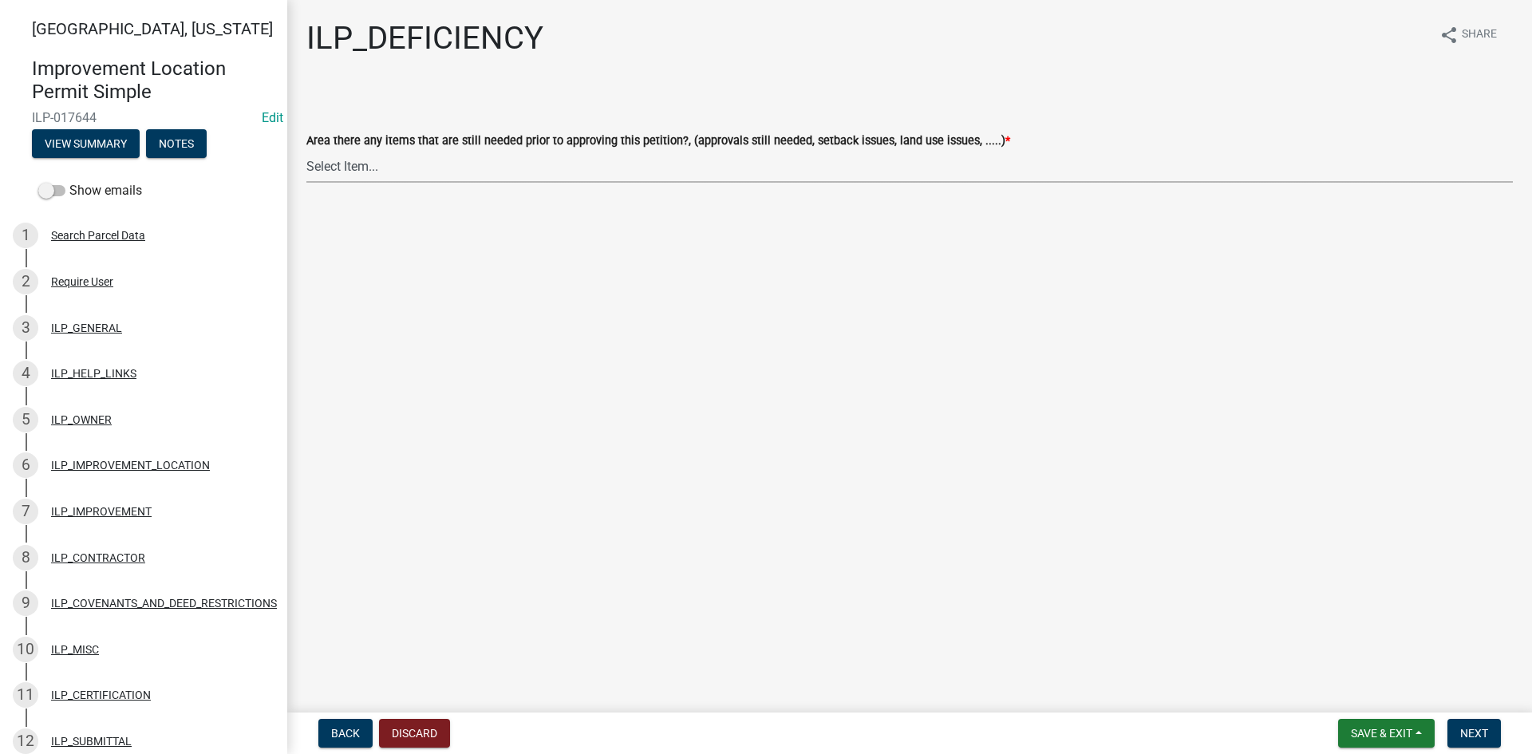
click at [639, 173] on select "Select Item... YES NO" at bounding box center [909, 166] width 1206 height 33
click at [306, 150] on select "Select Item... YES NO" at bounding box center [909, 166] width 1206 height 33
select select "88f51f67-ad00-412f-ad25-d9a24cd42bdb"
click at [1472, 723] on button "Next" at bounding box center [1473, 733] width 53 height 29
click at [577, 176] on select "Select Item... Denied Approved" at bounding box center [909, 166] width 1206 height 33
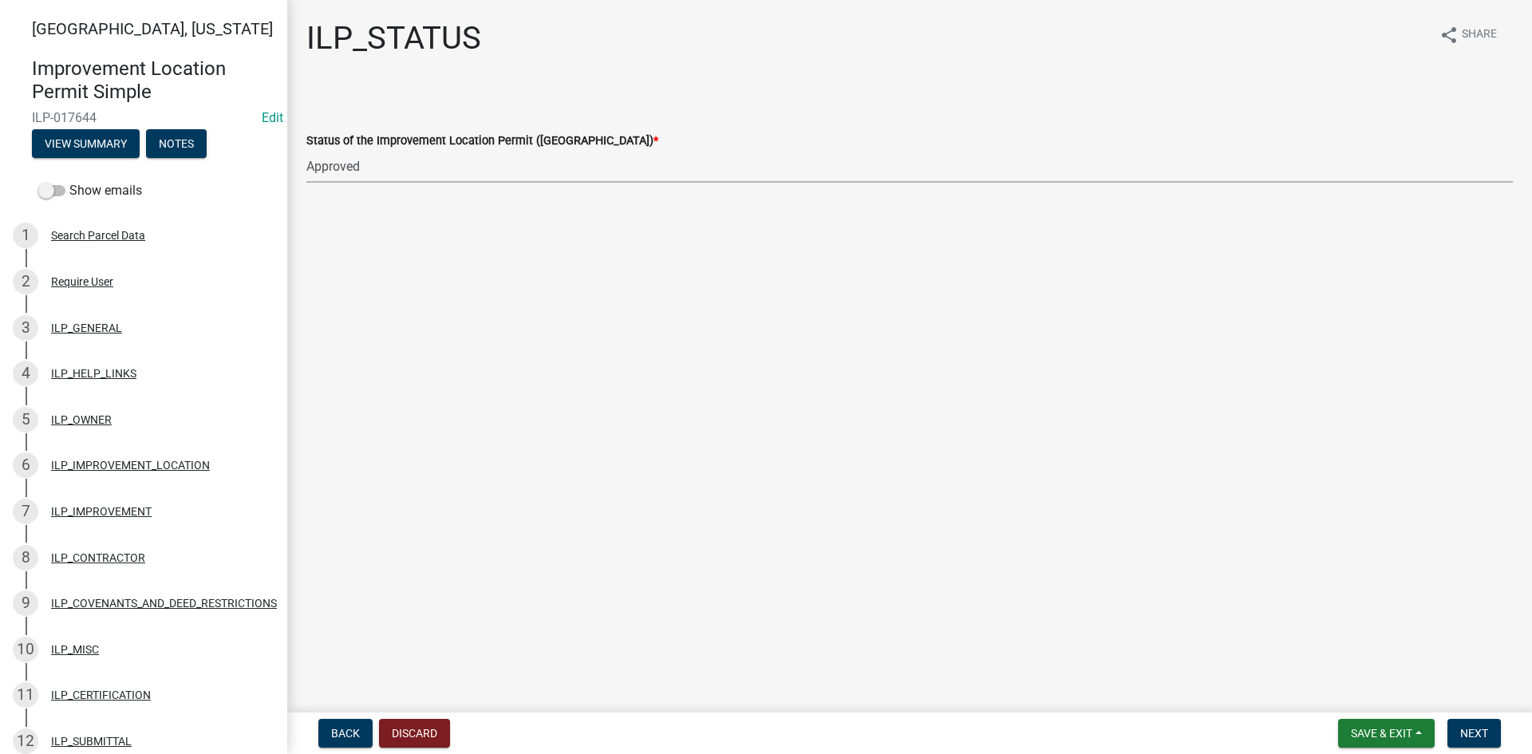
click at [306, 150] on select "Select Item... Denied Approved" at bounding box center [909, 166] width 1206 height 33
select select "676ca0ef-d742-4b5a-a79e-763cf2a28fc9"
click at [1467, 735] on span "Next" at bounding box center [1474, 733] width 28 height 13
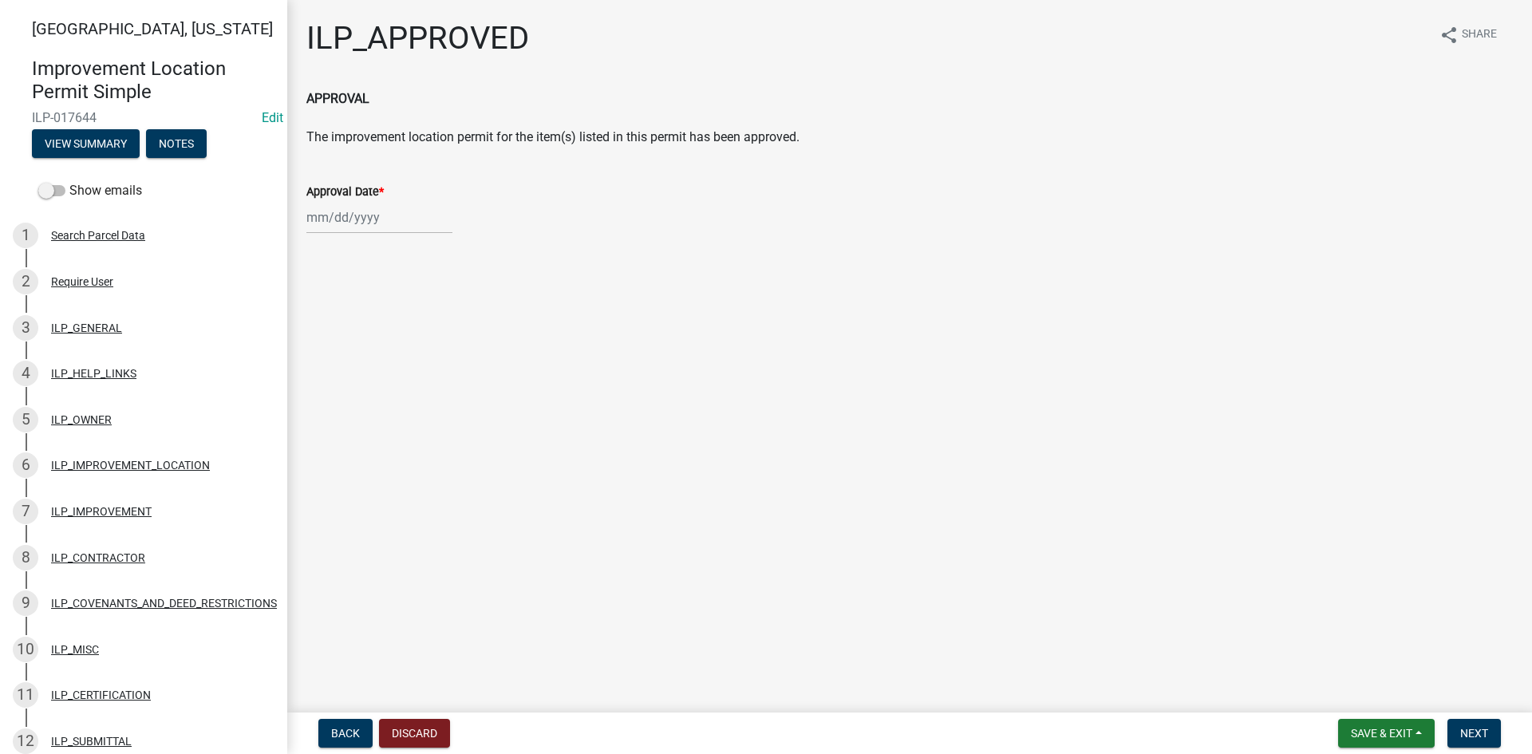
click at [353, 220] on div at bounding box center [379, 217] width 146 height 33
select select "8"
select select "2025"
click at [401, 379] on div "21" at bounding box center [399, 379] width 26 height 26
type input "[DATE]"
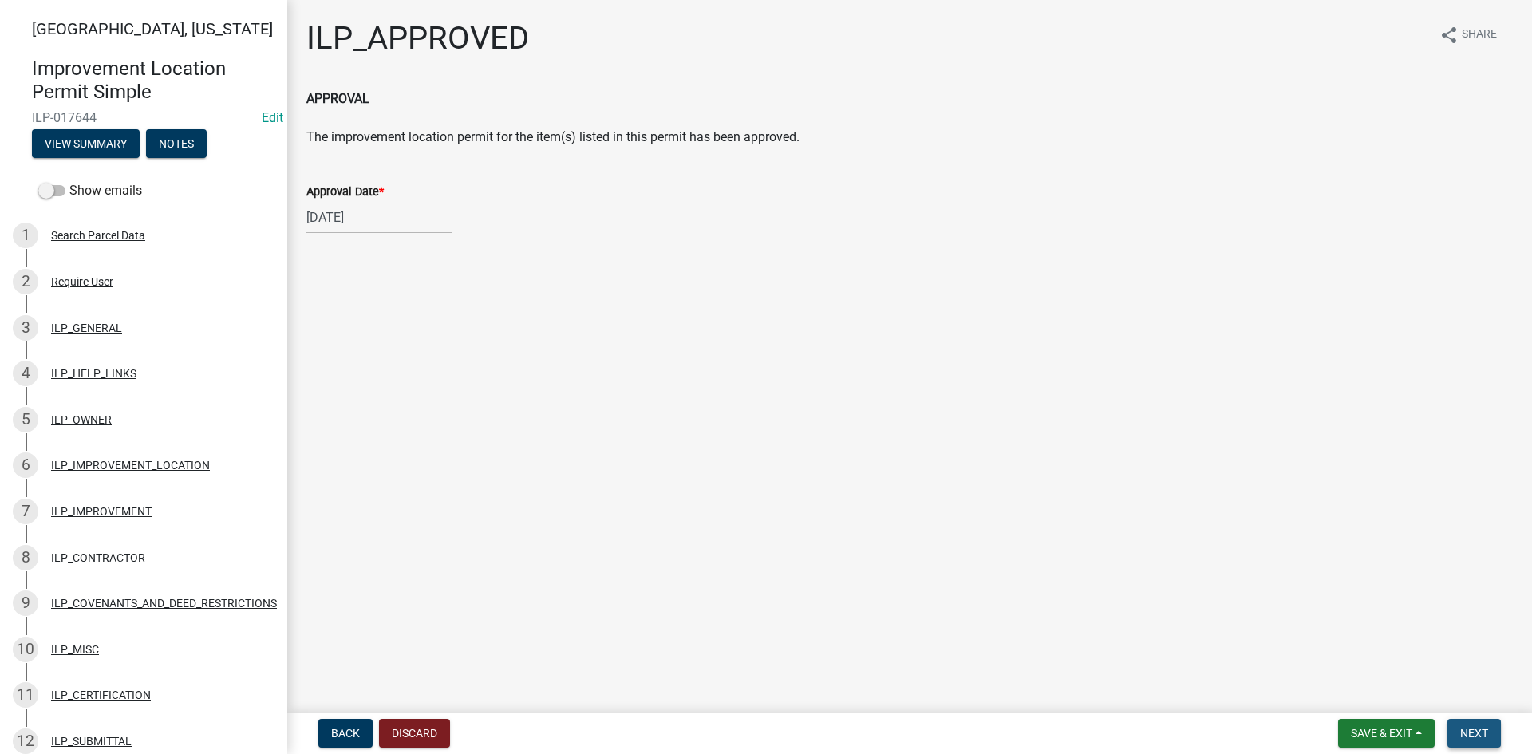
click at [1471, 728] on span "Next" at bounding box center [1474, 733] width 28 height 13
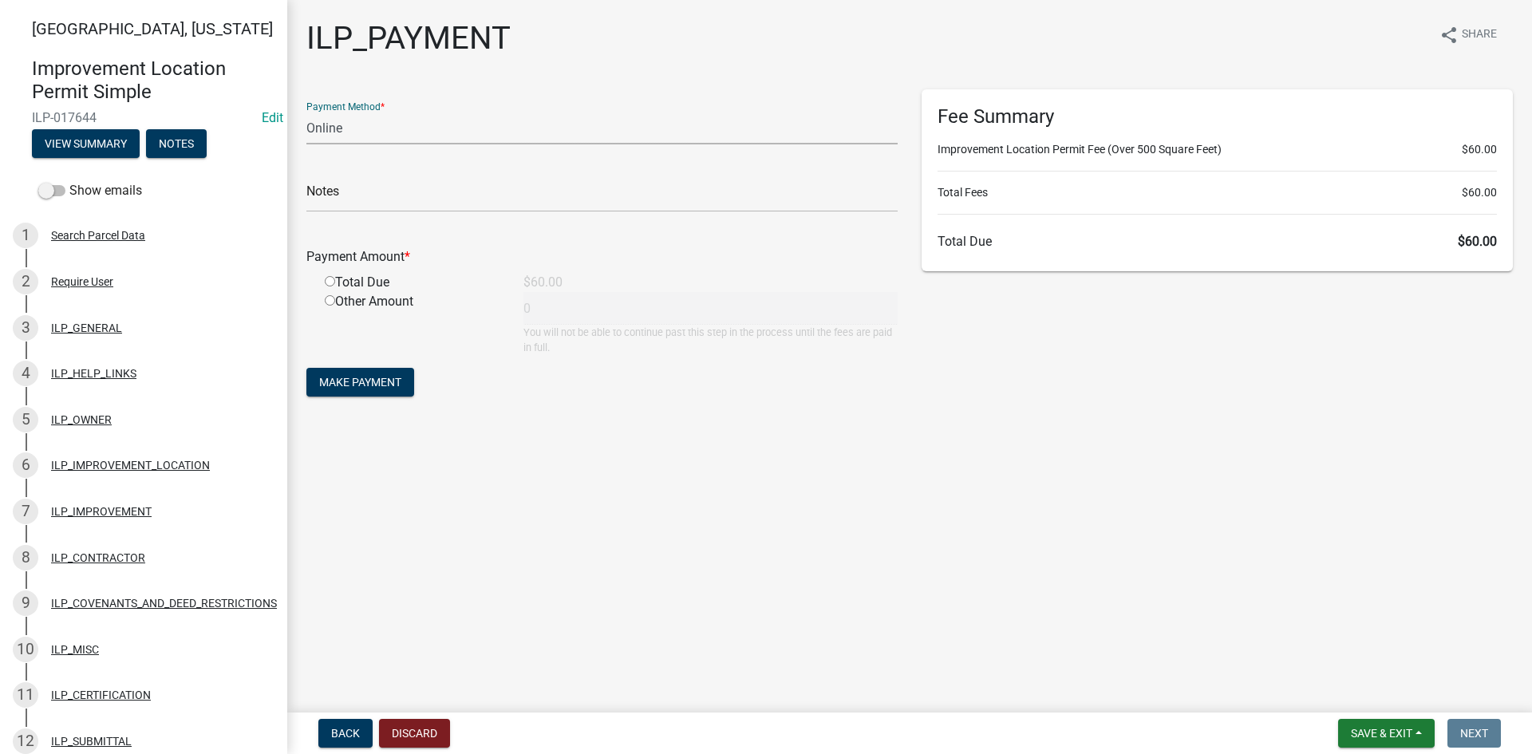
click at [622, 132] on select "Credit Card POS Check Cash Online" at bounding box center [601, 128] width 591 height 33
select select "2: 1"
click at [306, 112] on select "Credit Card POS Check Cash Online" at bounding box center [601, 128] width 591 height 33
click at [331, 280] on input "radio" at bounding box center [330, 281] width 10 height 10
radio input "true"
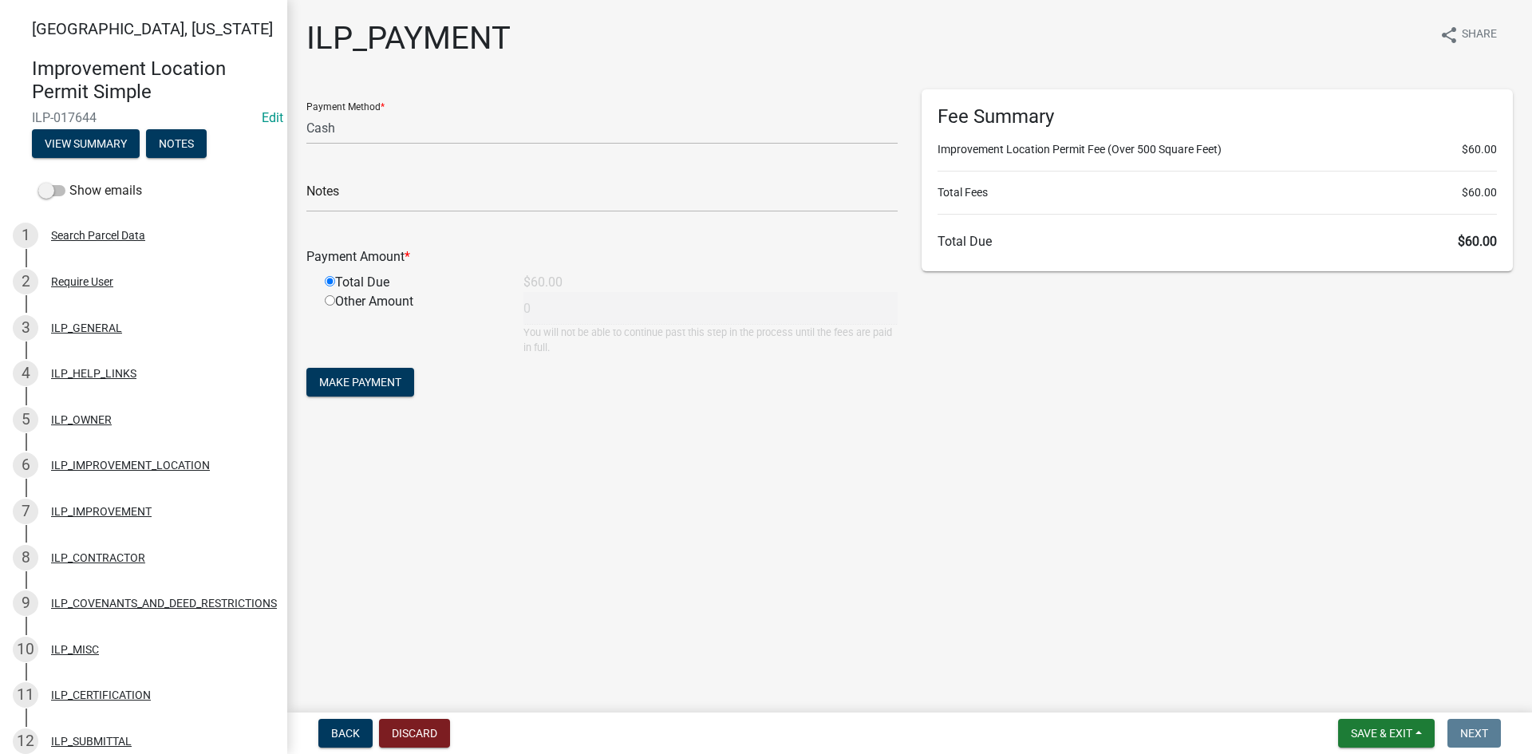
type input "60"
click at [360, 383] on span "Make Payment" at bounding box center [360, 382] width 82 height 13
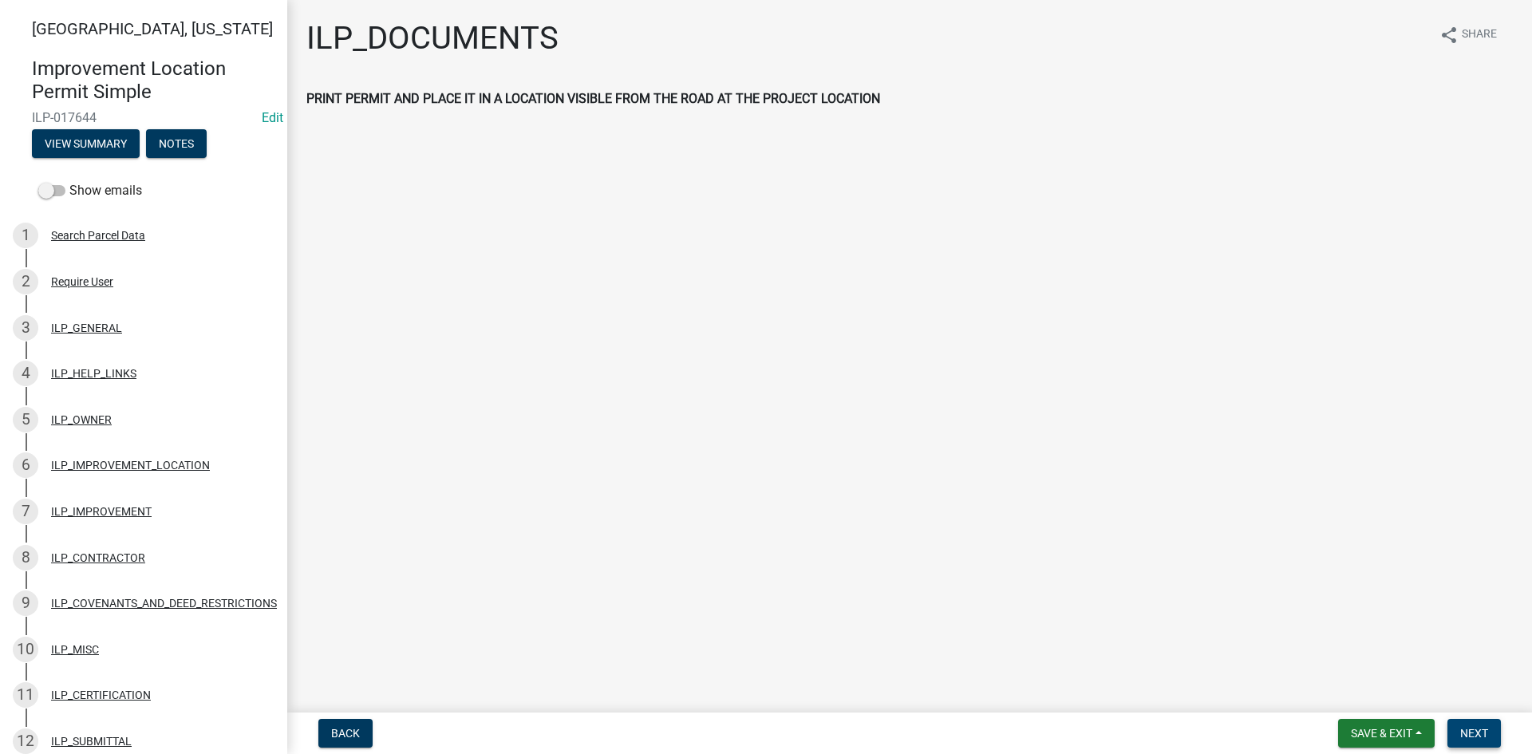
click at [1494, 730] on button "Next" at bounding box center [1473, 733] width 53 height 29
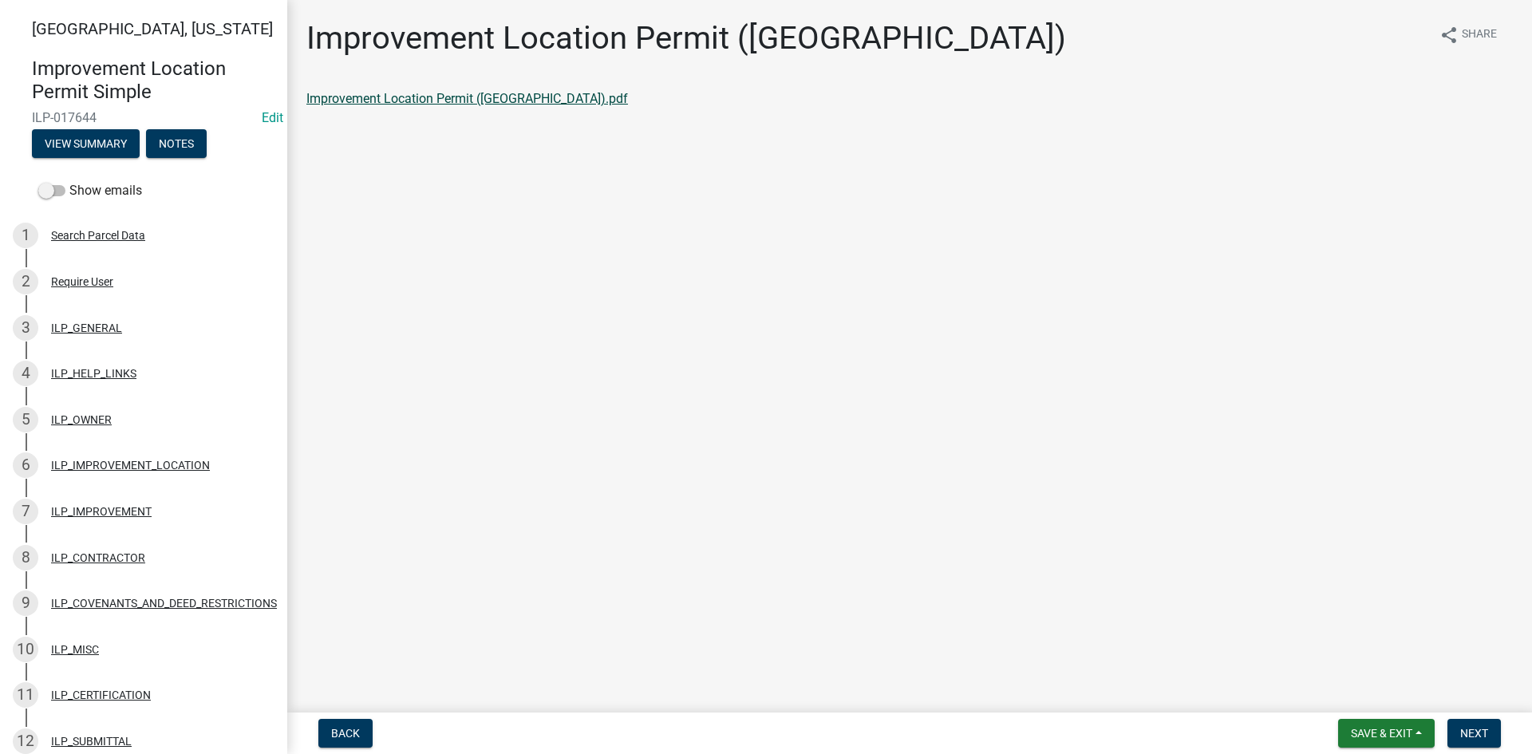
click at [402, 105] on link "Improvement Location Permit ([GEOGRAPHIC_DATA]).pdf" at bounding box center [467, 98] width 322 height 15
click at [1478, 732] on span "Next" at bounding box center [1474, 733] width 28 height 13
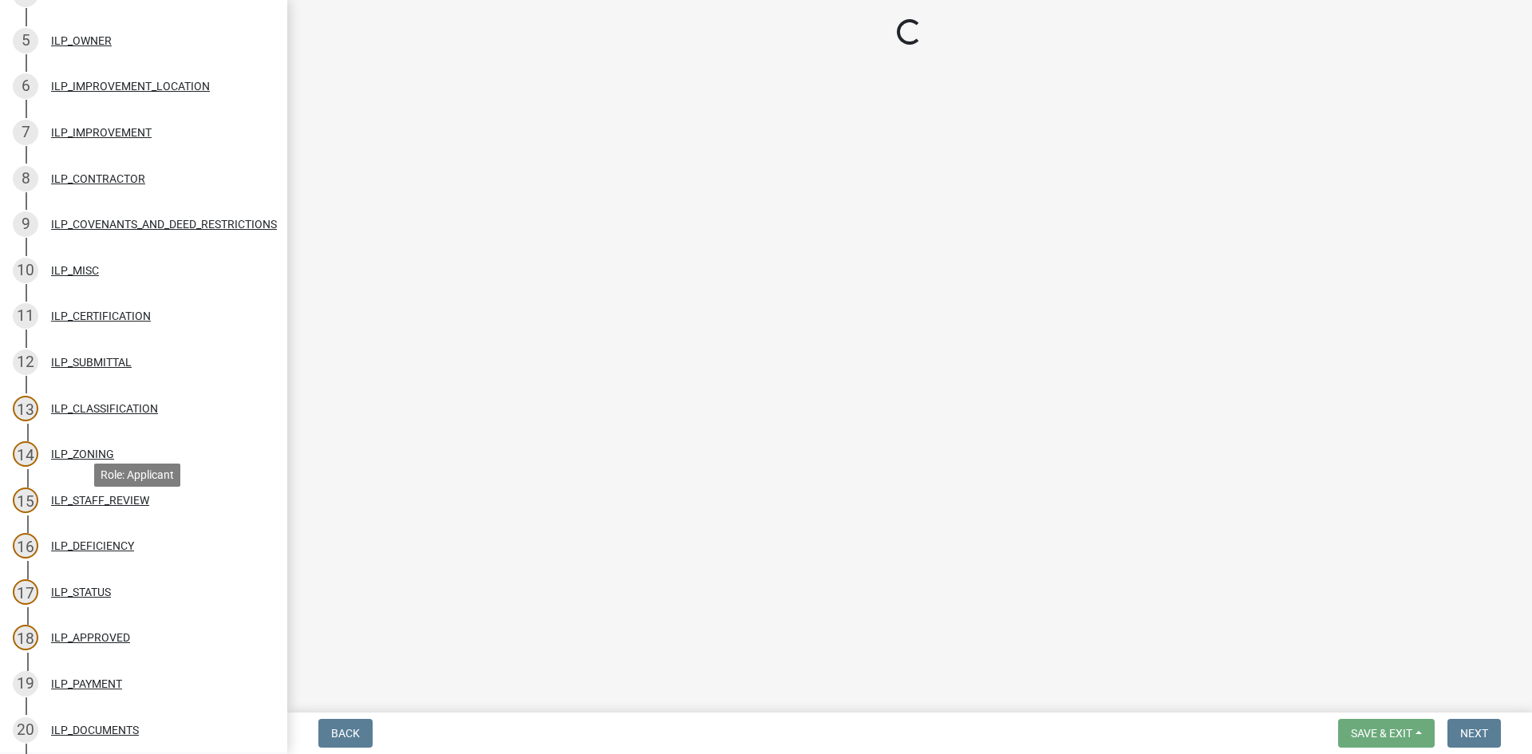
scroll to position [559, 0]
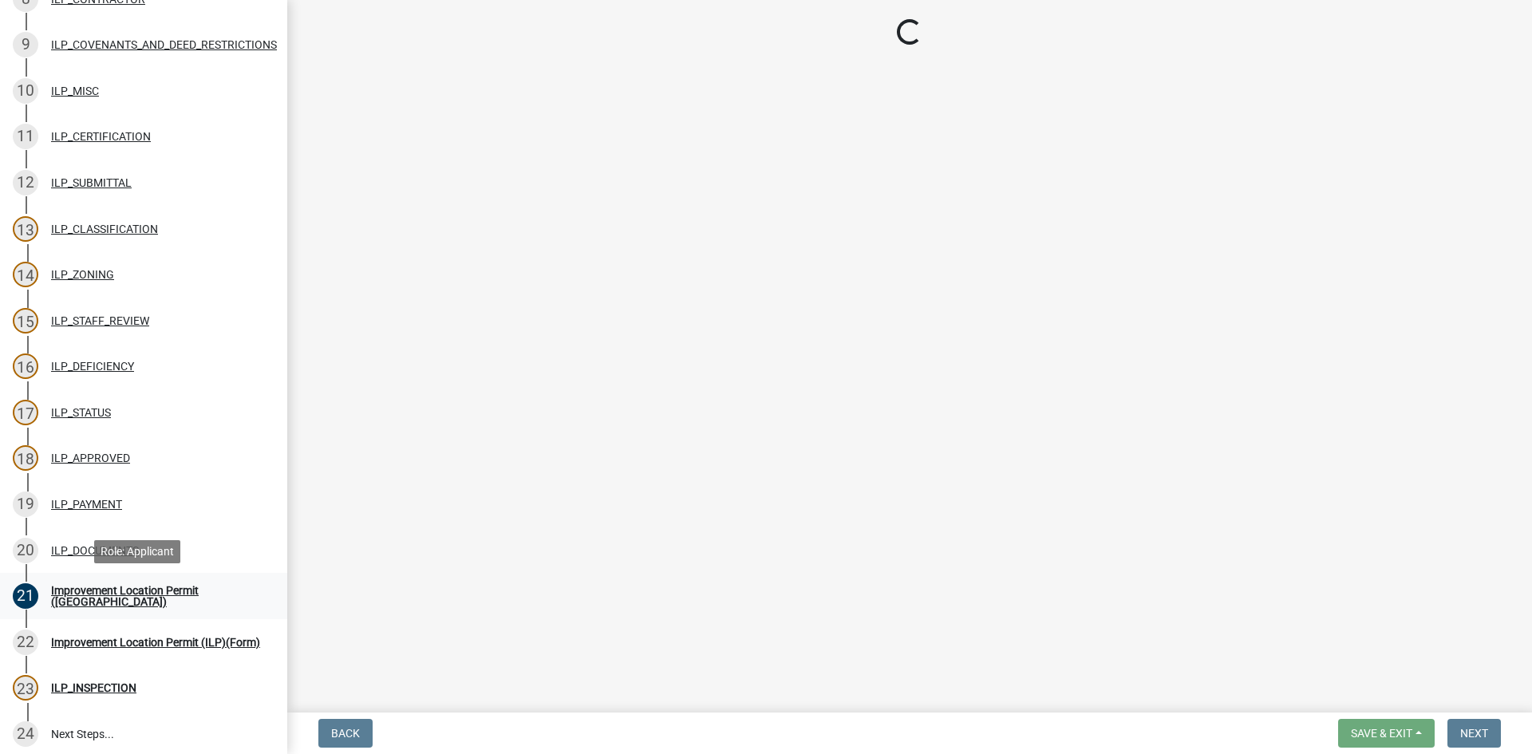
click at [126, 594] on div "Improvement Location Permit ([GEOGRAPHIC_DATA])" at bounding box center [156, 596] width 211 height 22
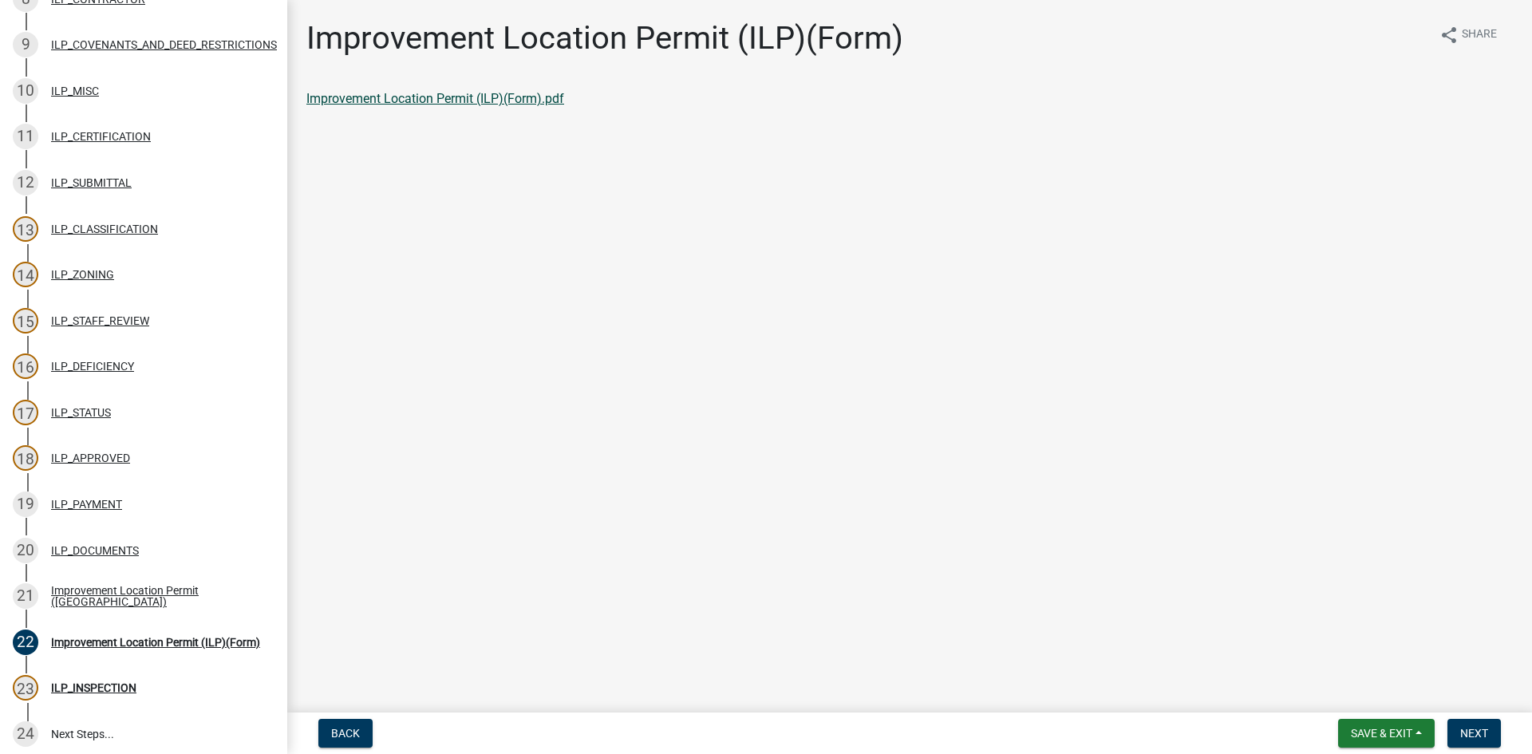
click at [417, 93] on link "Improvement Location Permit (ILP)(Form).pdf" at bounding box center [435, 98] width 258 height 15
click at [1469, 733] on span "Next" at bounding box center [1474, 733] width 28 height 13
